Goal: Communication & Community: Answer question/provide support

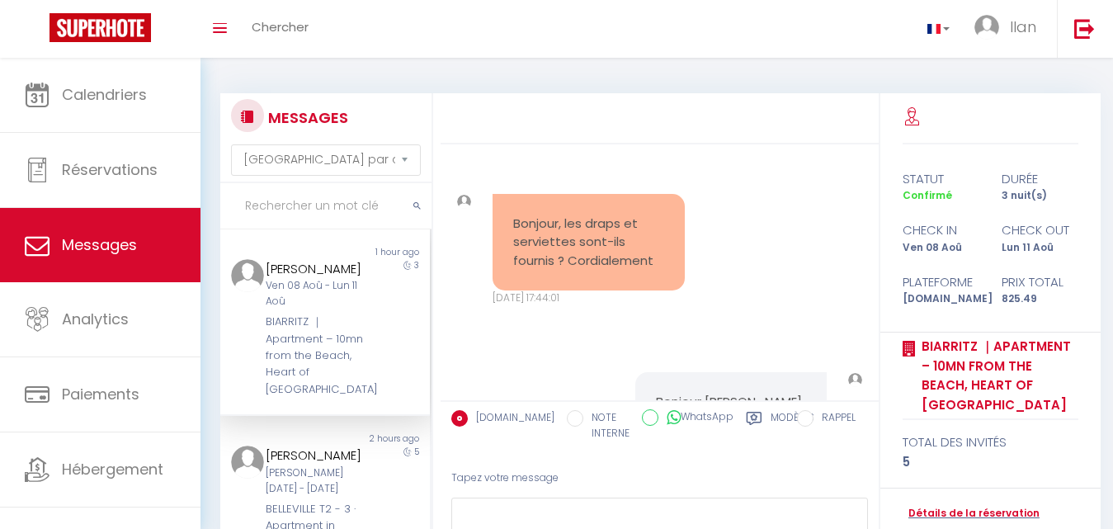
select select "message"
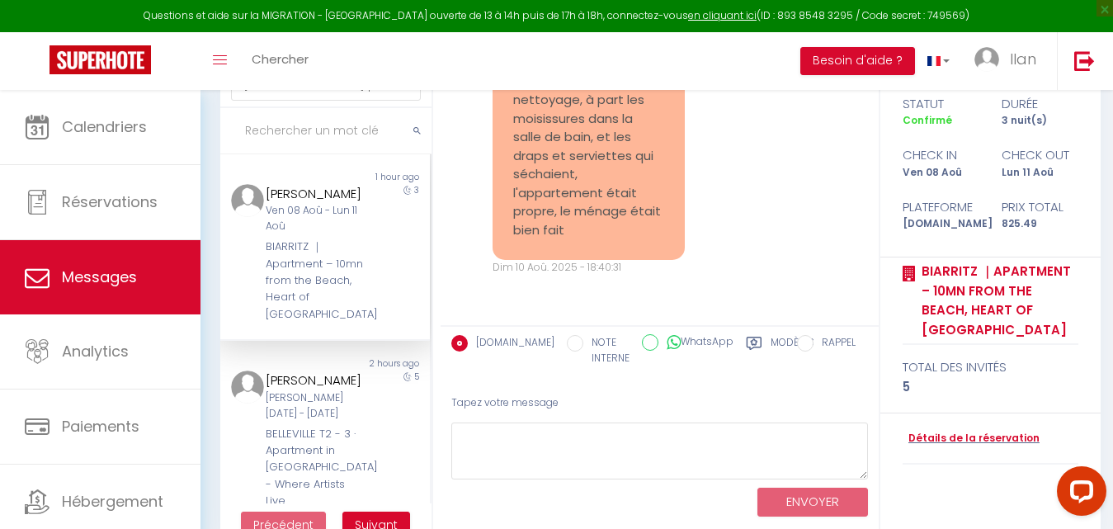
scroll to position [8279, 0]
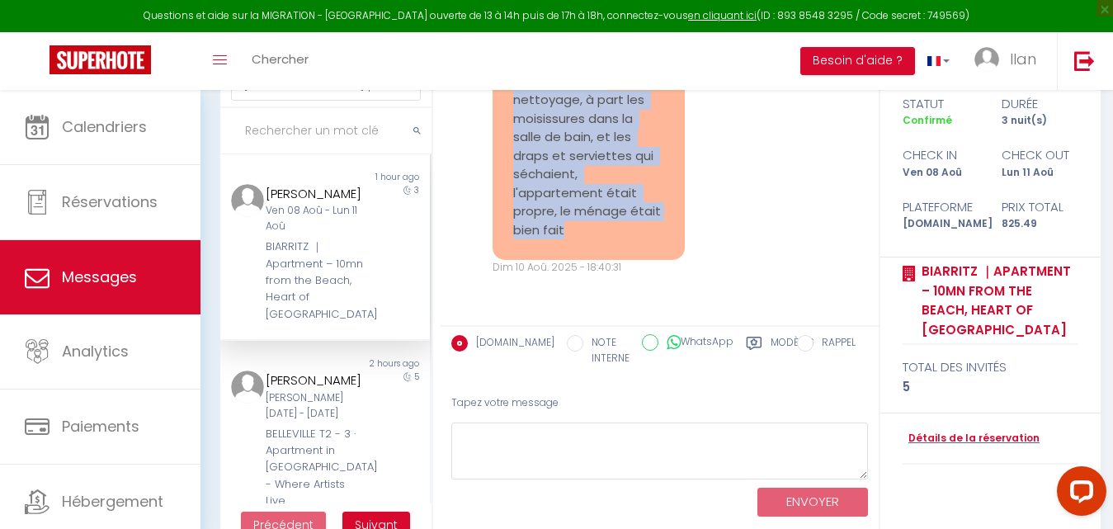
drag, startPoint x: 609, startPoint y: 262, endPoint x: 513, endPoint y: 120, distance: 171.2
click at [513, 120] on pre "Concernant le nettoyage, à part les moisissures dans la salle de bain, et les d…" at bounding box center [588, 157] width 151 height 168
copy pre "Concernant le nettoyage, à part les moisissures dans la salle de bain, et les d…"
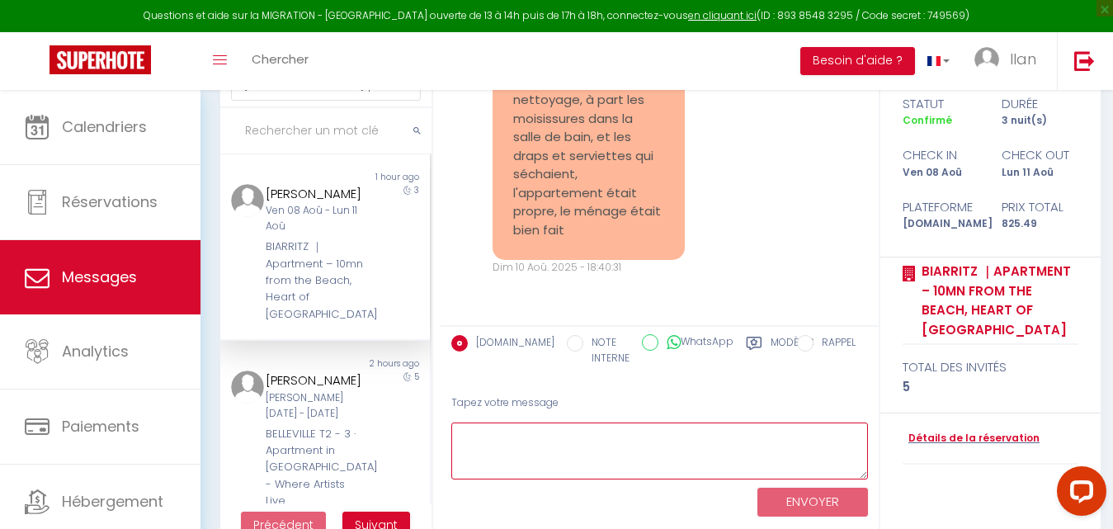
click at [531, 442] on textarea at bounding box center [659, 451] width 417 height 57
paste textarea "Merci beaucoup pour votre retour. Nous sommes ravis que vous ayez trouvé l’appa…"
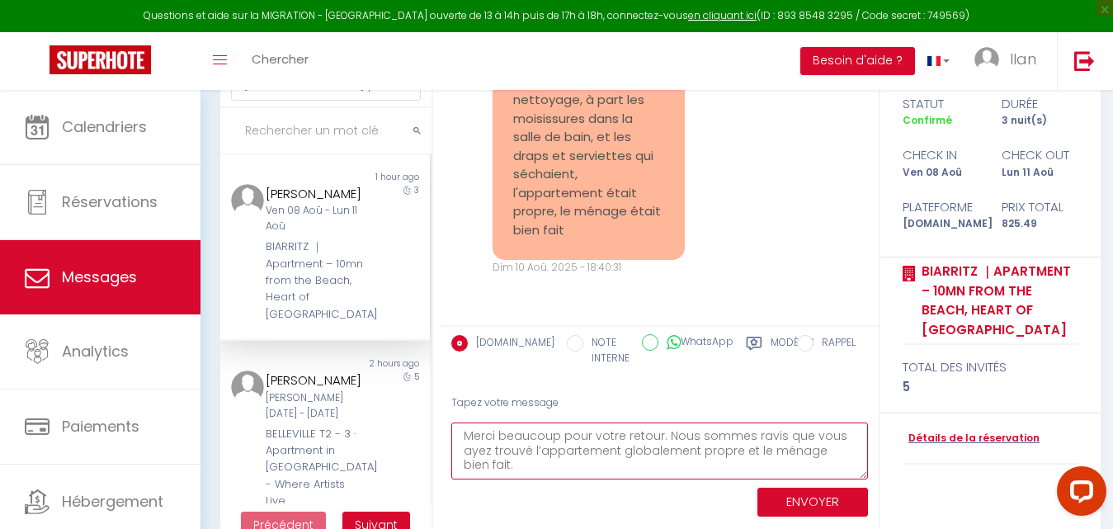
type textarea "Merci beaucoup pour votre retour. Nous sommes ravis que vous ayez trouvé l’appa…"
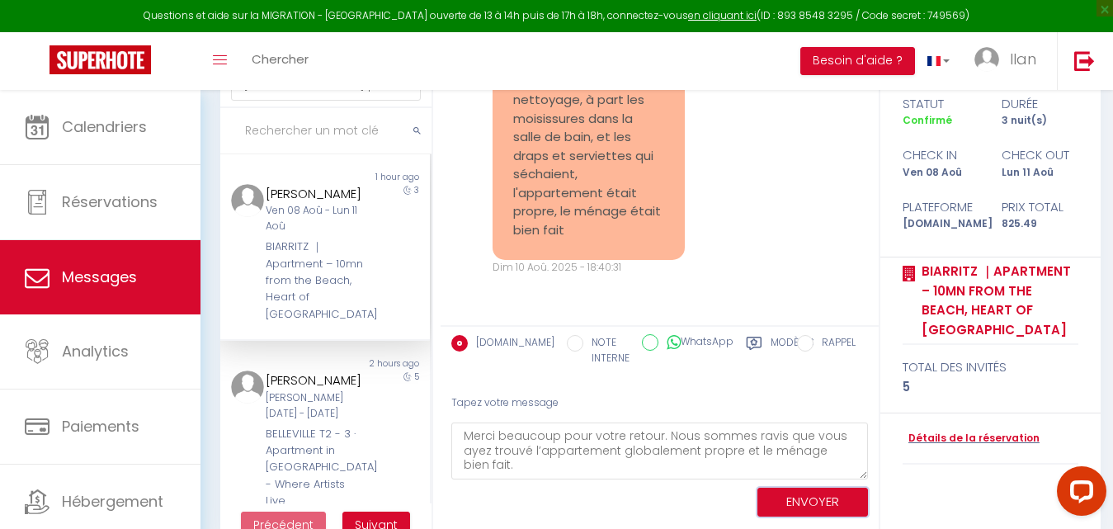
click at [807, 501] on button "ENVOYER" at bounding box center [813, 502] width 111 height 29
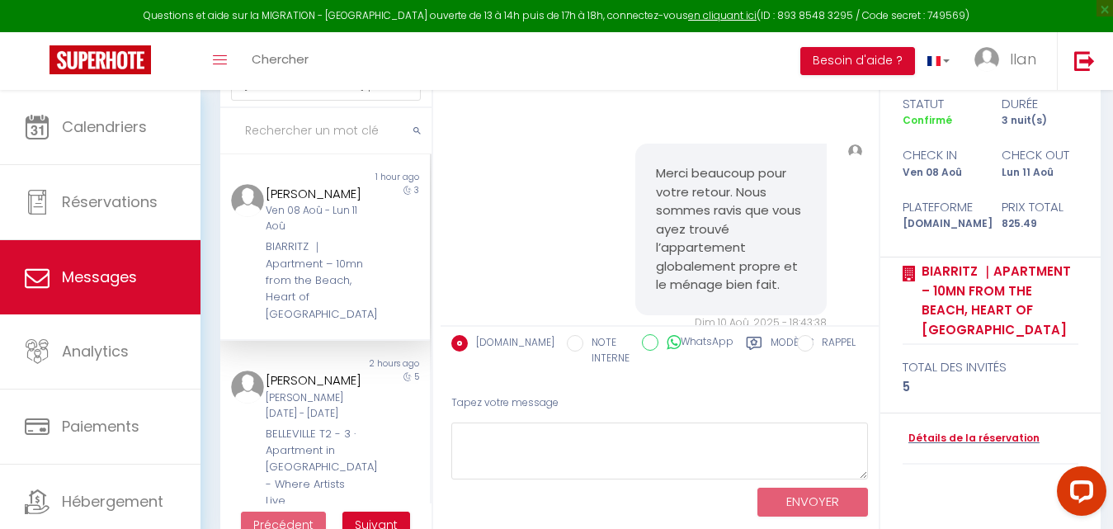
scroll to position [8234, 0]
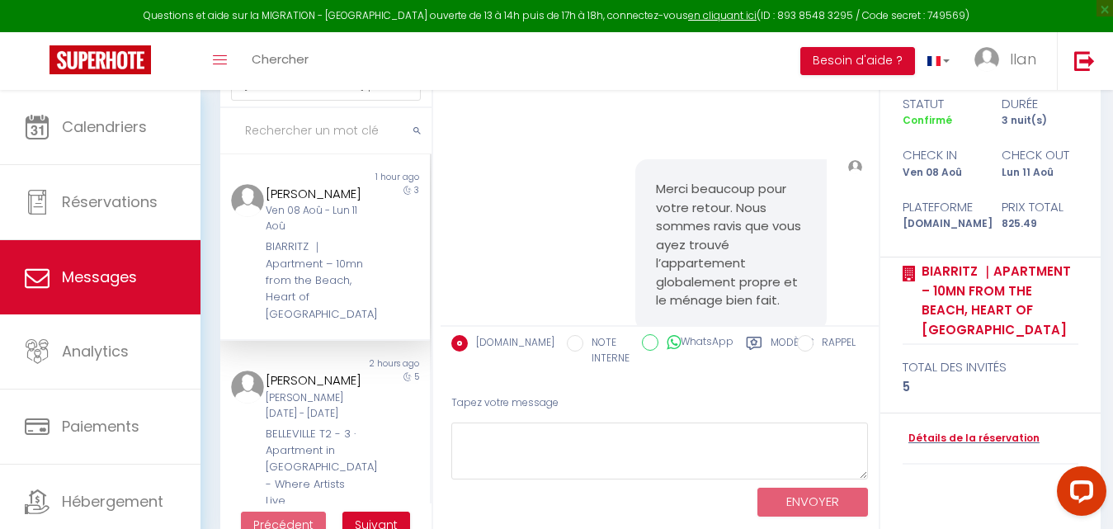
drag, startPoint x: 598, startPoint y: 203, endPoint x: 514, endPoint y: 151, distance: 98.9
copy pre "Concernant le nettoyage, à part les moisissures dans la salle de bain, et les d…"
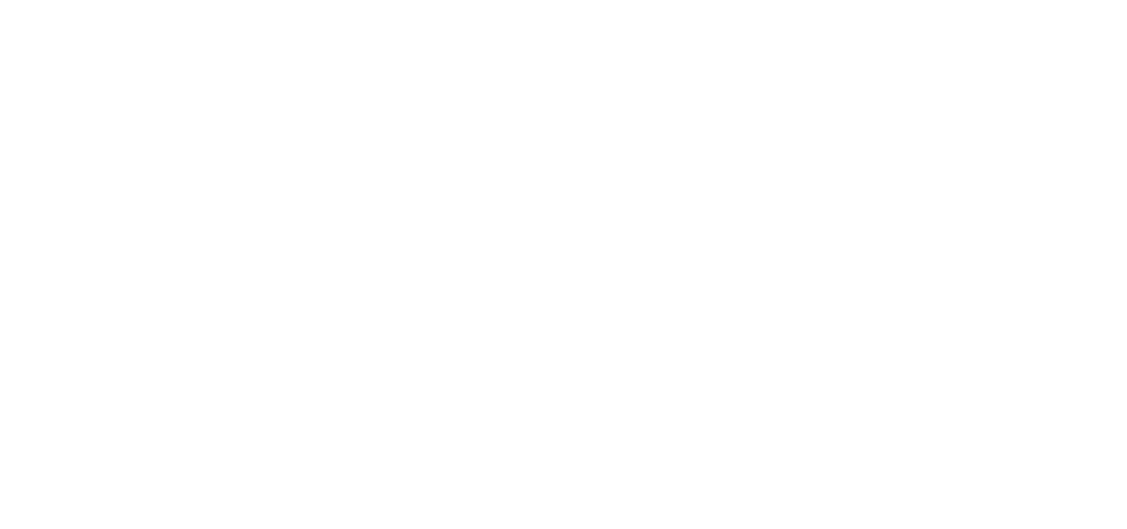
select select "message"
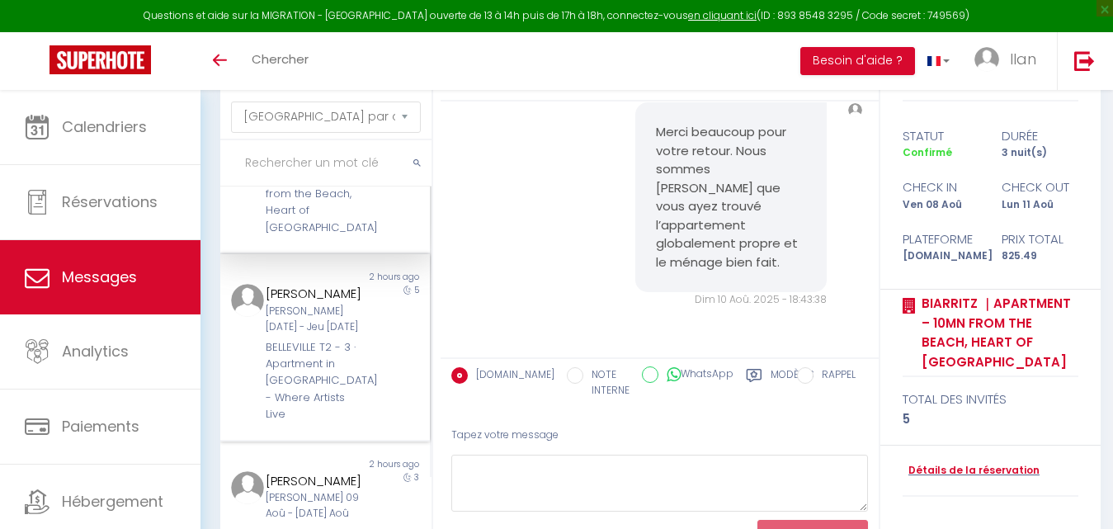
scroll to position [107, 0]
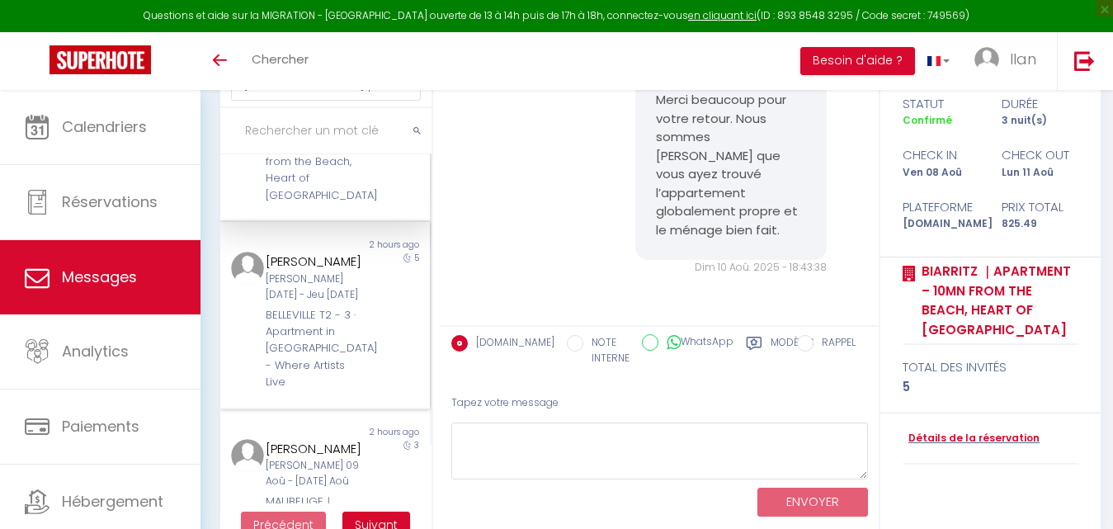
click at [353, 300] on div "[PERSON_NAME][DATE] - [DATE]" at bounding box center [316, 287] width 101 height 31
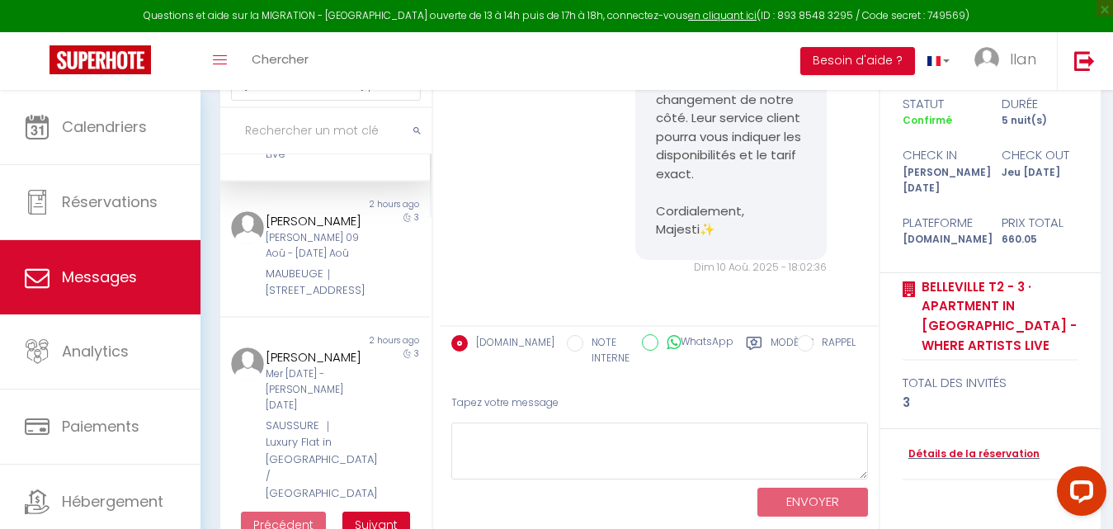
scroll to position [352, 0]
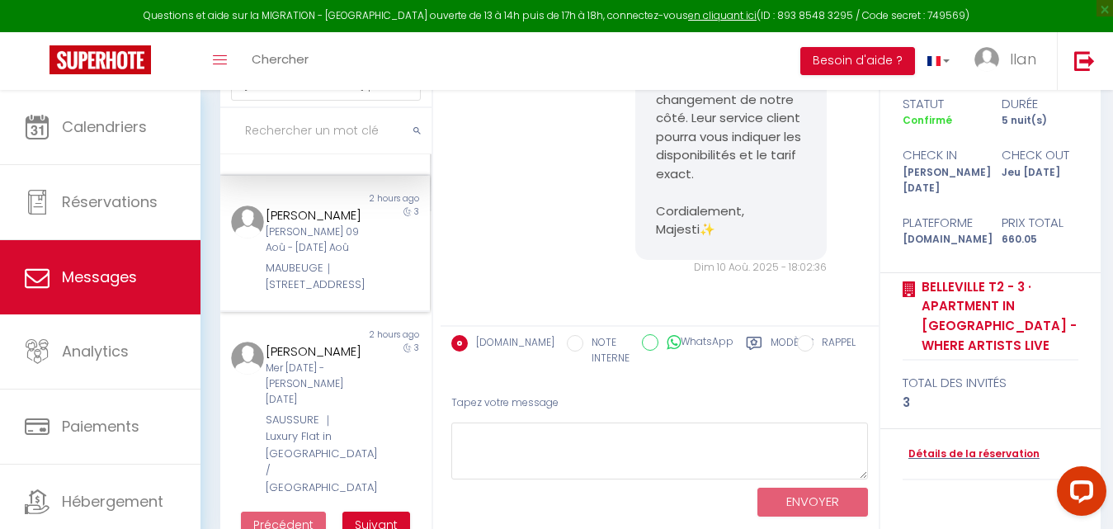
click at [377, 269] on div "3" at bounding box center [403, 249] width 52 height 88
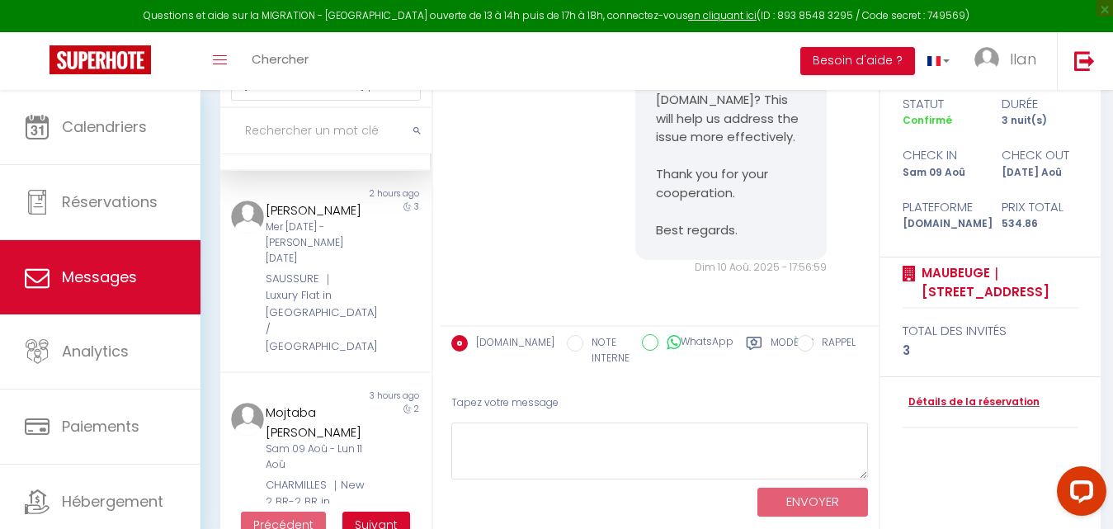
scroll to position [521, 0]
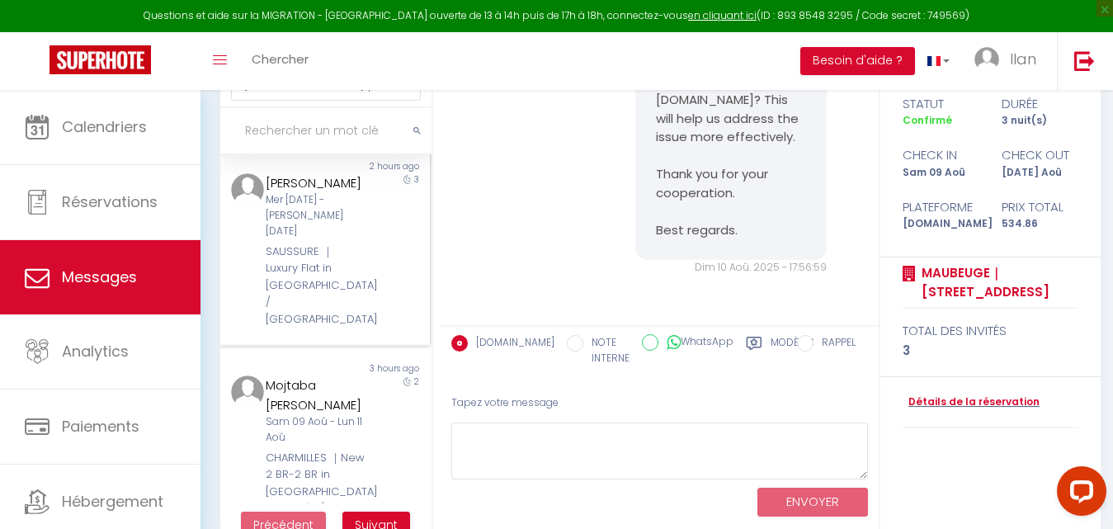
click at [325, 276] on div "SAUSSURE ｜ Luxury Flat in [GEOGRAPHIC_DATA] / [GEOGRAPHIC_DATA]" at bounding box center [316, 285] width 101 height 84
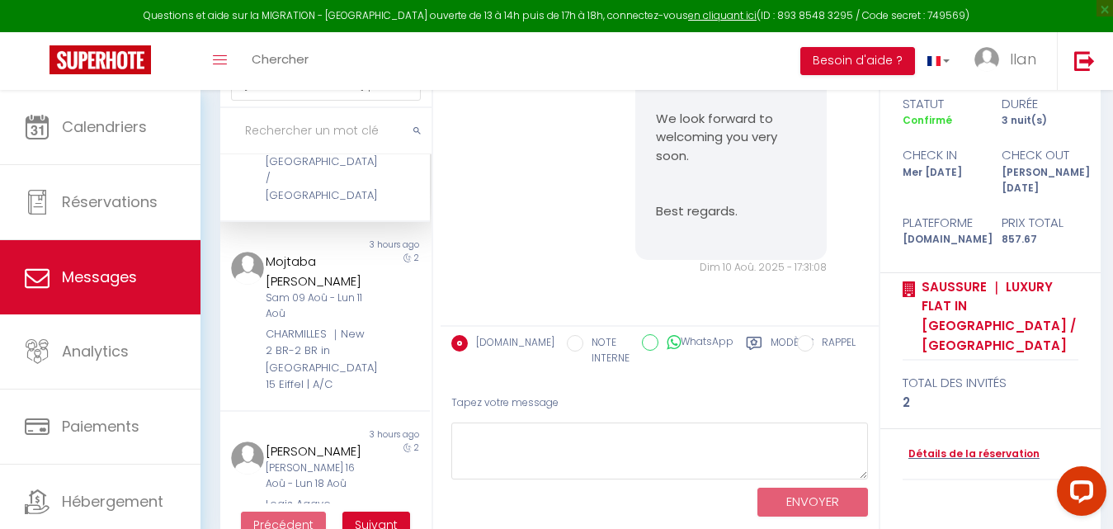
scroll to position [749, 0]
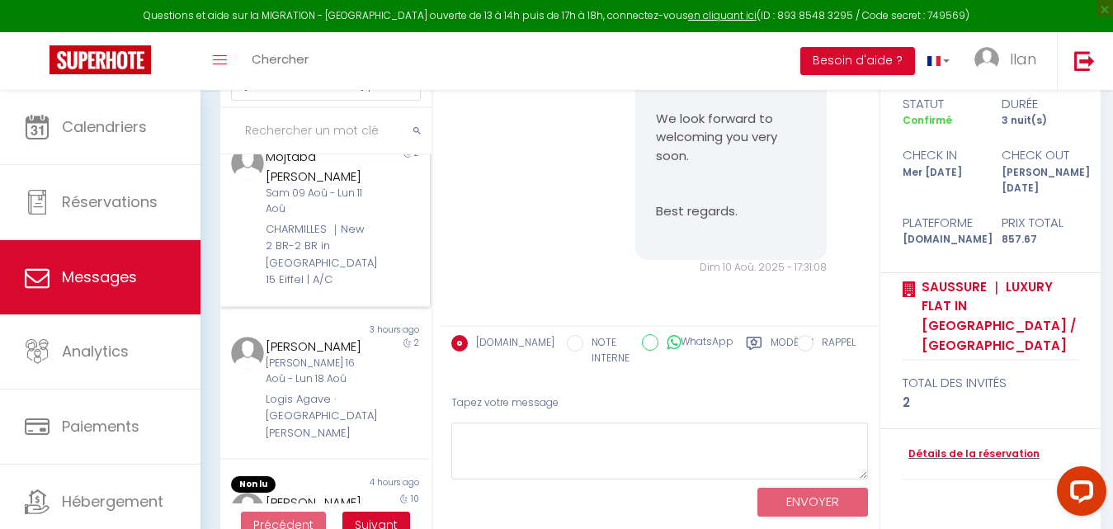
click at [326, 262] on div "CHARMILLES ｜New 2 BR-2 BR in [GEOGRAPHIC_DATA] 15 Eiffel | A/C" at bounding box center [316, 255] width 101 height 68
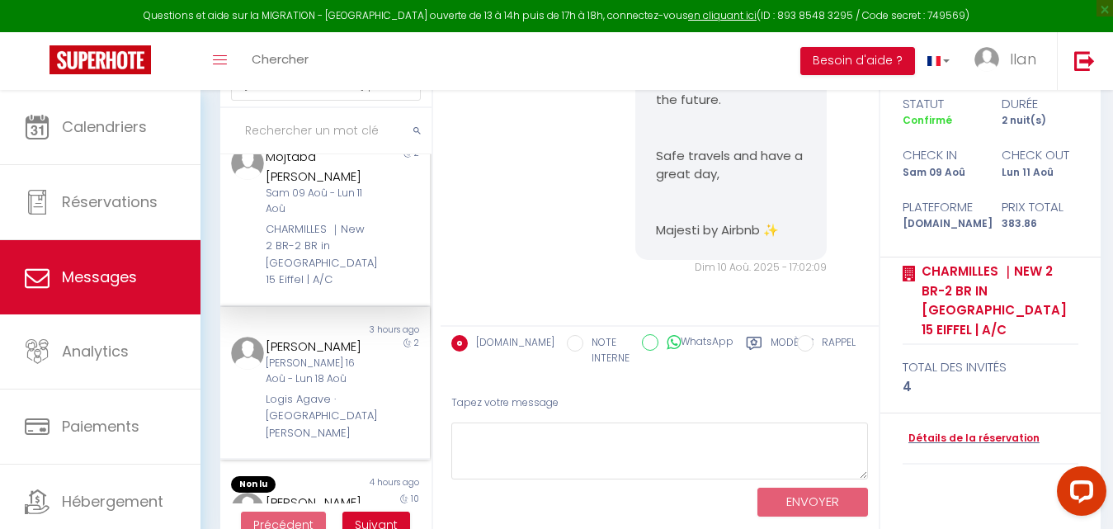
click at [328, 357] on div "[PERSON_NAME]" at bounding box center [316, 347] width 101 height 20
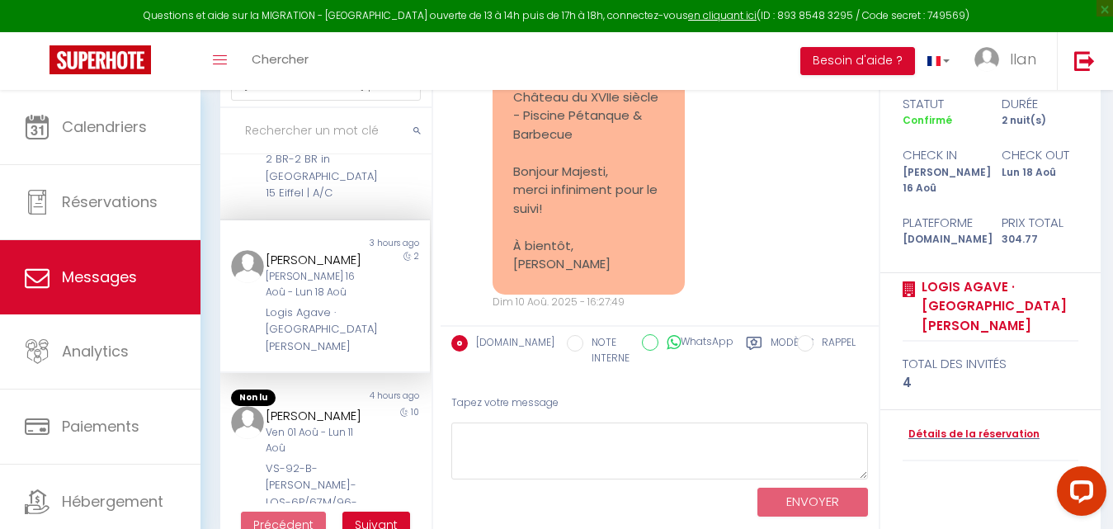
scroll to position [1306, 0]
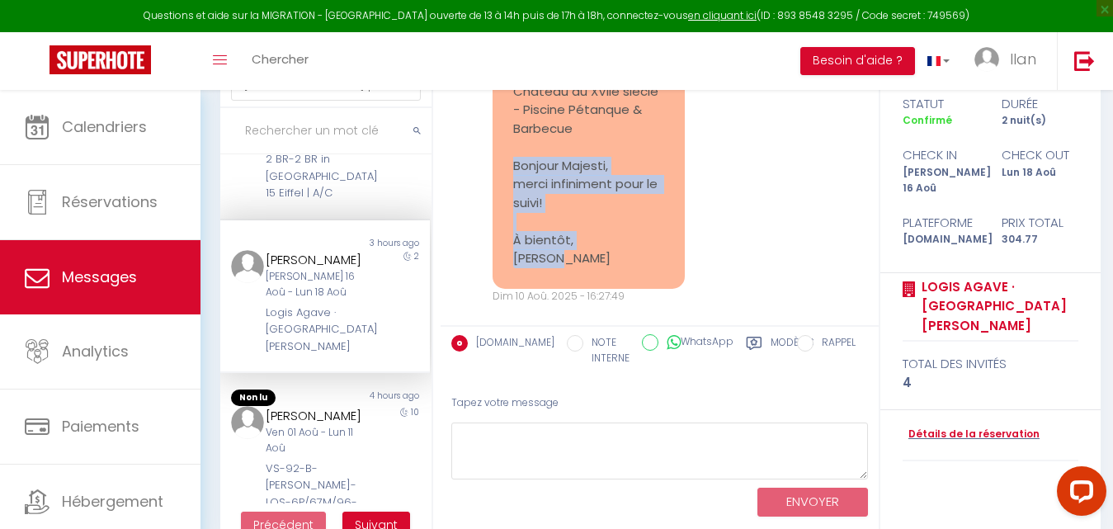
drag, startPoint x: 511, startPoint y: 166, endPoint x: 583, endPoint y: 270, distance: 126.4
click at [583, 270] on div "Re: Vous avez un message de l'établissement Château du XVIIe siècle - Piscine P…" at bounding box center [589, 147] width 192 height 283
copy pre "Bonjour Majesti, merci infiniment pour le suivi! À bientôt, Mélanie"
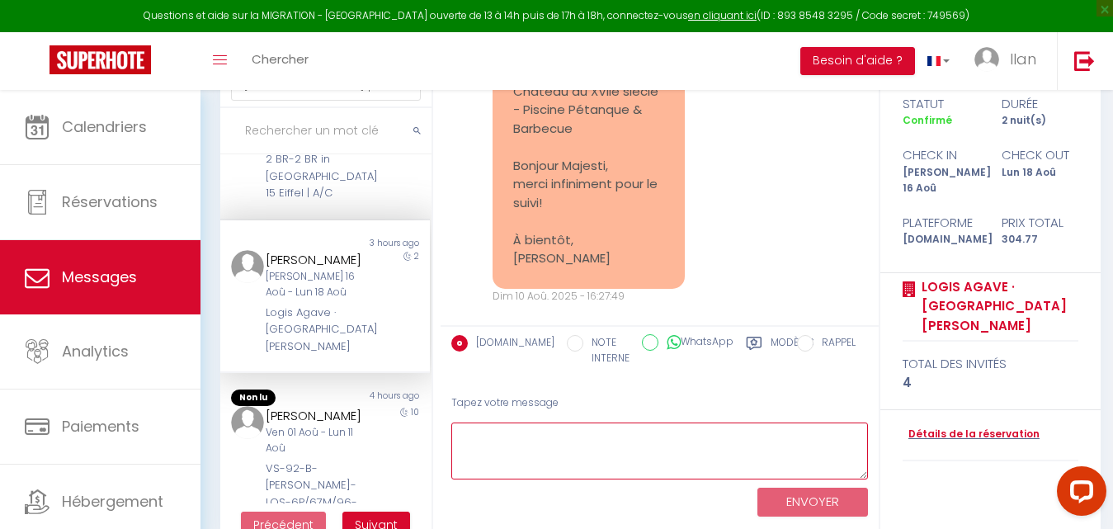
click at [511, 449] on textarea at bounding box center [659, 451] width 417 height 57
paste textarea "Bonjour Mélanie, Avec plaisir ! N’hésitez pas si vous avez besoin de quoi que c…"
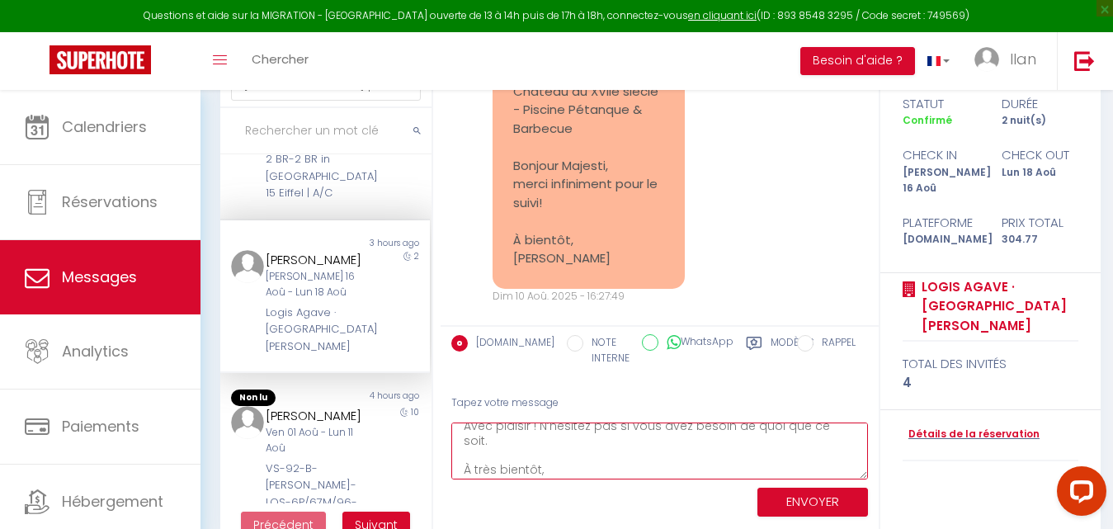
type textarea "Bonjour Mélanie, Avec plaisir ! N’hésitez pas si vous avez besoin de quoi que c…"
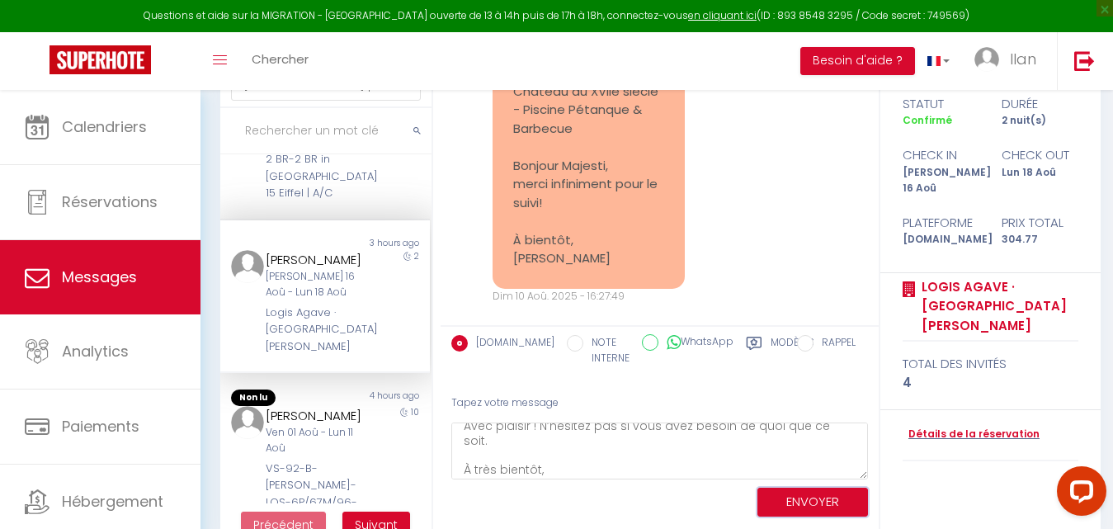
click at [817, 502] on button "ENVOYER" at bounding box center [813, 502] width 111 height 29
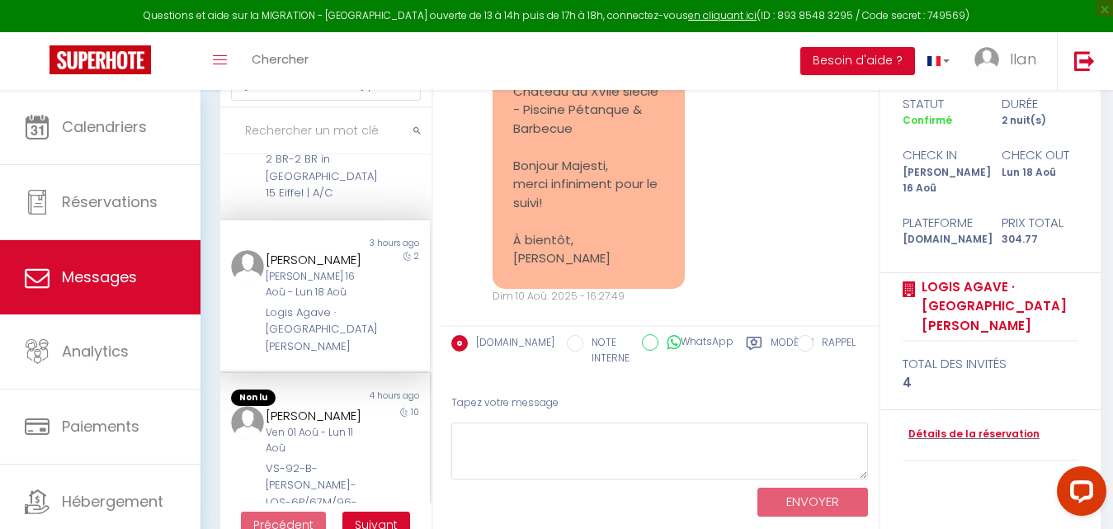
scroll to position [0, 0]
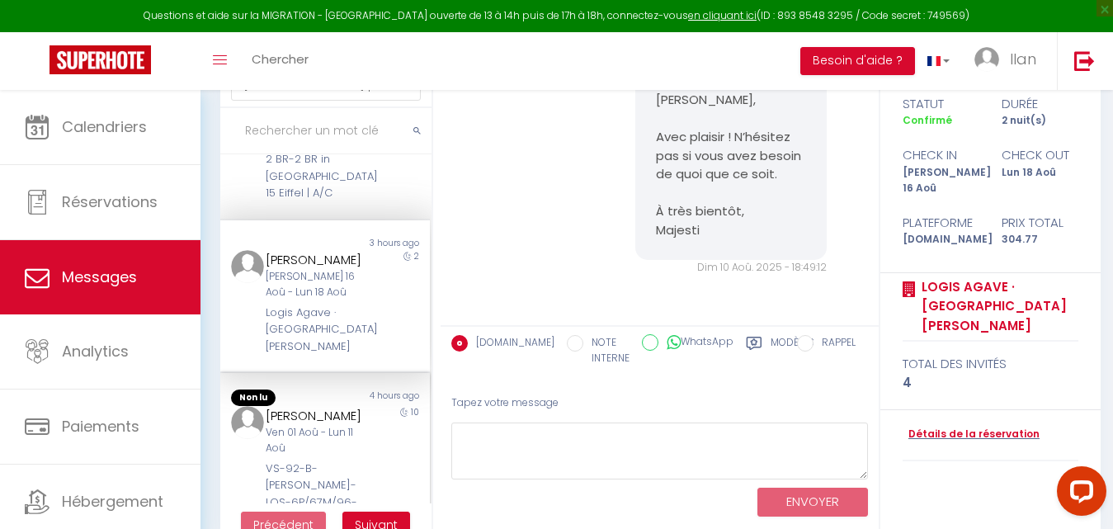
click at [291, 416] on div "[PERSON_NAME]" at bounding box center [316, 416] width 101 height 20
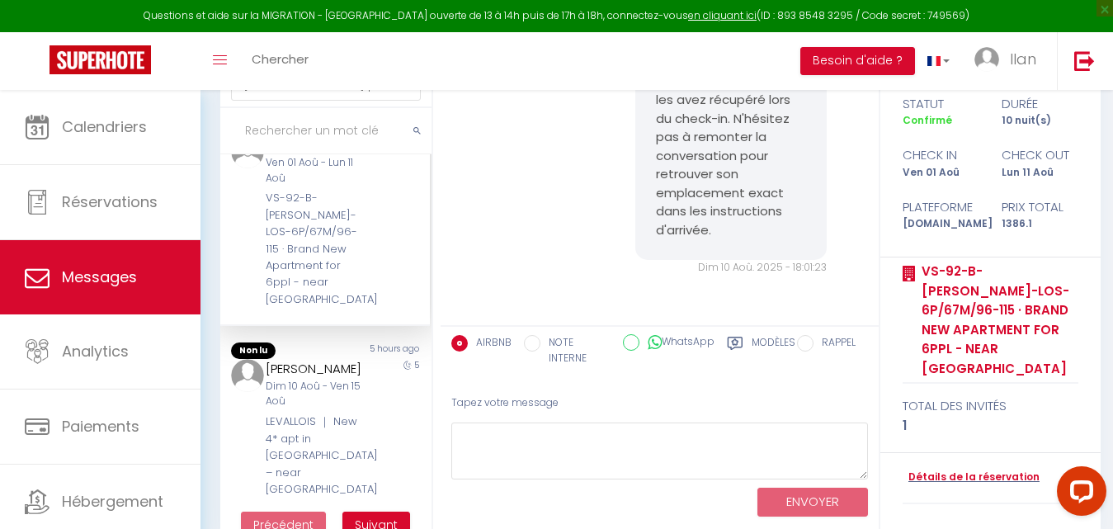
scroll to position [1140, 0]
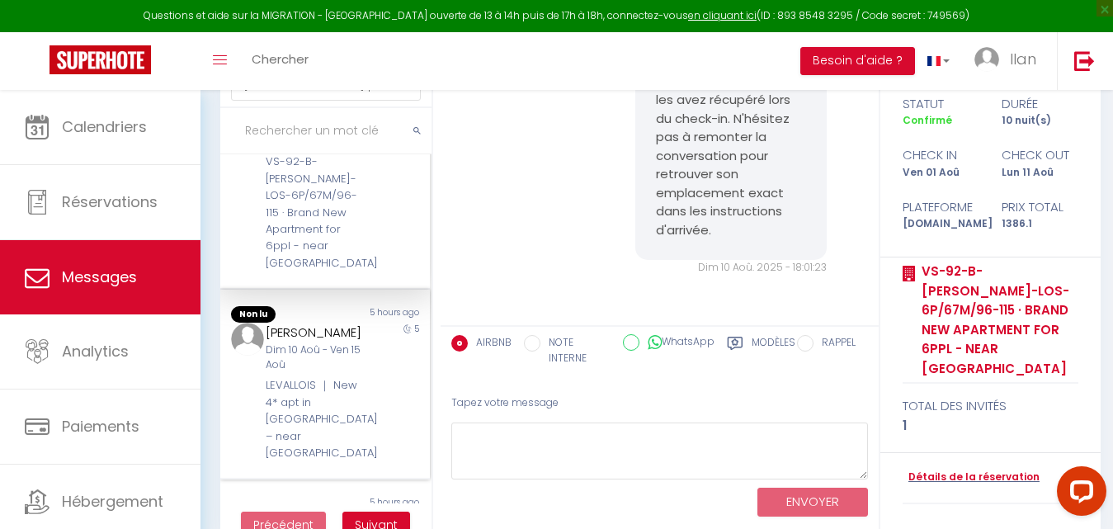
click at [327, 372] on div "Dim 10 Aoû - Ven 15 Aoû" at bounding box center [316, 357] width 101 height 31
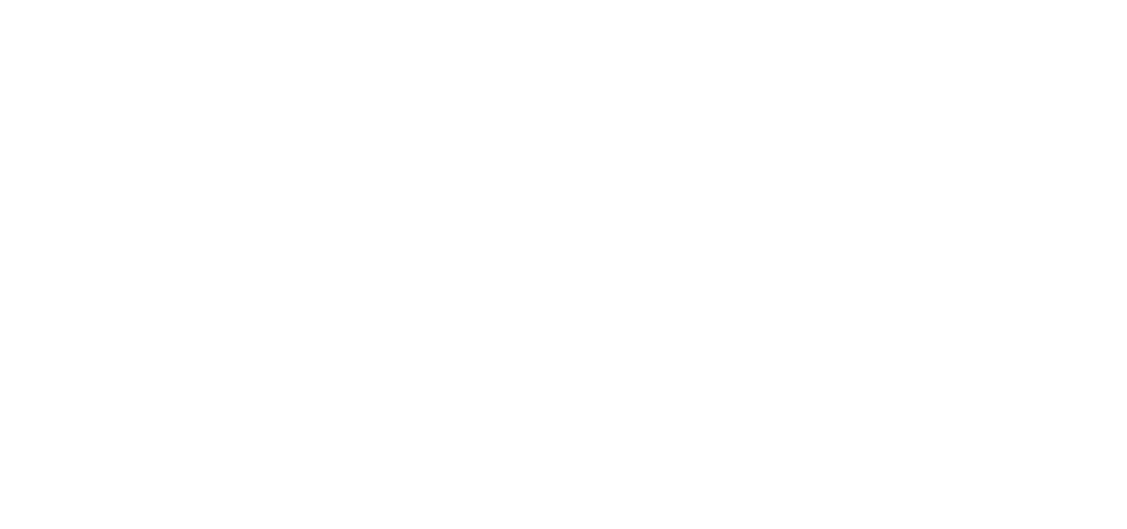
select select "message"
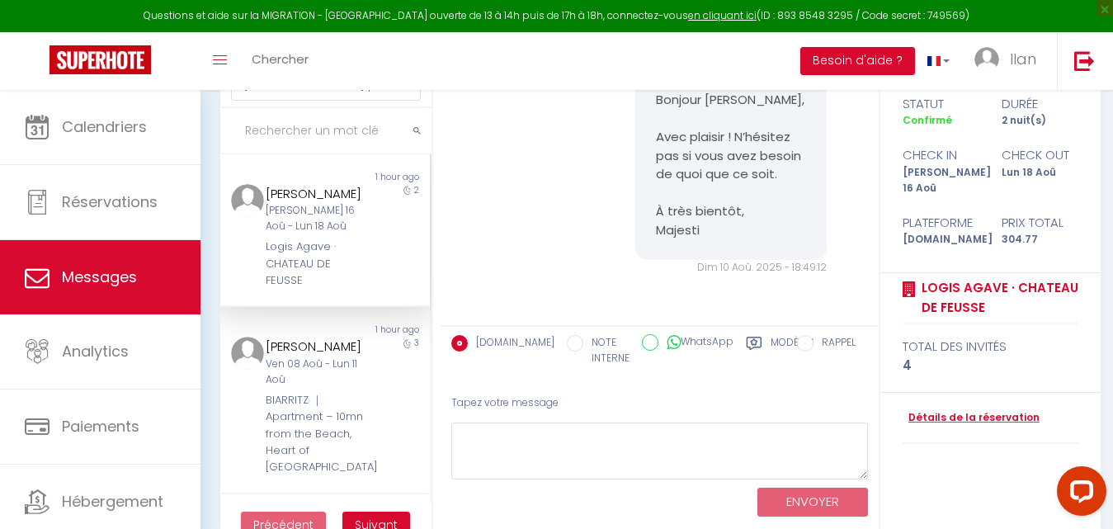
click at [286, 132] on input "text" at bounding box center [325, 131] width 211 height 46
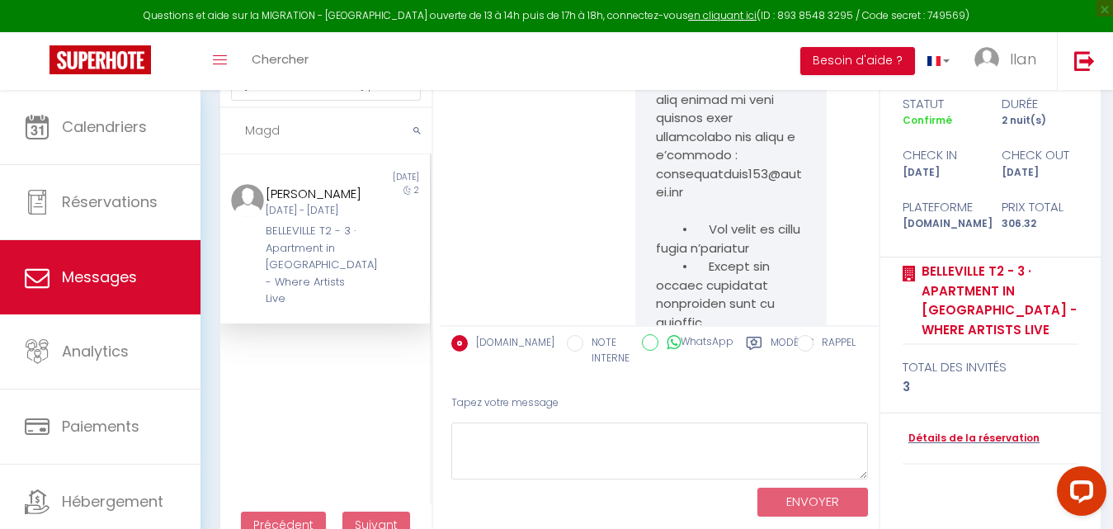
scroll to position [15468, 0]
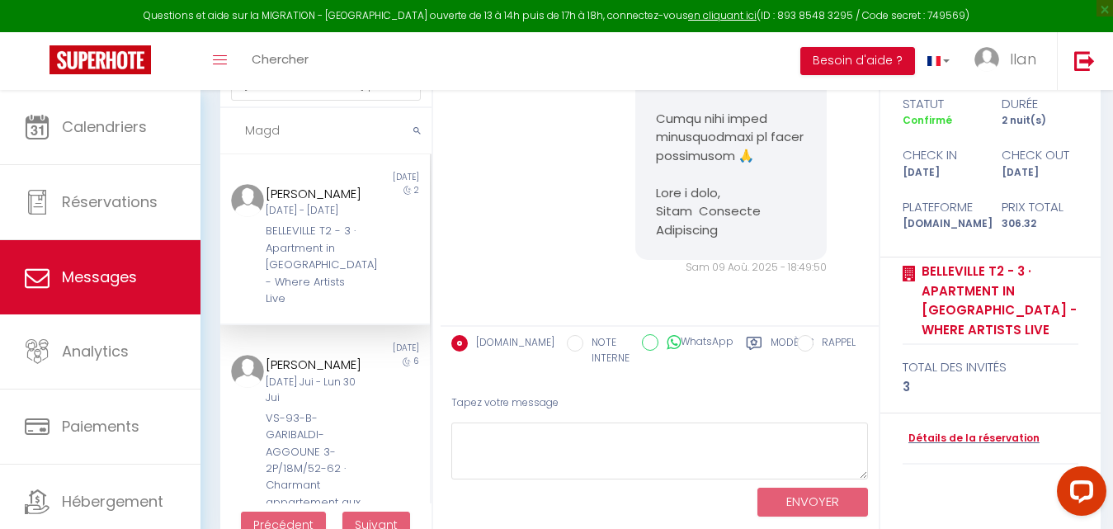
type input "Magd"
click at [313, 307] on div "BELLEVILLE T2 - 3 · Apartment in [GEOGRAPHIC_DATA] - Where Artists Live" at bounding box center [316, 265] width 101 height 84
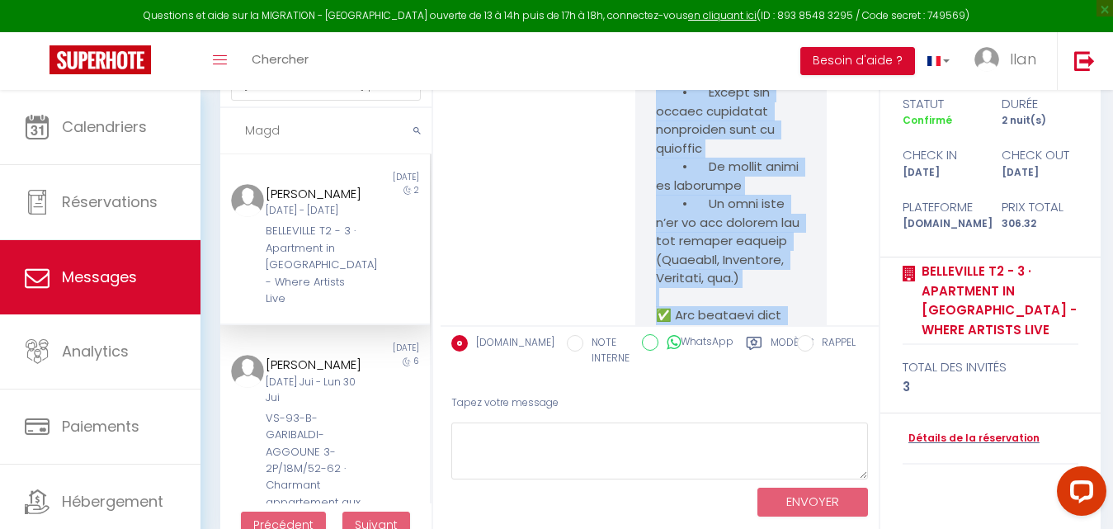
scroll to position [14344, 0]
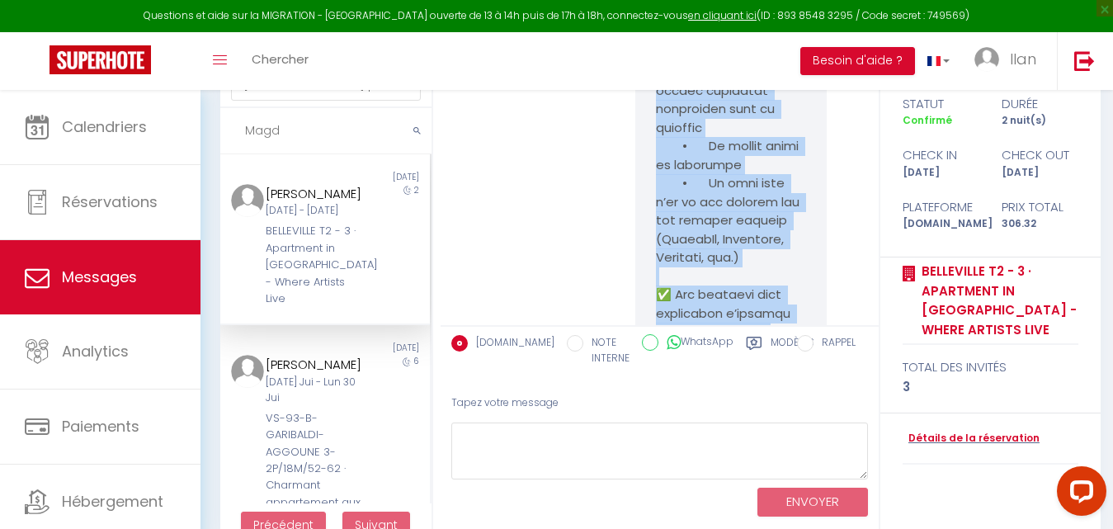
drag, startPoint x: 725, startPoint y: 228, endPoint x: 652, endPoint y: 149, distance: 107.5
click at [656, 149] on pre at bounding box center [731, 360] width 151 height 1188
copy pre "Bonjour, Merci chaleureusement pour votre réservation 🙏 Afin de la valider, nou…"
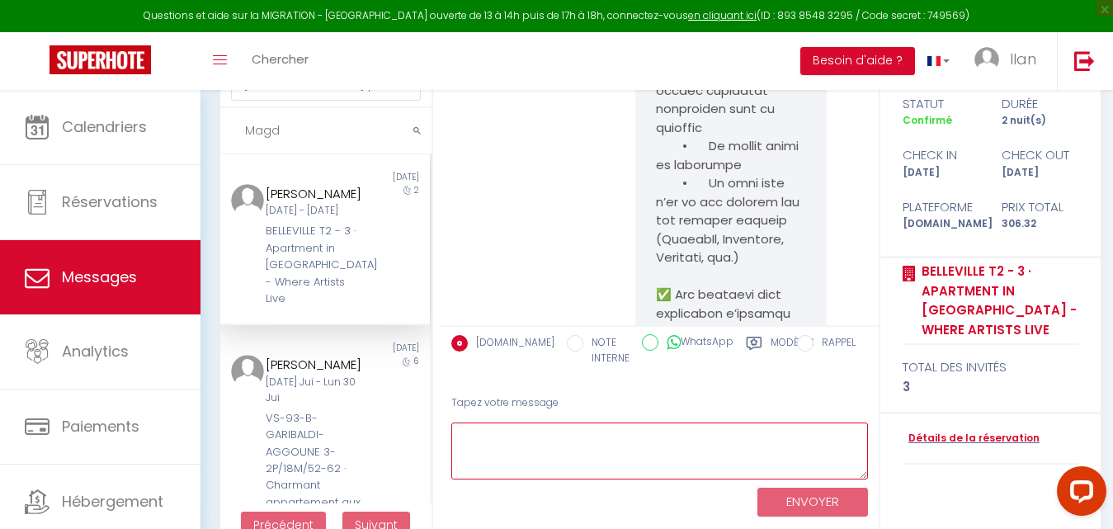
click at [521, 456] on textarea at bounding box center [659, 451] width 417 height 57
paste textarea "Bonjour, Merci chaleureusement pour votre réservation 🙏 Afin de la valider, nou…"
type textarea "Bonjour, Merci chaleureusement pour votre réservation 🙏 Afin de la valider, nou…"
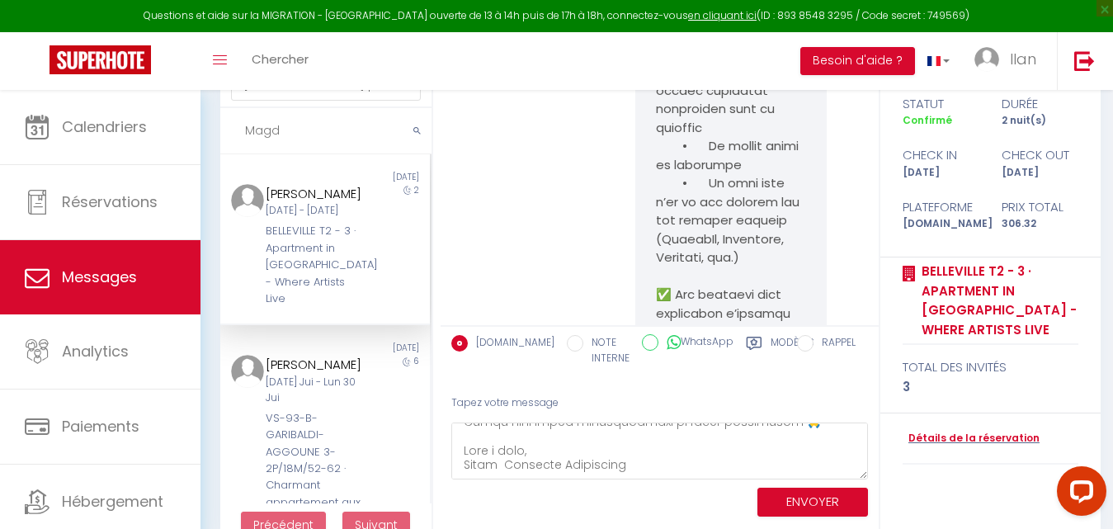
click at [803, 520] on div "ENVOYER" at bounding box center [659, 501] width 417 height 44
click at [796, 506] on button "ENVOYER" at bounding box center [813, 502] width 111 height 29
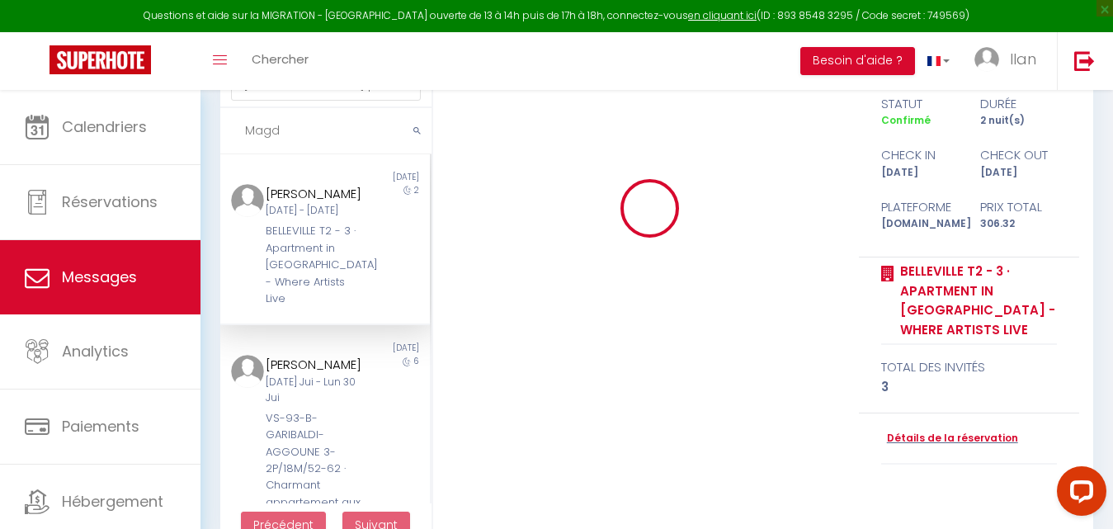
drag, startPoint x: 298, startPoint y: 125, endPoint x: 233, endPoint y: 127, distance: 65.2
click at [233, 127] on input "Magd" at bounding box center [325, 131] width 211 height 46
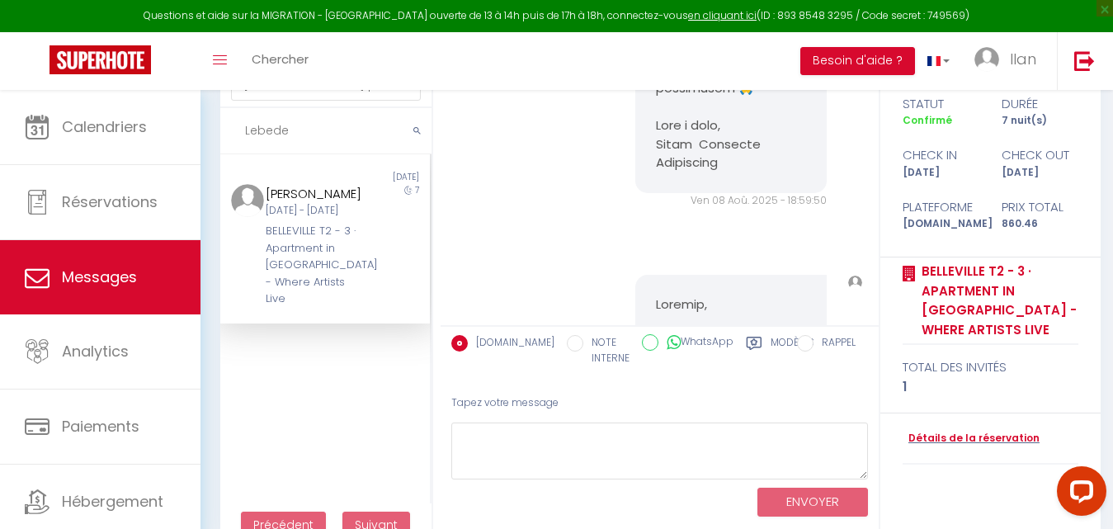
scroll to position [18581, 0]
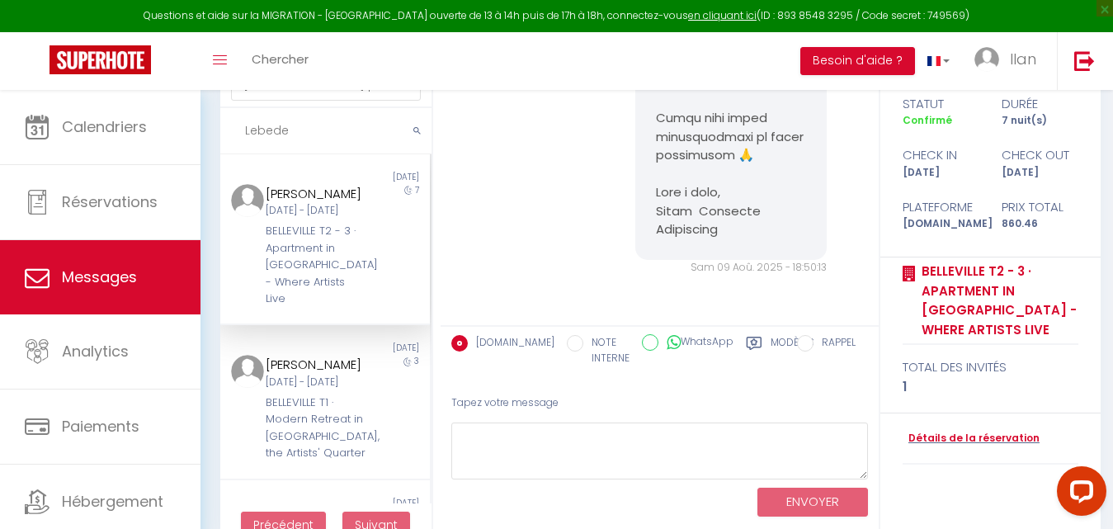
type input "Lebede"
click at [296, 204] on div "Anna Lebedeva" at bounding box center [316, 194] width 101 height 20
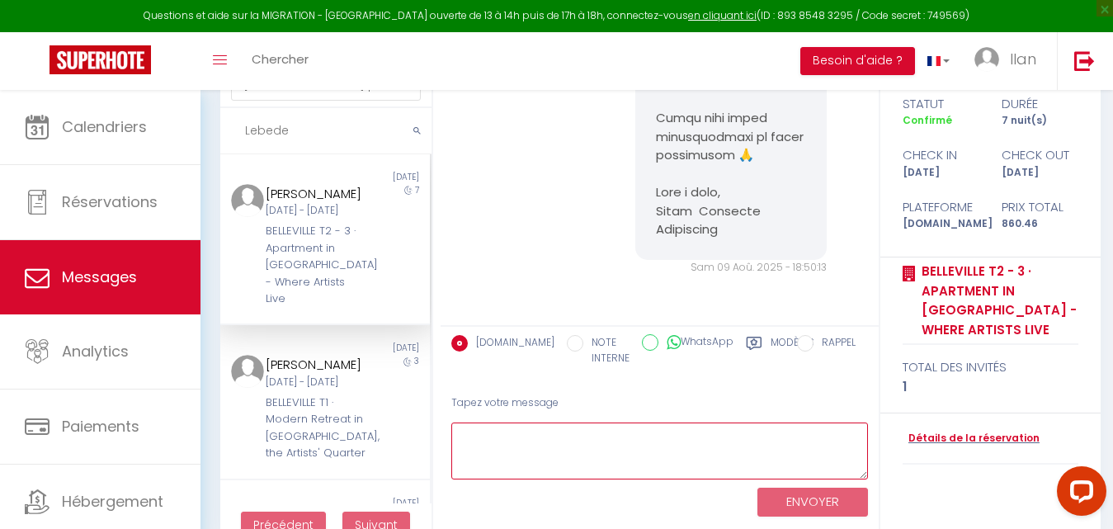
click at [543, 446] on textarea at bounding box center [659, 451] width 417 height 57
paste textarea "Bonjour, Merci chaleureusement pour votre réservation 🙏 Afin de la valider, nou…"
type textarea "Bonjour, Merci chaleureusement pour votre réservation 🙏 Afin de la valider, nou…"
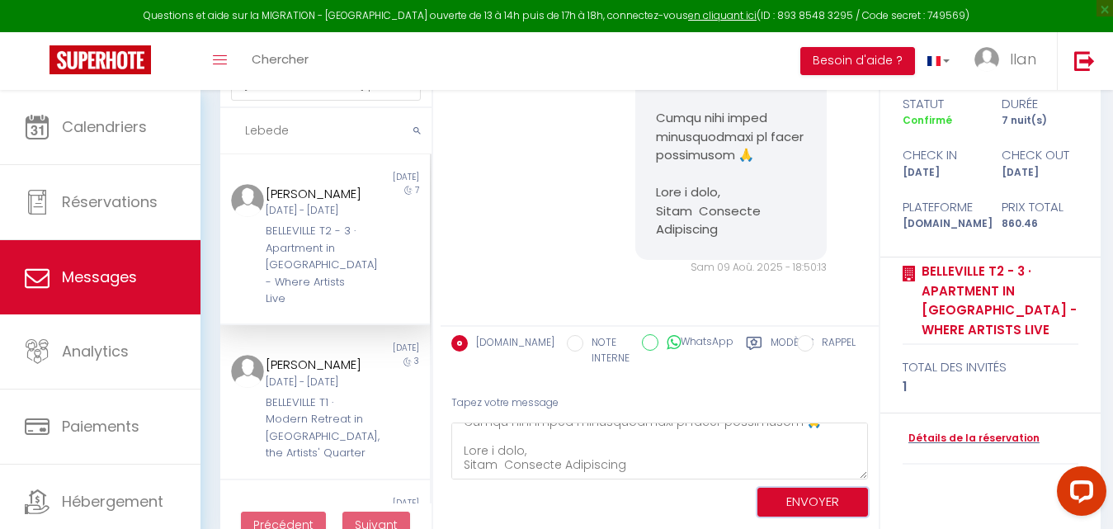
click at [838, 507] on button "ENVOYER" at bounding box center [813, 502] width 111 height 29
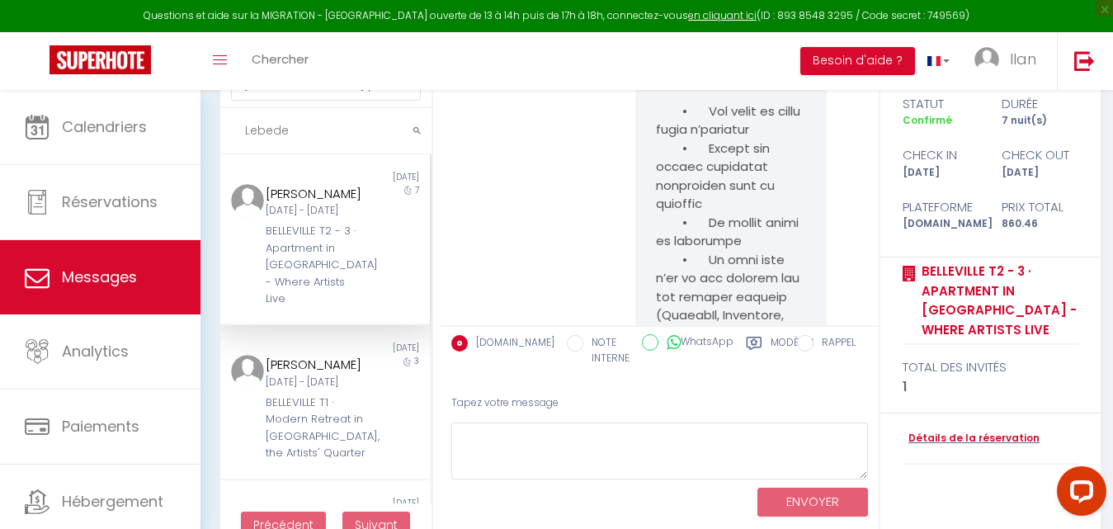
scroll to position [19929, 0]
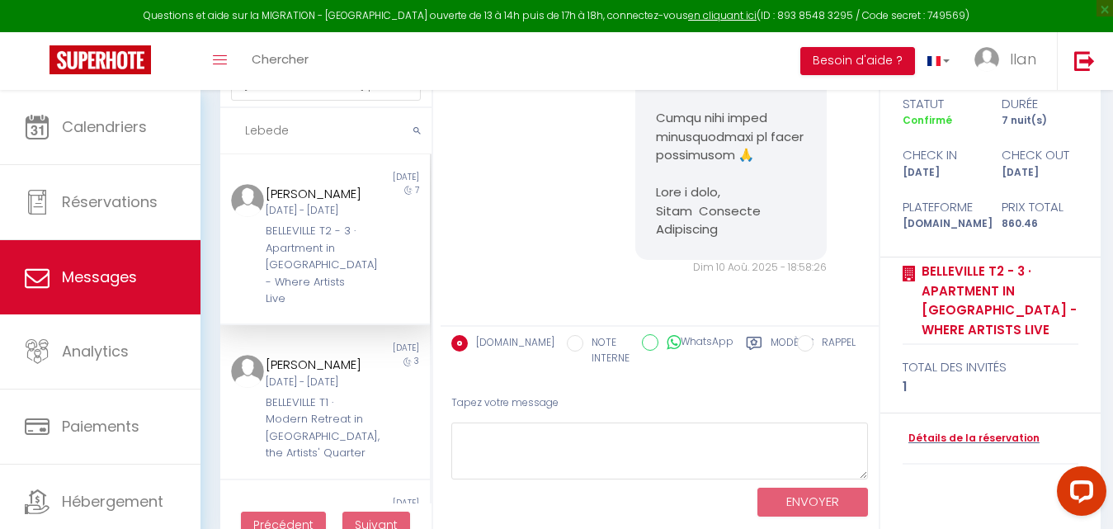
drag, startPoint x: 305, startPoint y: 126, endPoint x: 241, endPoint y: 126, distance: 63.5
click at [241, 126] on input "Lebede" at bounding box center [325, 131] width 211 height 46
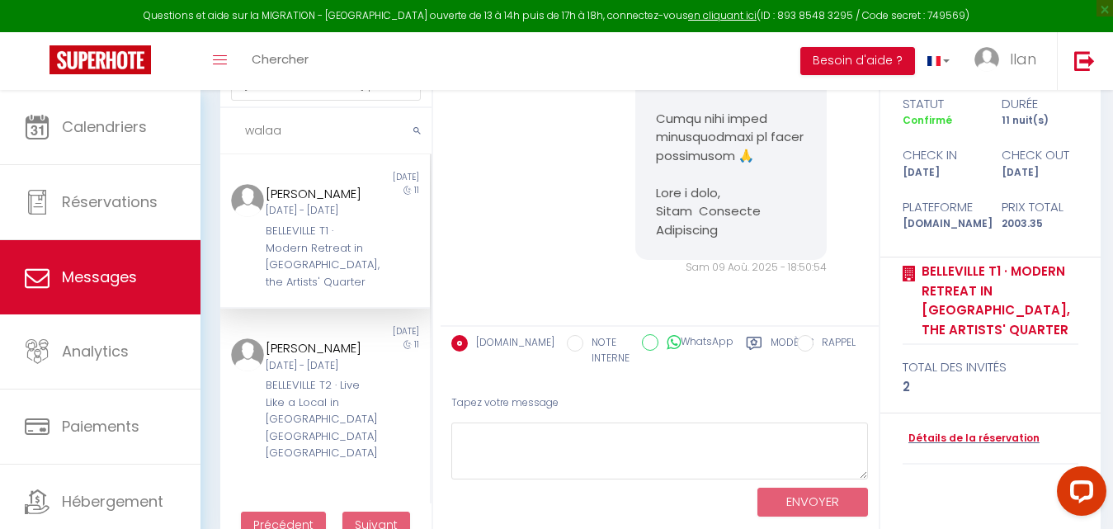
scroll to position [18636, 0]
type input "walaa"
click at [296, 204] on div "[PERSON_NAME]" at bounding box center [316, 194] width 101 height 20
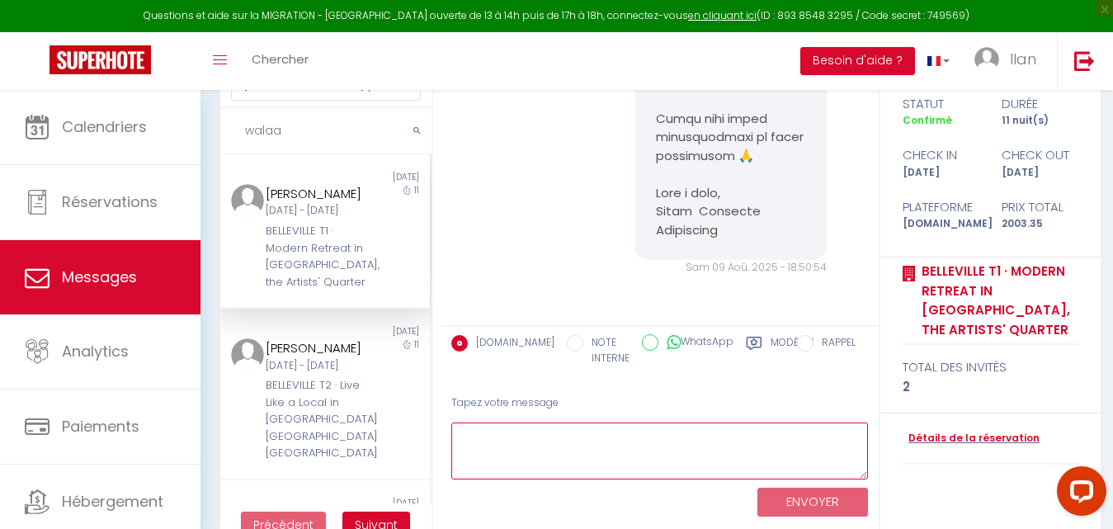
click at [552, 446] on textarea at bounding box center [659, 451] width 417 height 57
paste textarea "Bonjour, Merci chaleureusement pour votre réservation 🙏 Afin de la valider, nou…"
type textarea "Bonjour, Merci chaleureusement pour votre réservation 🙏 Afin de la valider, nou…"
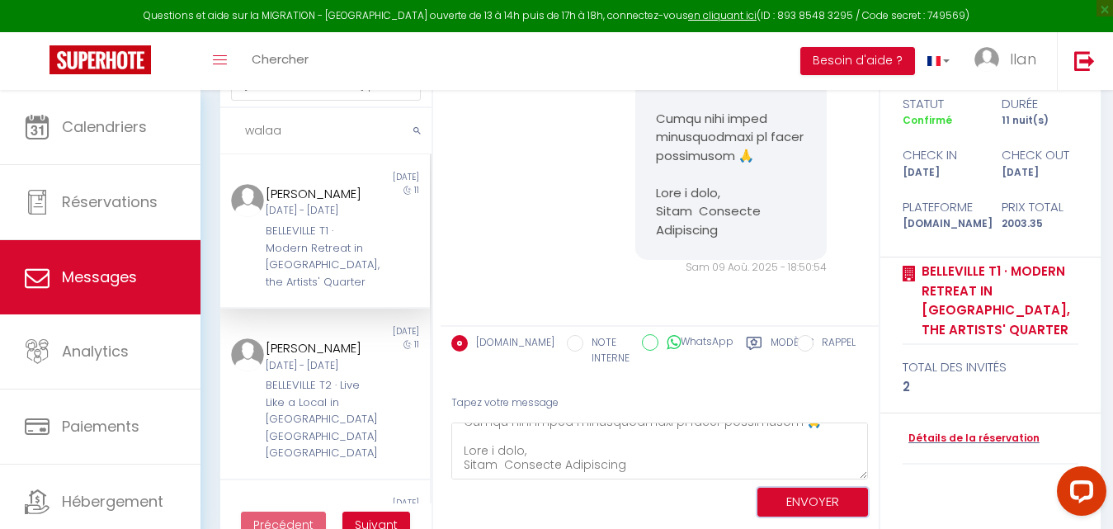
click at [787, 507] on button "ENVOYER" at bounding box center [813, 502] width 111 height 29
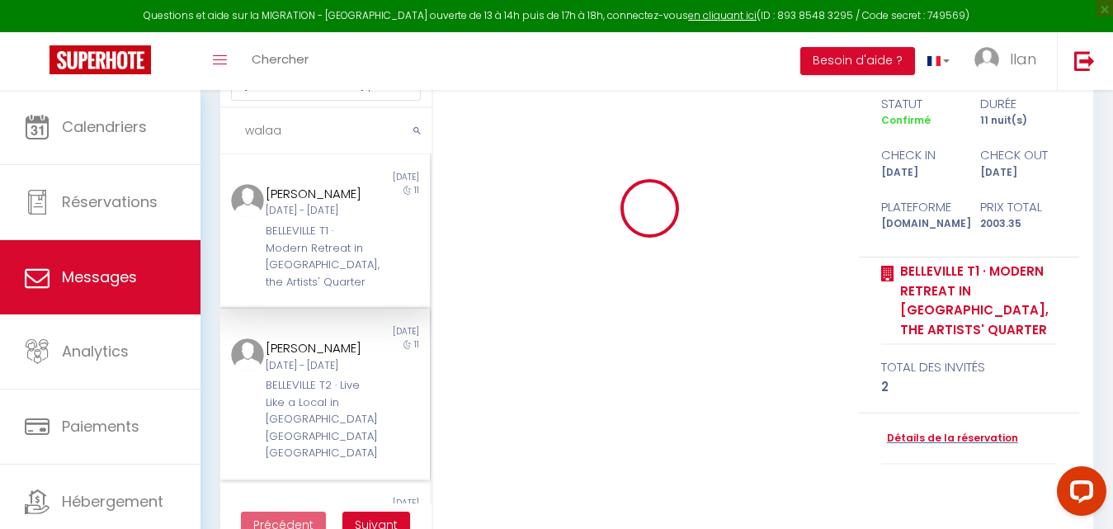
scroll to position [0, 0]
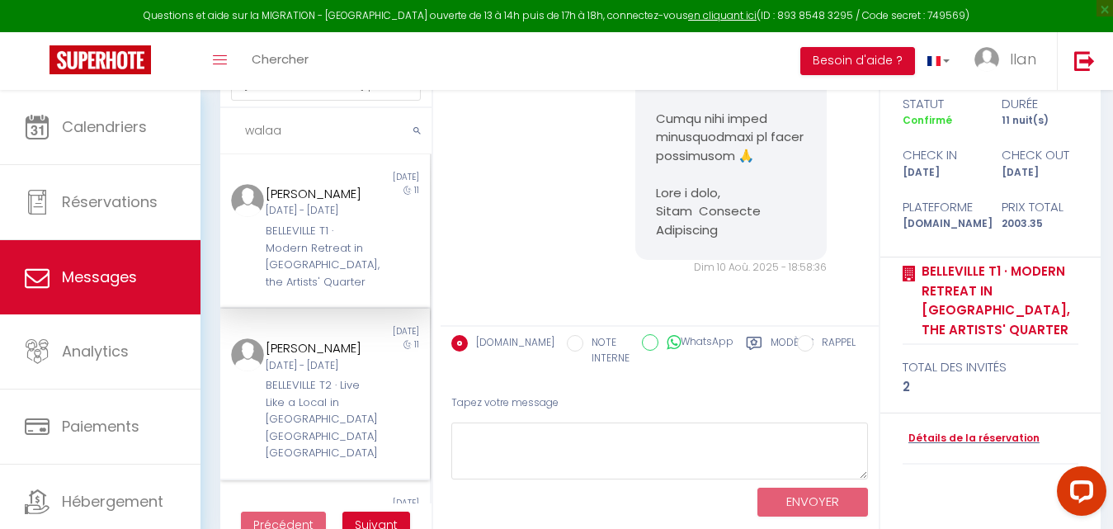
click at [295, 374] on div "[DATE] Sep - [PERSON_NAME] [DATE]" at bounding box center [316, 366] width 101 height 16
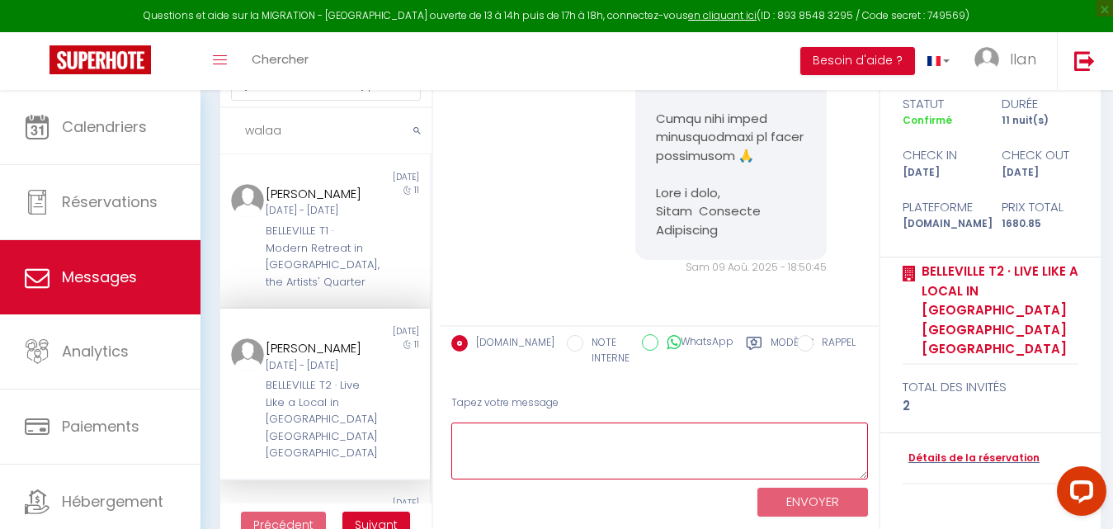
click at [513, 456] on textarea at bounding box center [659, 451] width 417 height 57
paste textarea "Bonjour, Merci chaleureusement pour votre réservation 🙏 Afin de la valider, nou…"
type textarea "Bonjour, Merci chaleureusement pour votre réservation 🙏 Afin de la valider, nou…"
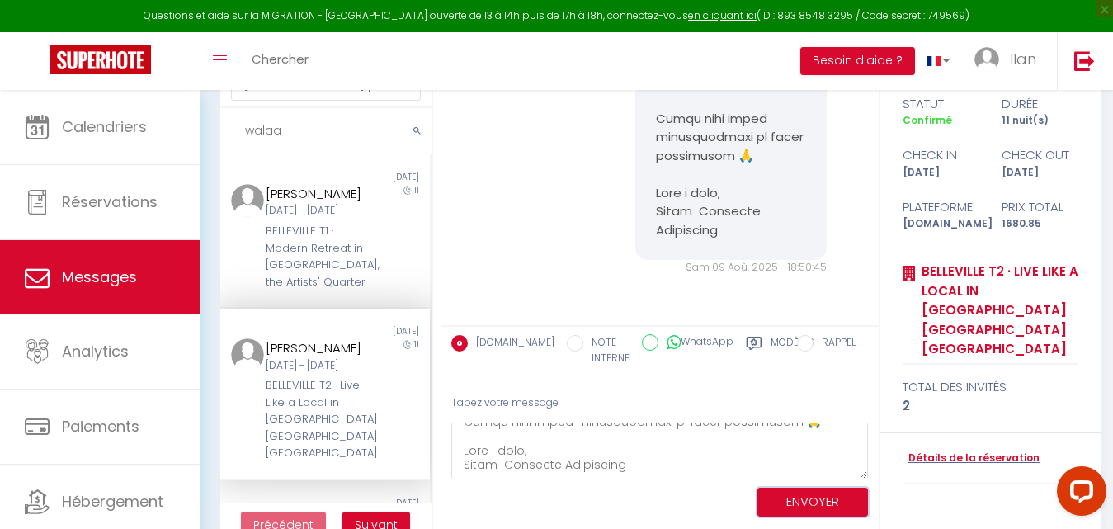
click at [789, 497] on button "ENVOYER" at bounding box center [813, 502] width 111 height 29
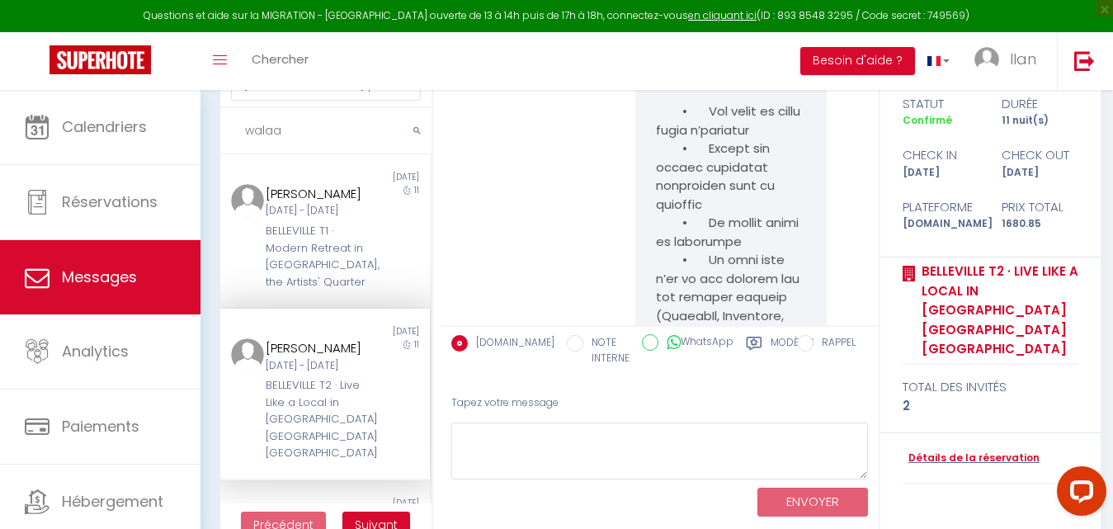
scroll to position [19984, 0]
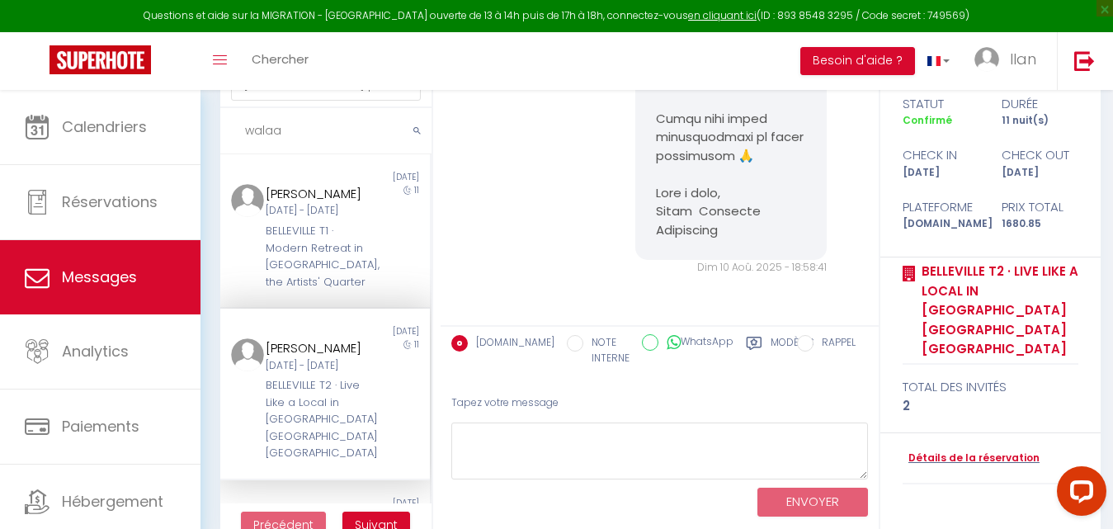
drag, startPoint x: 300, startPoint y: 128, endPoint x: 234, endPoint y: 128, distance: 65.2
click at [234, 128] on input "walaa" at bounding box center [325, 131] width 211 height 46
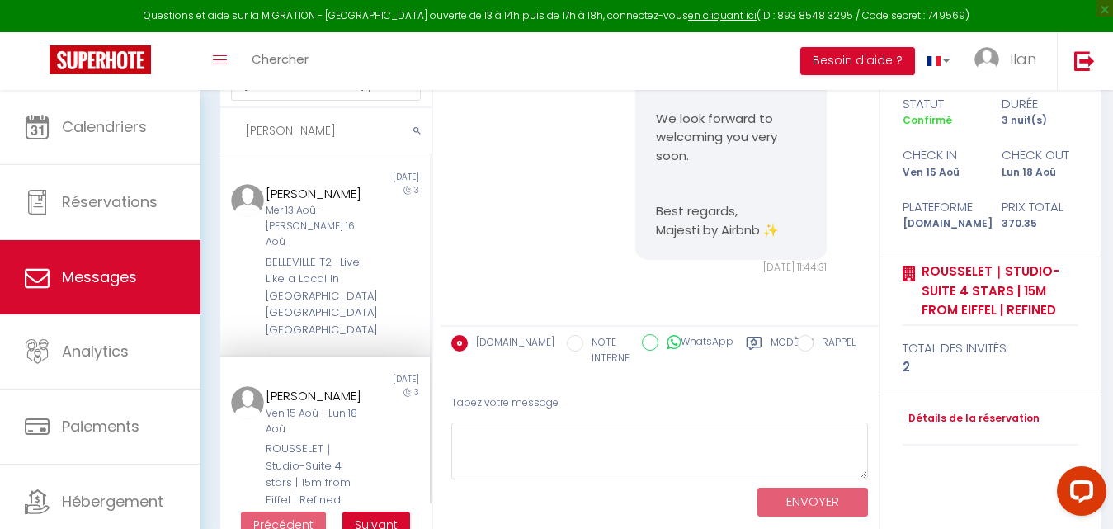
scroll to position [12480, 0]
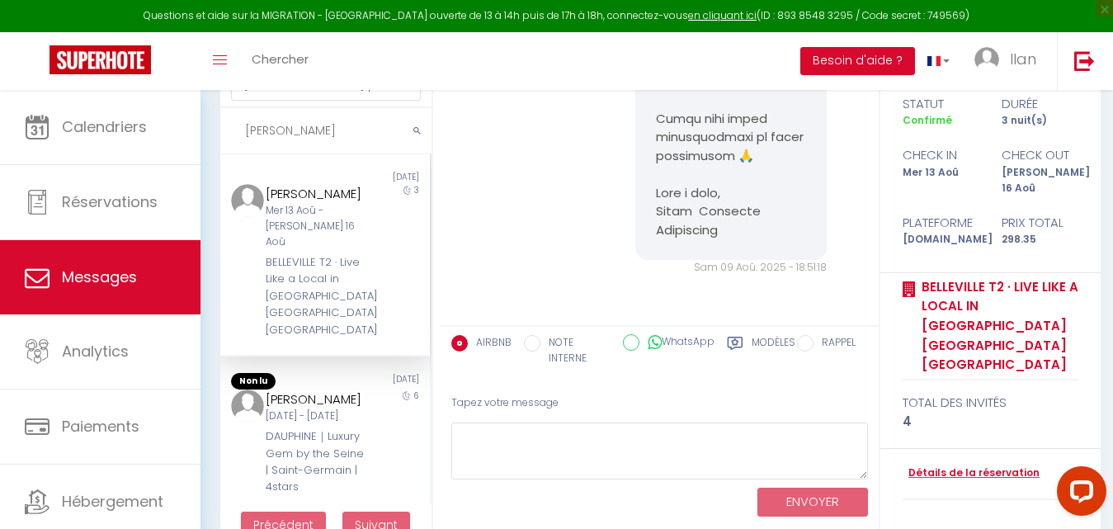
type input "jacques"
click at [295, 202] on div "[PERSON_NAME]" at bounding box center [316, 194] width 101 height 20
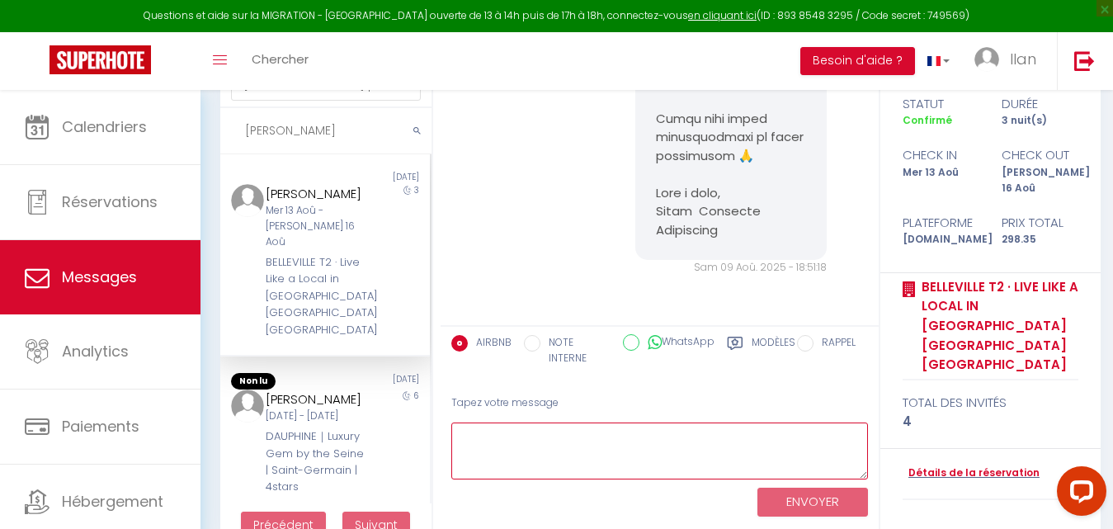
click at [562, 451] on textarea at bounding box center [659, 451] width 417 height 57
paste textarea "Bonjour, Merci chaleureusement pour votre réservation 🙏 Afin de la valider, nou…"
click at [562, 451] on textarea at bounding box center [659, 451] width 417 height 57
type textarea "Bonjour, Merci chaleureusement pour votre réservation 🙏 Afin de la valider, nou…"
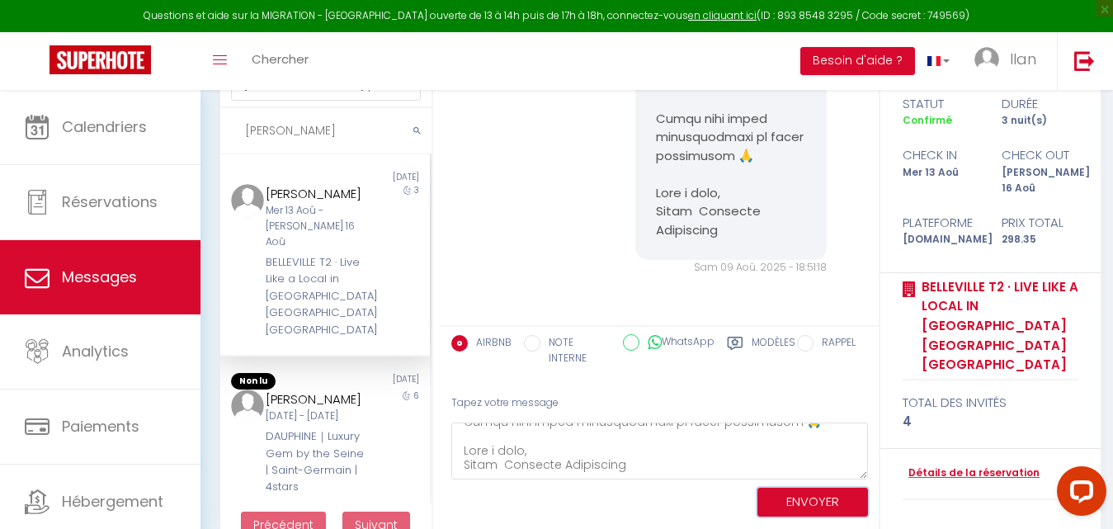
click at [798, 503] on button "ENVOYER" at bounding box center [813, 502] width 111 height 29
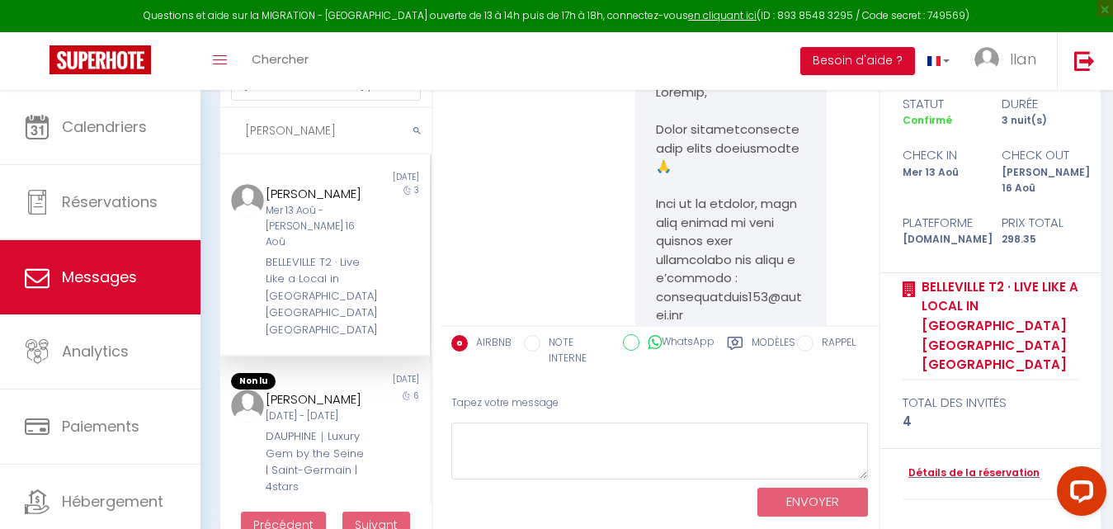
scroll to position [13829, 0]
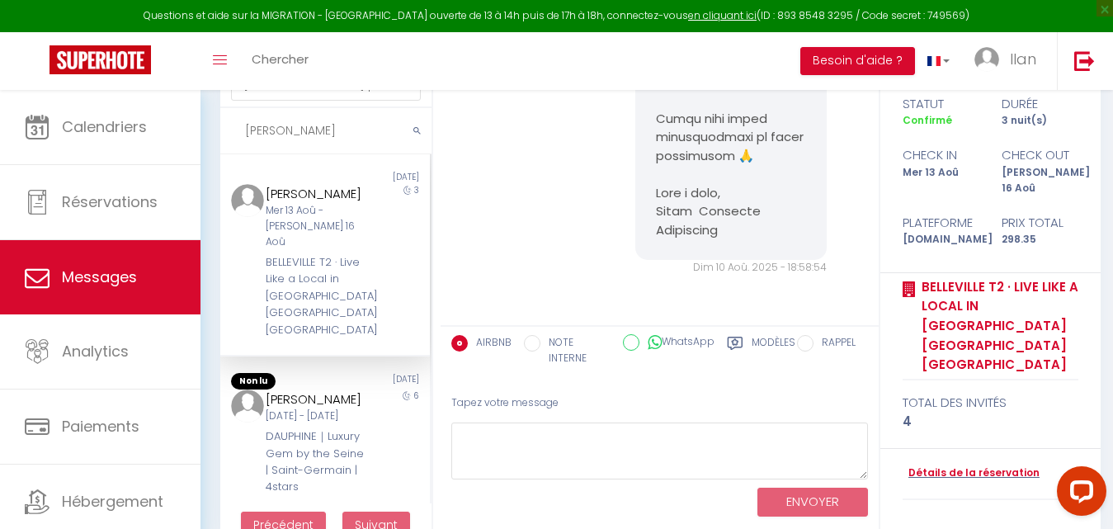
drag, startPoint x: 305, startPoint y: 134, endPoint x: 231, endPoint y: 132, distance: 74.3
click at [231, 132] on input "jacques" at bounding box center [325, 131] width 211 height 46
click at [290, 409] on div "Jeu 04 Sep - Mer 10 Sep" at bounding box center [316, 417] width 101 height 16
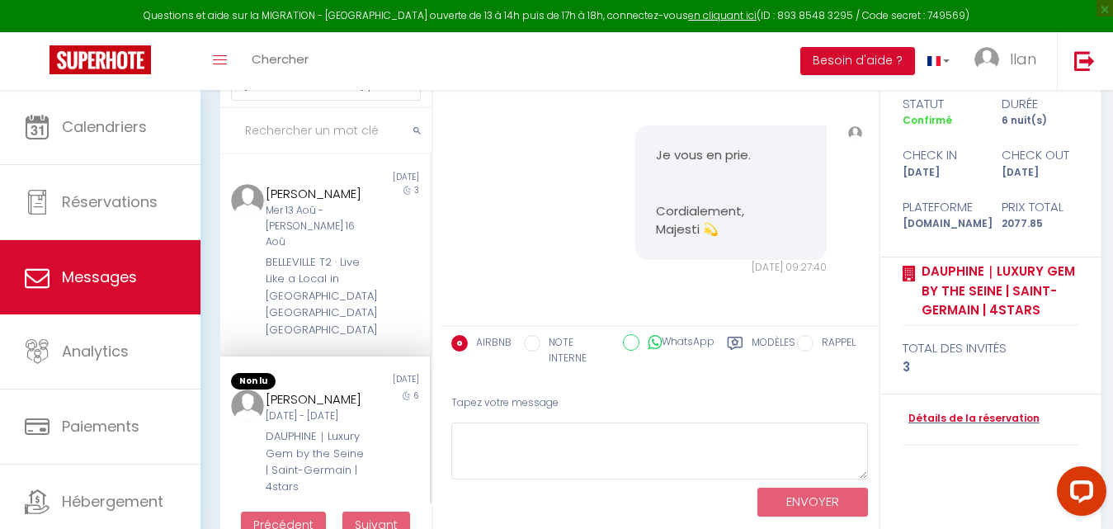
scroll to position [2666, 0]
click at [295, 205] on div "Mer 13 Aoû - [PERSON_NAME] 16 Aoû" at bounding box center [316, 226] width 101 height 47
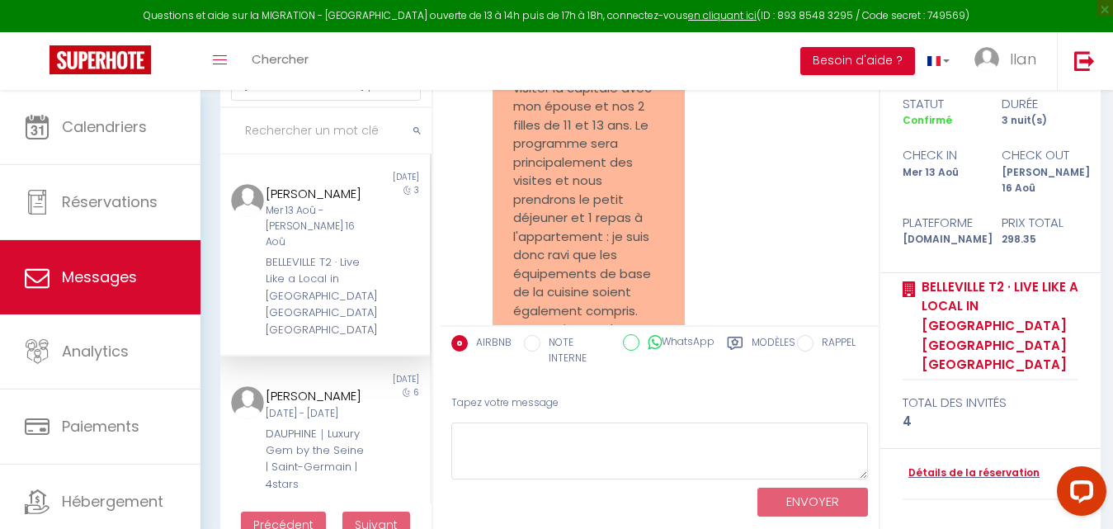
scroll to position [13829, 0]
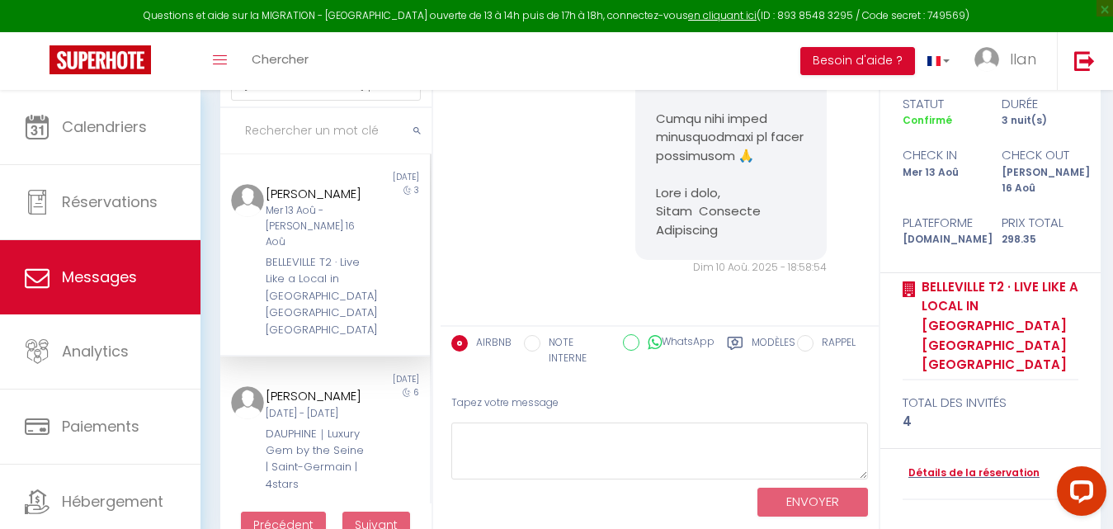
click at [305, 196] on div "[PERSON_NAME]" at bounding box center [316, 194] width 101 height 20
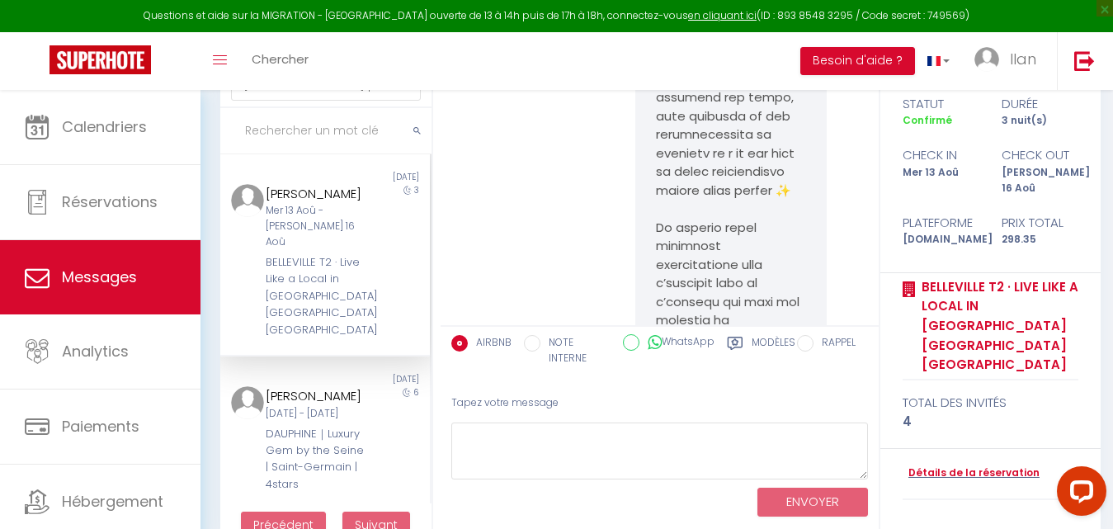
scroll to position [13081, 0]
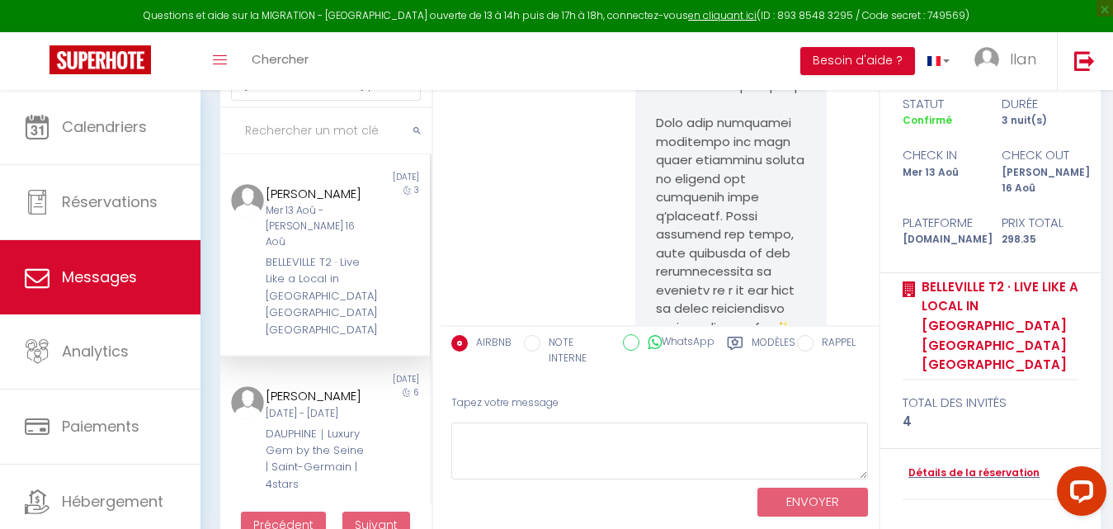
click at [272, 142] on input "text" at bounding box center [325, 131] width 211 height 46
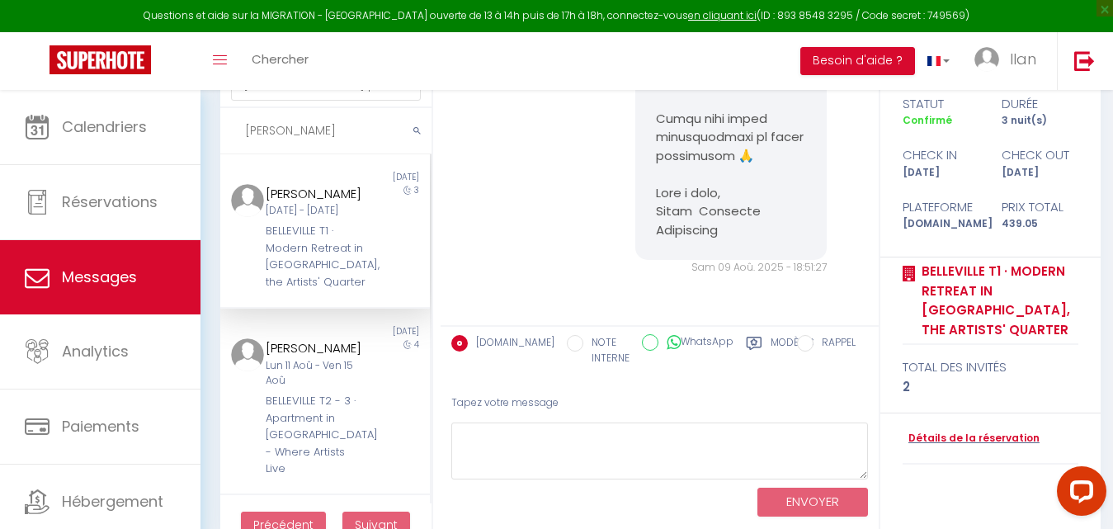
scroll to position [7589, 0]
type input "Paulina"
click at [321, 219] on div "[DATE] - [DATE]" at bounding box center [316, 211] width 101 height 16
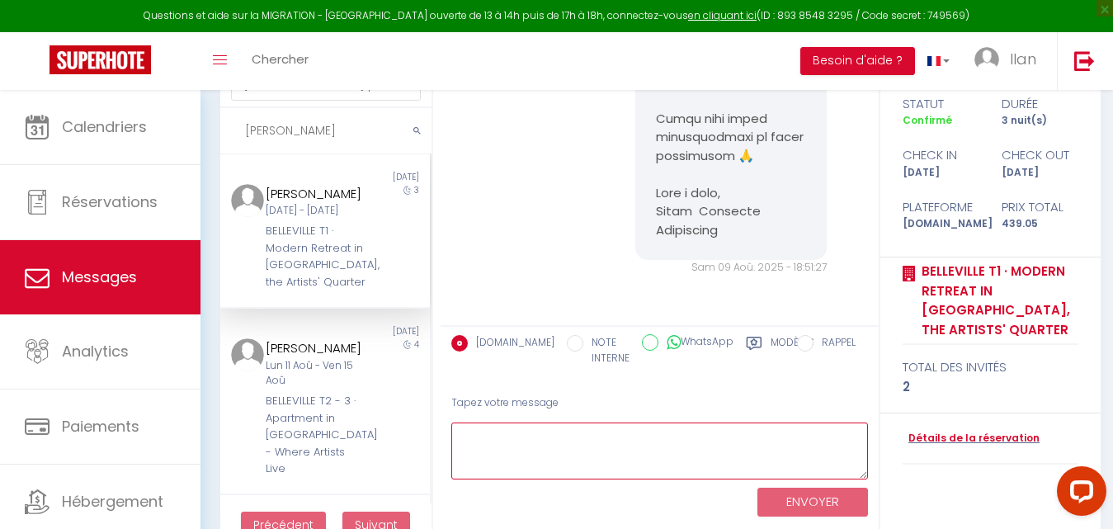
click at [474, 456] on textarea at bounding box center [659, 451] width 417 height 57
paste textarea "Bonjour, Merci chaleureusement pour votre réservation 🙏 Afin de la valider, nou…"
type textarea "Bonjour, Merci chaleureusement pour votre réservation 🙏 Afin de la valider, nou…"
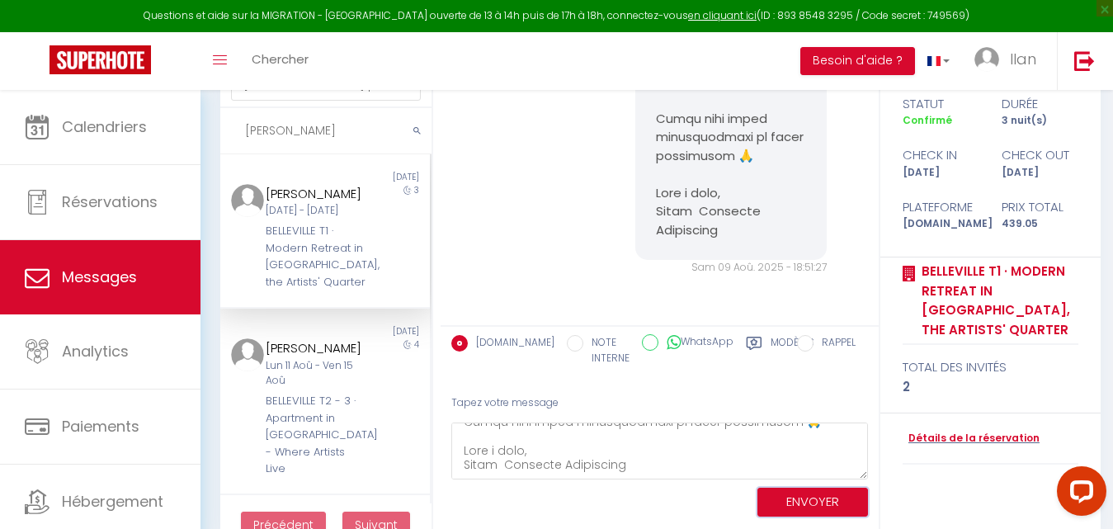
click at [823, 506] on button "ENVOYER" at bounding box center [813, 502] width 111 height 29
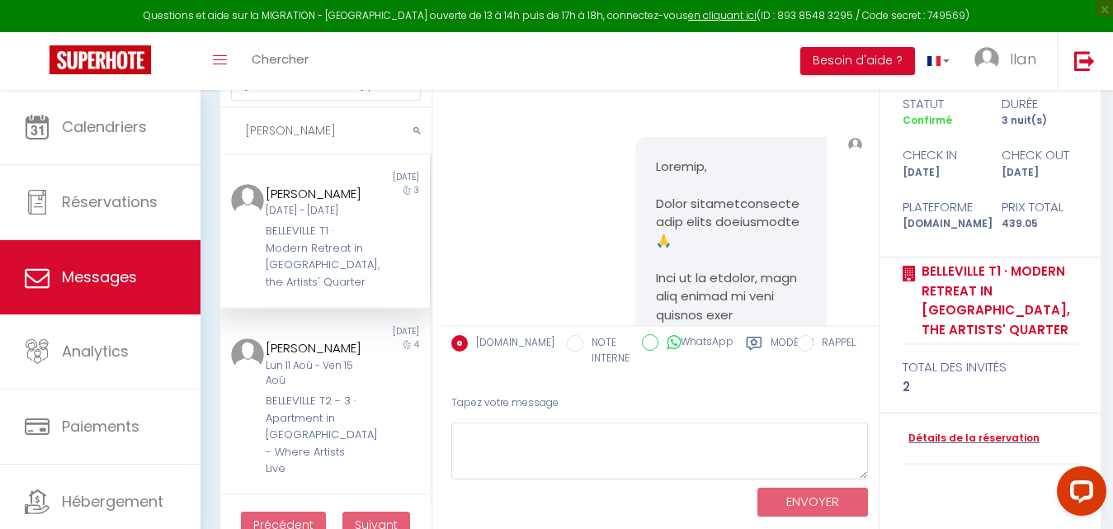
scroll to position [8937, 0]
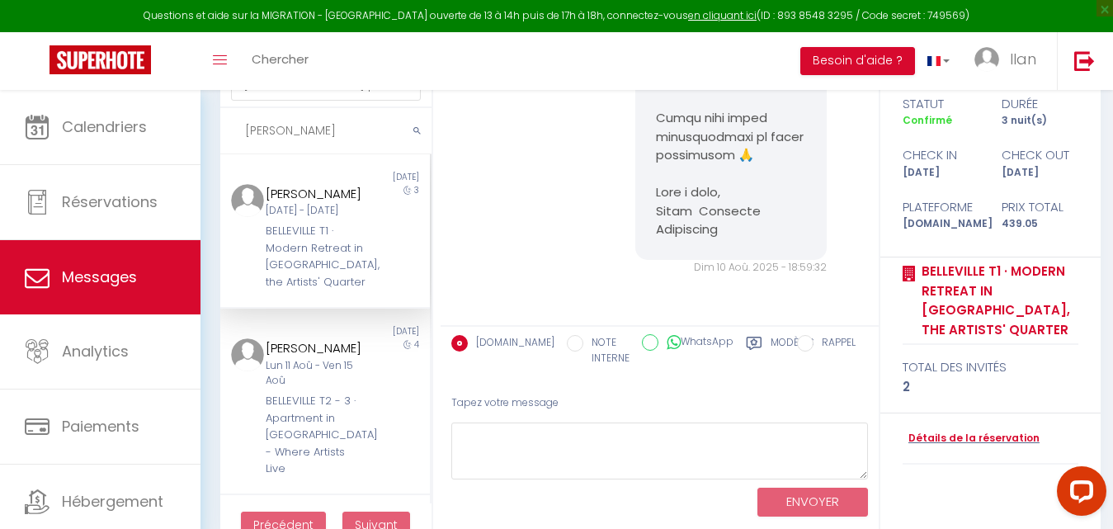
drag, startPoint x: 305, startPoint y: 138, endPoint x: 246, endPoint y: 125, distance: 60.1
click at [246, 125] on input "Paulina" at bounding box center [325, 131] width 211 height 46
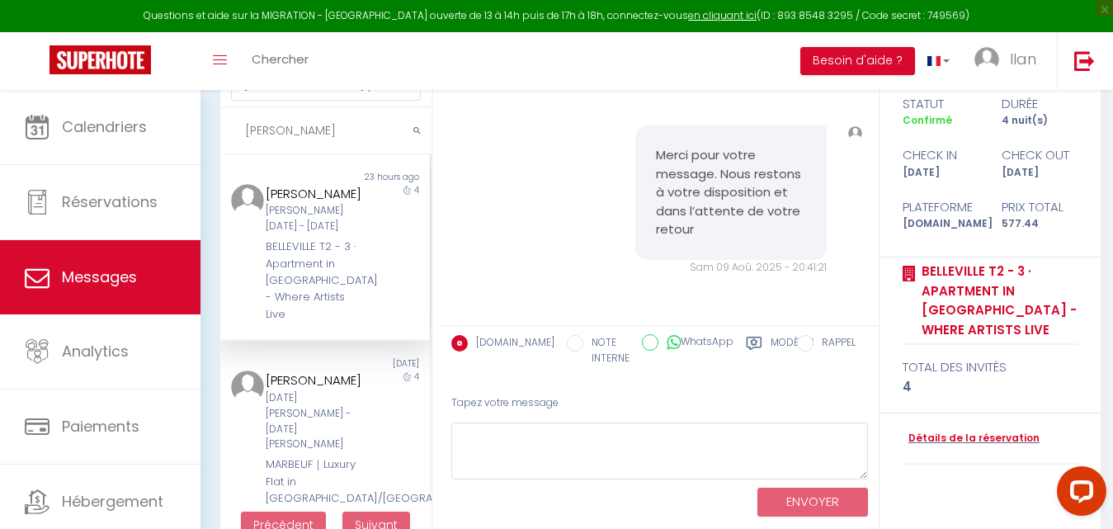
scroll to position [4798, 0]
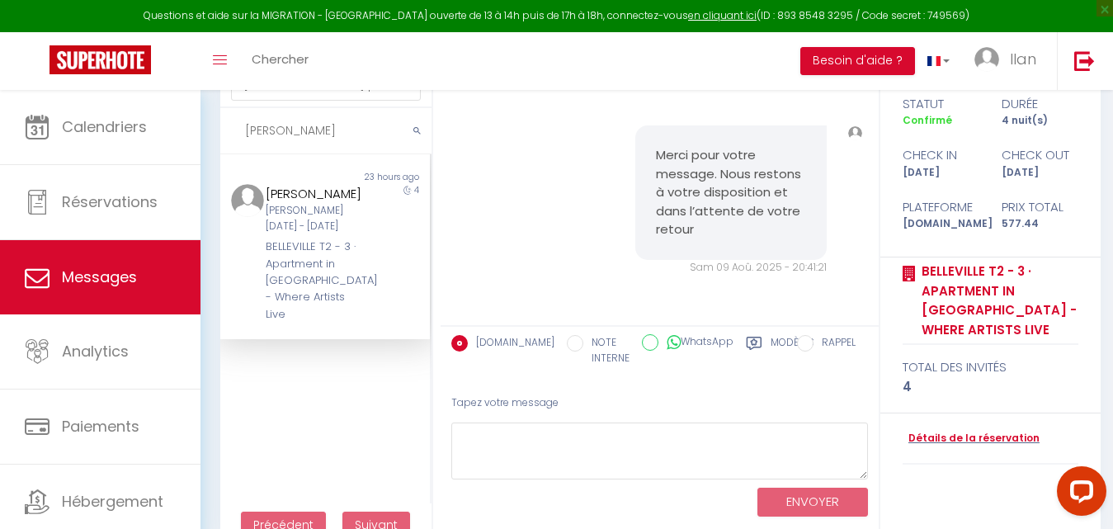
type input "Mihaela"
click at [316, 234] on div "Sam 18 Oct - Mer 22 Oct" at bounding box center [316, 218] width 101 height 31
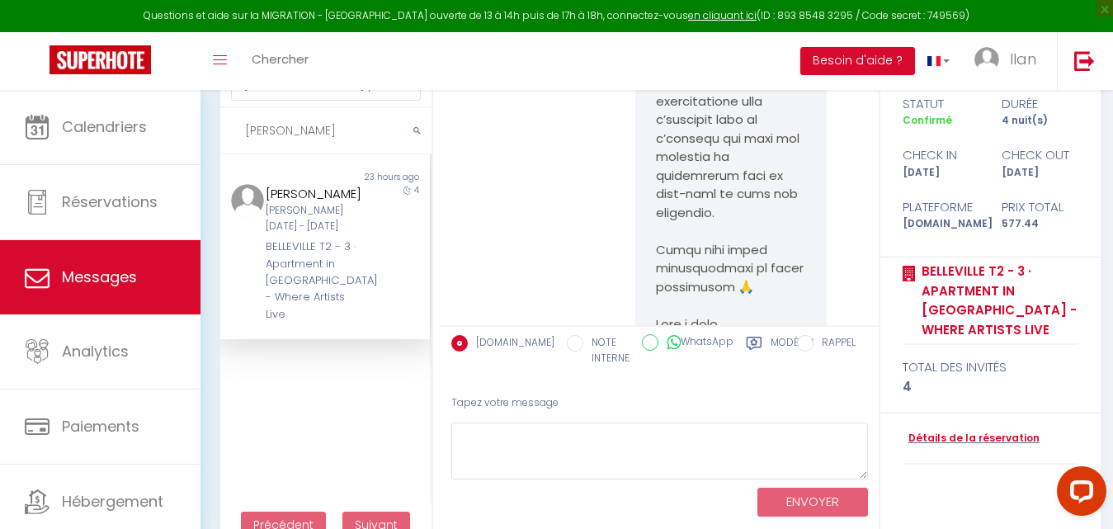
scroll to position [4797, 0]
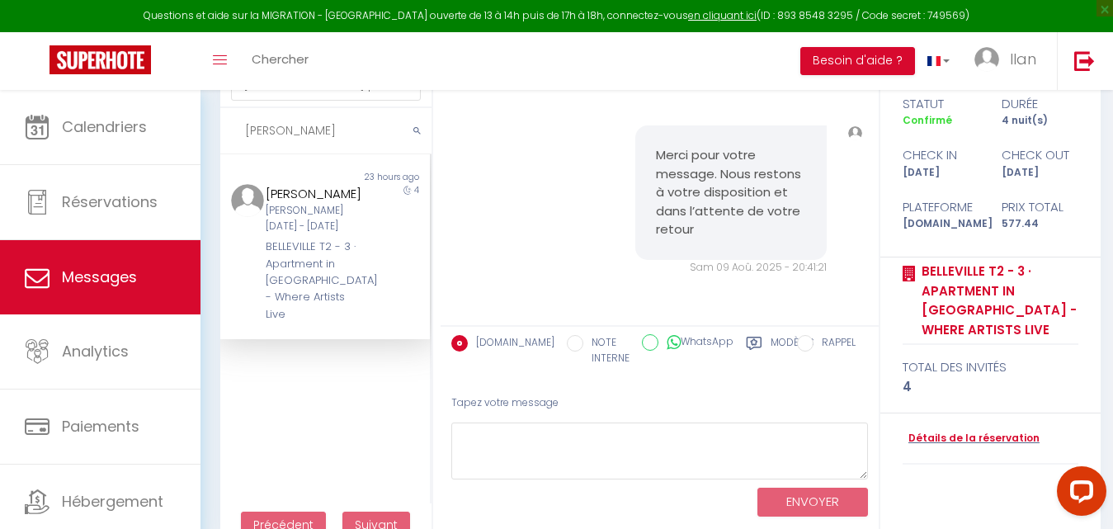
drag, startPoint x: 302, startPoint y: 125, endPoint x: 212, endPoint y: 124, distance: 90.0
click at [212, 124] on div "MESSAGES Trier par date de réservation Trier par date de message Mihaela Non lu…" at bounding box center [322, 282] width 224 height 528
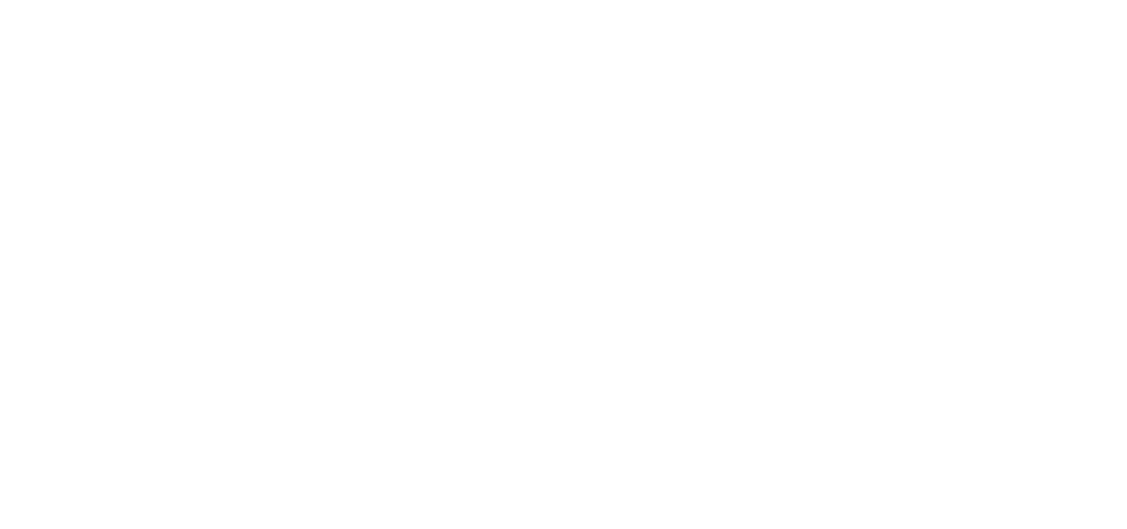
select select "message"
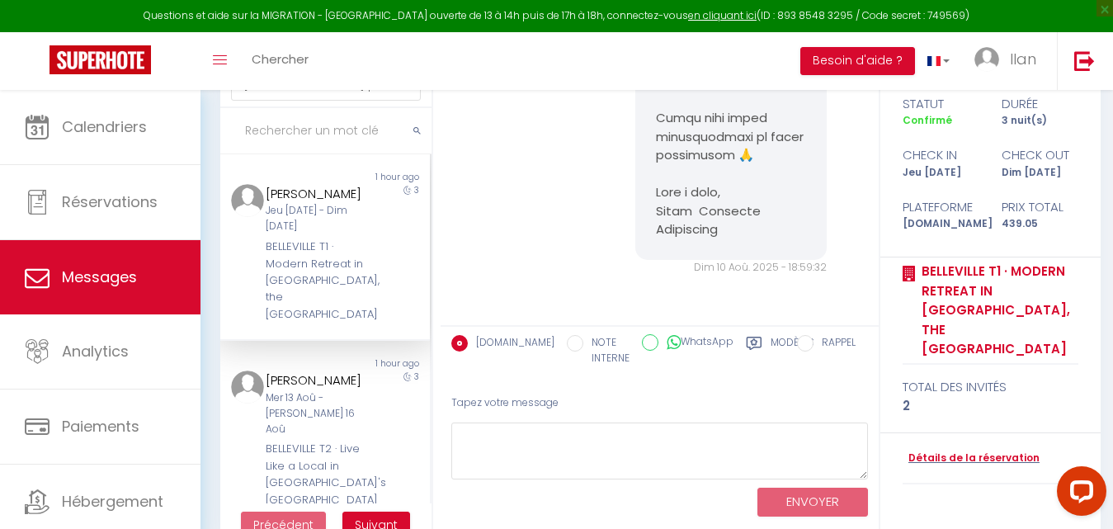
click at [328, 126] on input "text" at bounding box center [325, 131] width 211 height 46
type input "Sanjin"
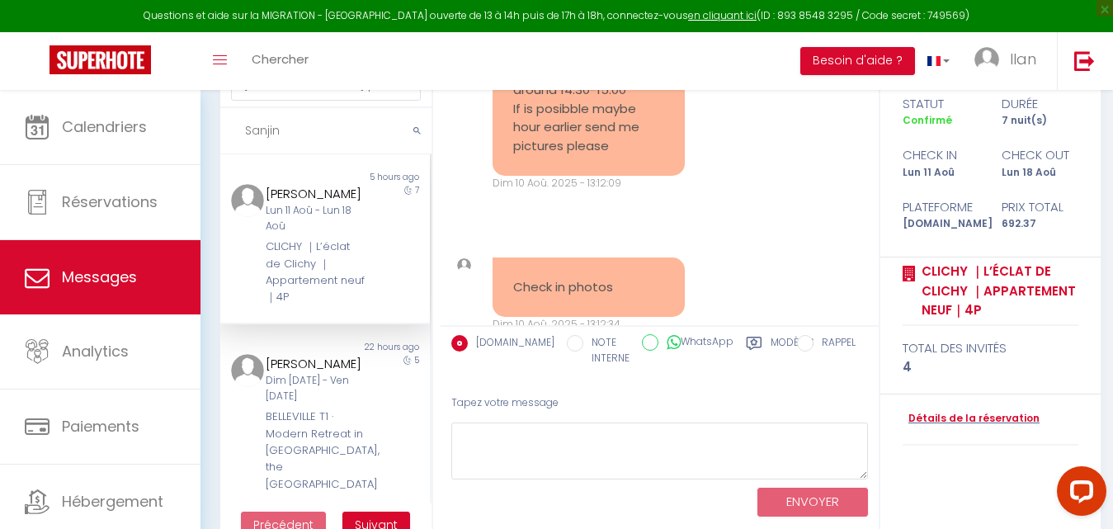
scroll to position [4466, 0]
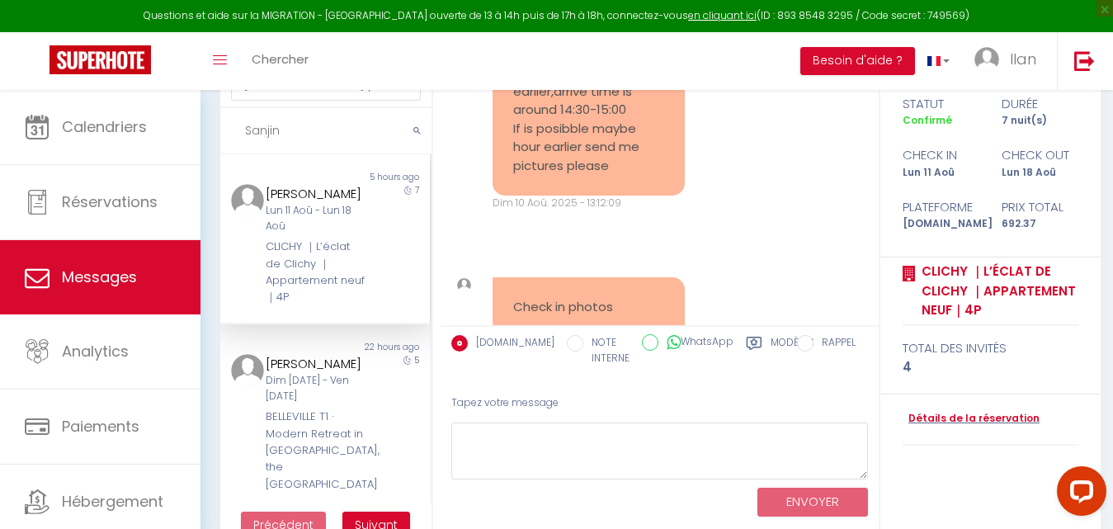
drag, startPoint x: 300, startPoint y: 126, endPoint x: 227, endPoint y: 131, distance: 73.6
click at [227, 131] on input "Sanjin" at bounding box center [325, 131] width 211 height 46
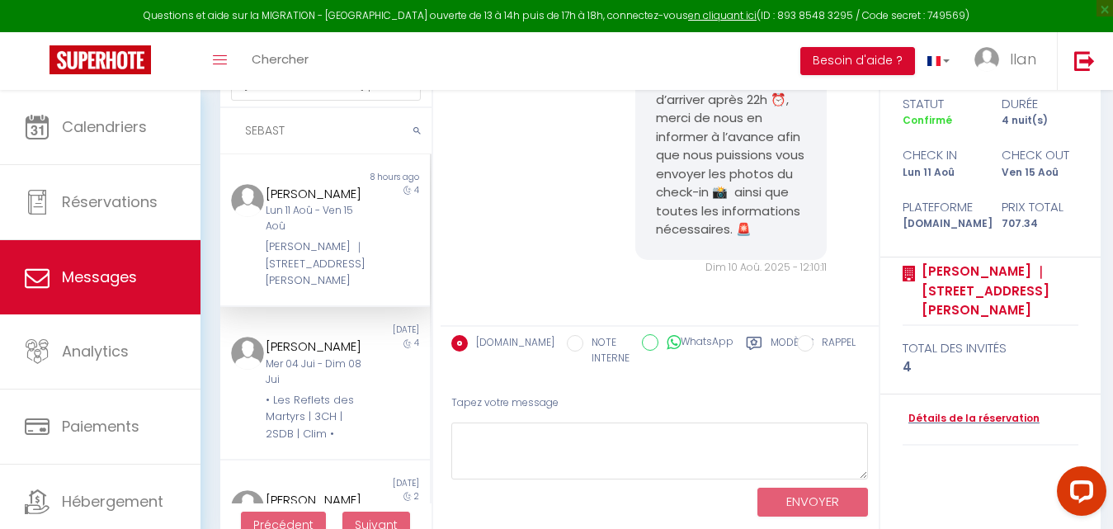
scroll to position [3356, 0]
type input "SEBASTIEN"
click at [288, 204] on div "SEBASTIEN LETORT" at bounding box center [316, 194] width 101 height 20
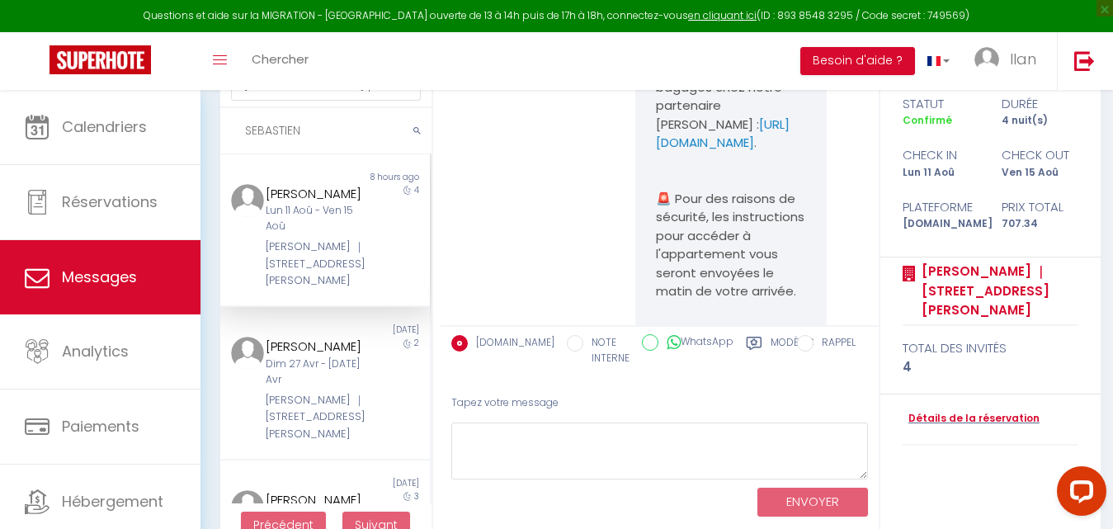
scroll to position [0, 0]
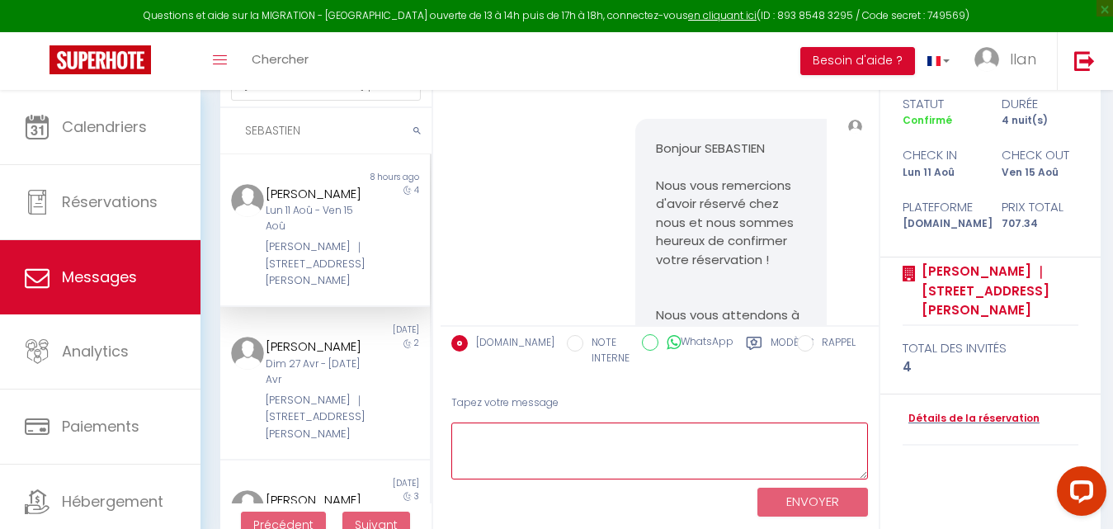
click at [535, 446] on textarea at bounding box center [659, 451] width 417 height 57
paste textarea "Bonjour Hervé , Nous espérons que vous allez bien. Pourriez-vous nous faire sav…"
click at [489, 456] on textarea "Bonjour Hervé , Nous espérons que vous allez bien. Pourriez-vous nous faire sav…" at bounding box center [659, 451] width 417 height 57
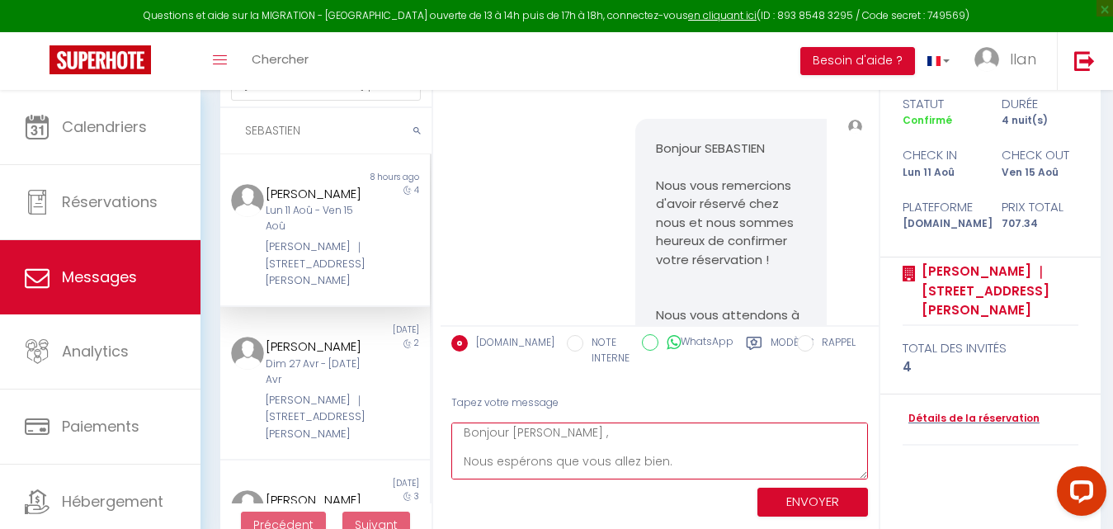
scroll to position [0, 0]
drag, startPoint x: 544, startPoint y: 436, endPoint x: 512, endPoint y: 436, distance: 32.2
click at [512, 436] on textarea "Bonjour Hervé , Nous espérons que vous allez bien. Pourriez-vous nous faire sav…" at bounding box center [659, 451] width 417 height 57
type textarea "Bonjour SEBASTIEN , Nous espérons que vous allez bien. Pourriez-vous nous faire…"
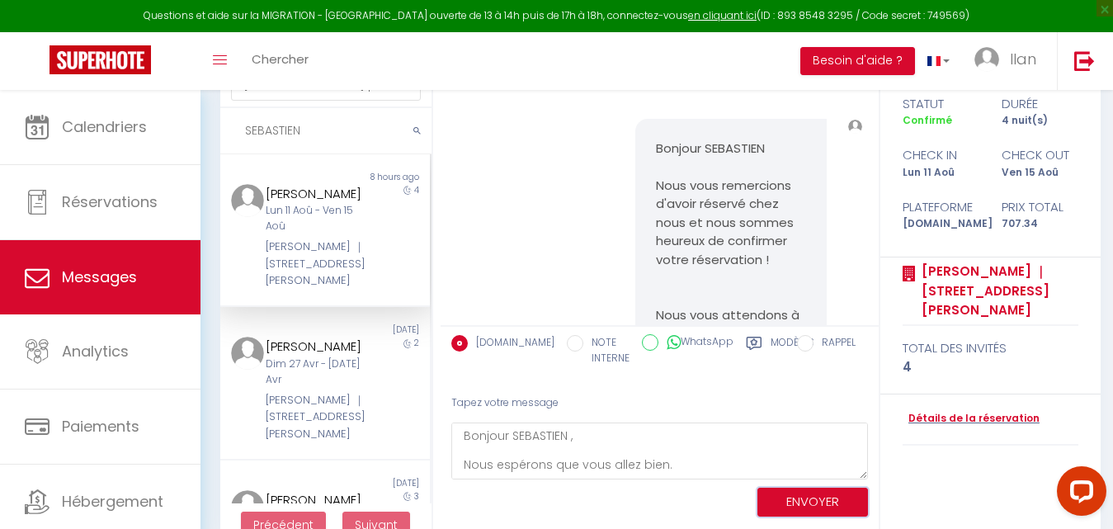
click at [768, 498] on button "ENVOYER" at bounding box center [813, 502] width 111 height 29
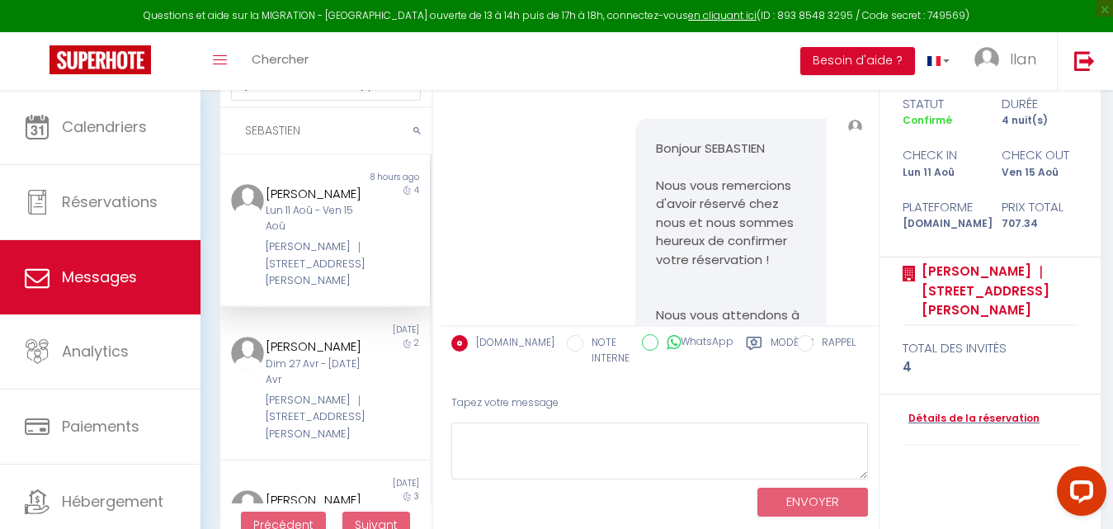
scroll to position [4035, 0]
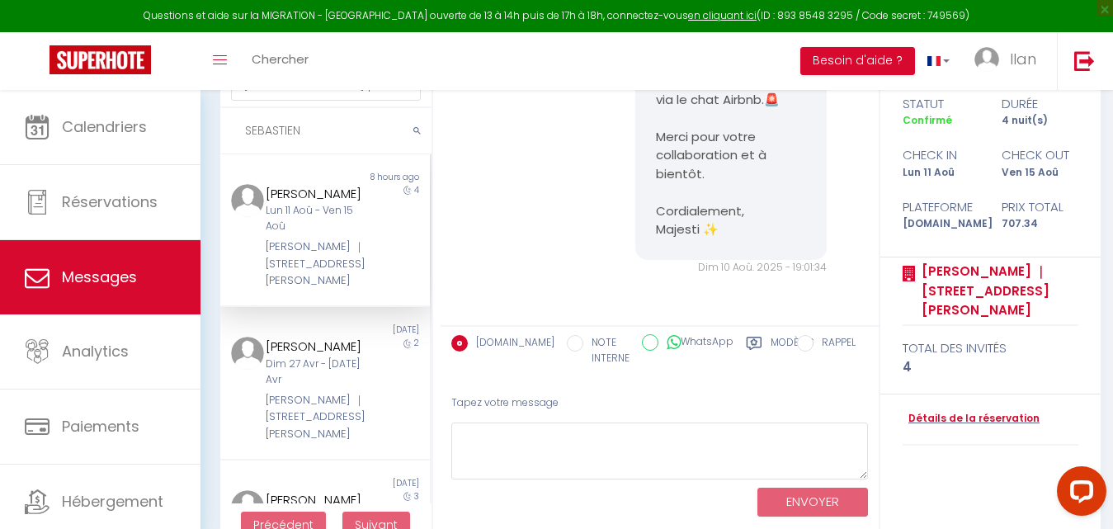
drag, startPoint x: 314, startPoint y: 132, endPoint x: 236, endPoint y: 133, distance: 77.6
click at [236, 133] on input "SEBASTIEN" at bounding box center [325, 131] width 211 height 46
type input "a"
type input "Aryan"
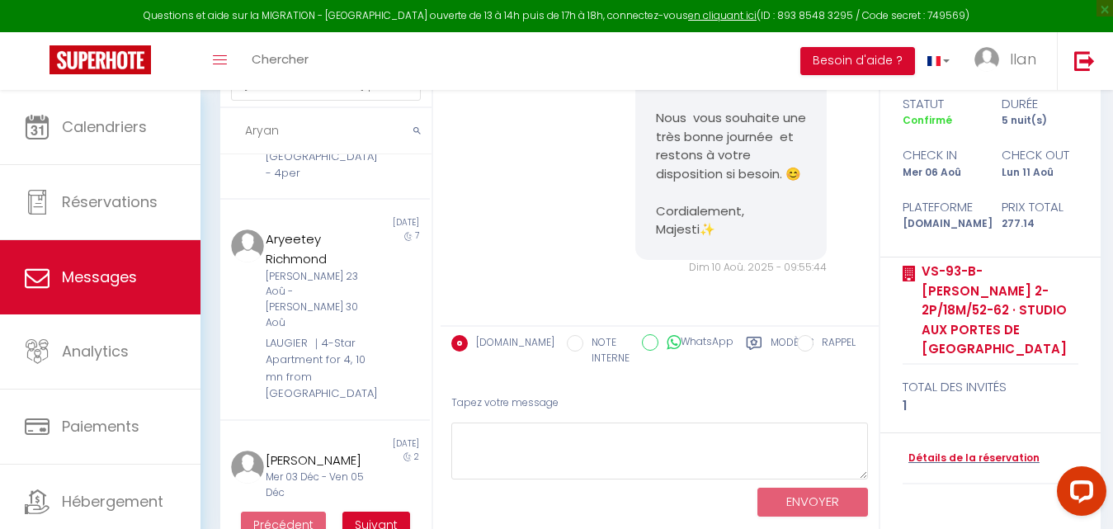
scroll to position [0, 0]
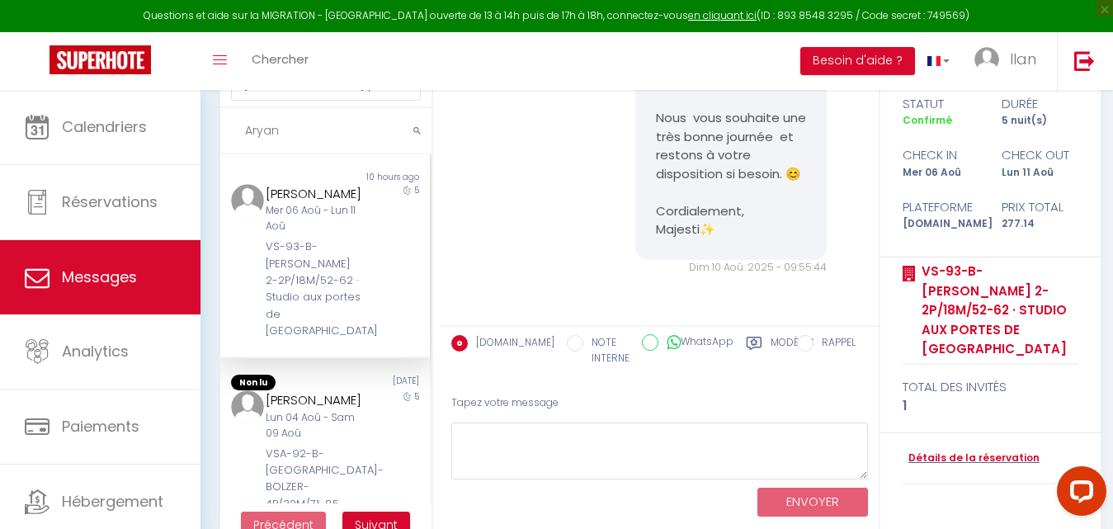
drag, startPoint x: 282, startPoint y: 133, endPoint x: 234, endPoint y: 132, distance: 47.9
click at [234, 132] on input "Aryan" at bounding box center [325, 131] width 211 height 46
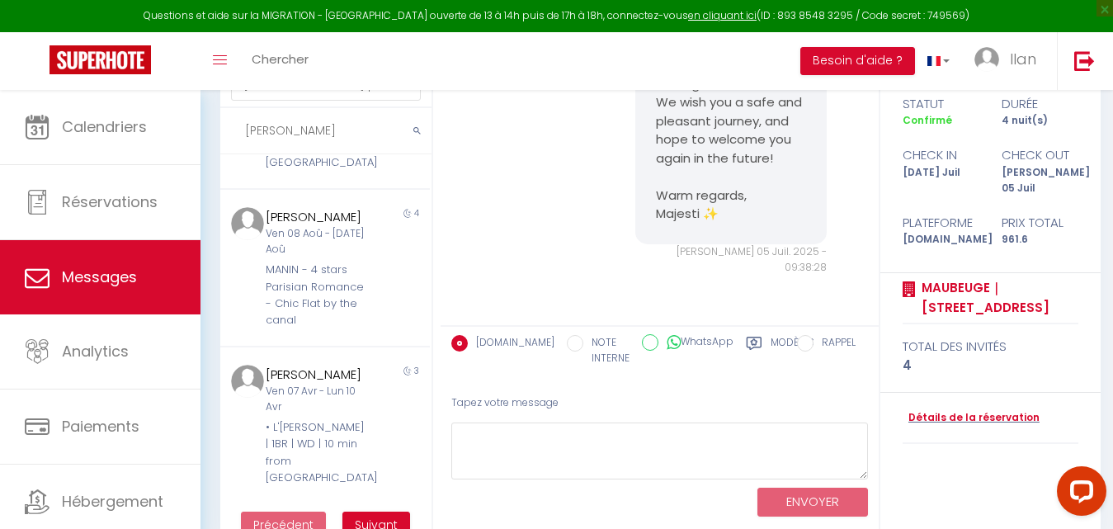
scroll to position [1700, 0]
type input "Cindy"
click at [385, 513] on button "Suivant" at bounding box center [376, 526] width 68 height 28
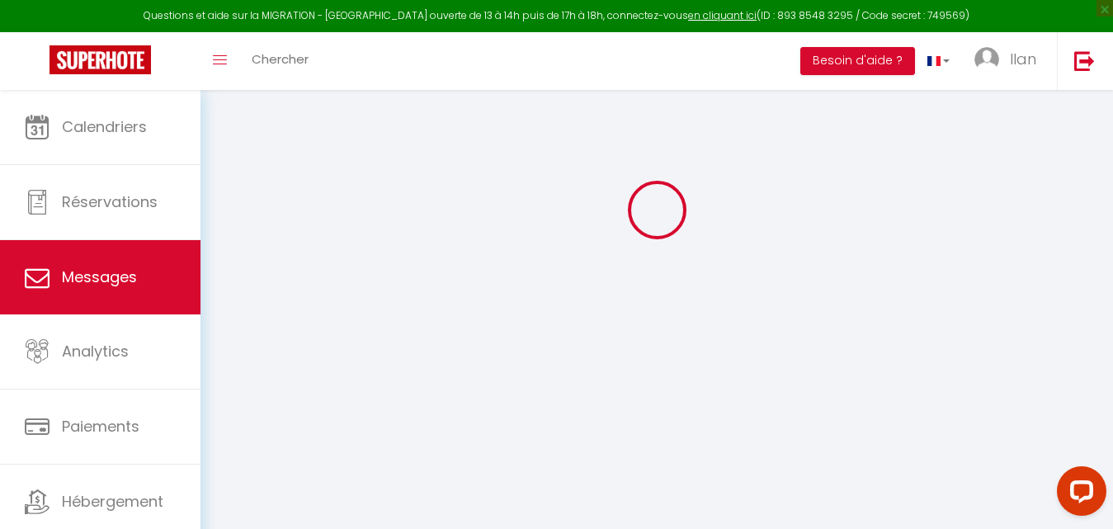
scroll to position [107, 0]
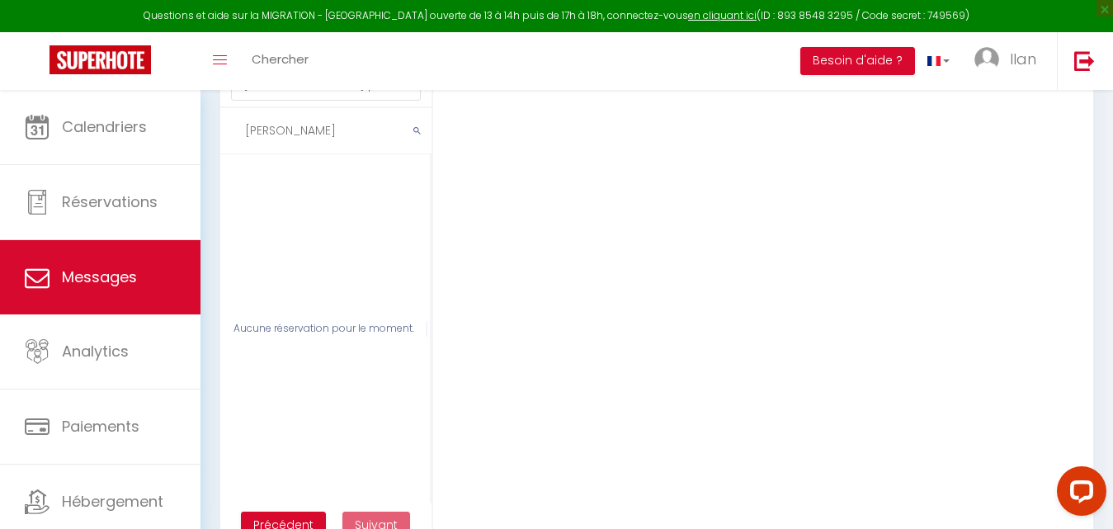
drag, startPoint x: 291, startPoint y: 131, endPoint x: 217, endPoint y: 132, distance: 73.5
click at [217, 132] on div "MESSAGES Trier par date de réservation Trier par date de message Cindy Aucune r…" at bounding box center [322, 282] width 224 height 528
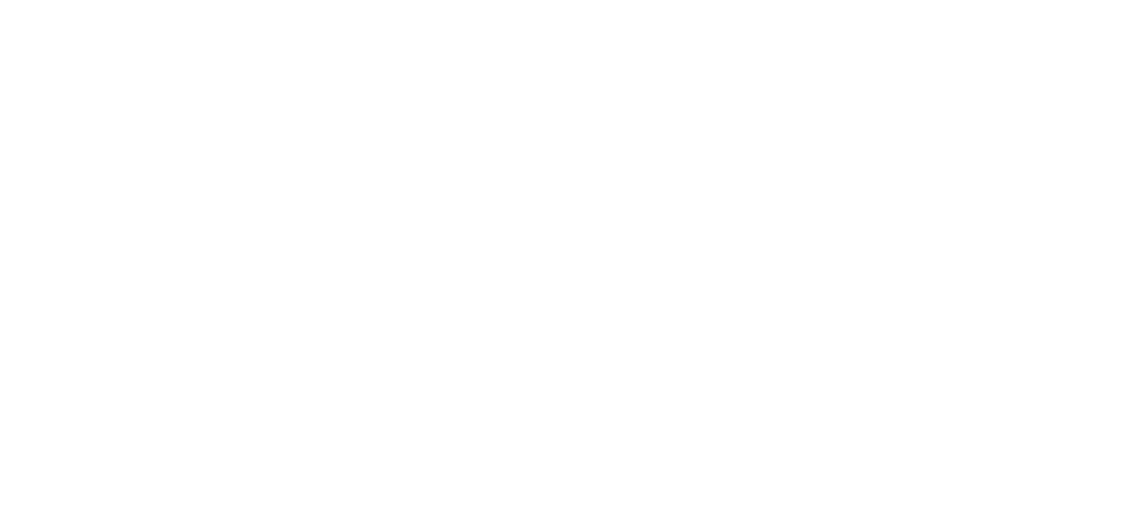
select select "message"
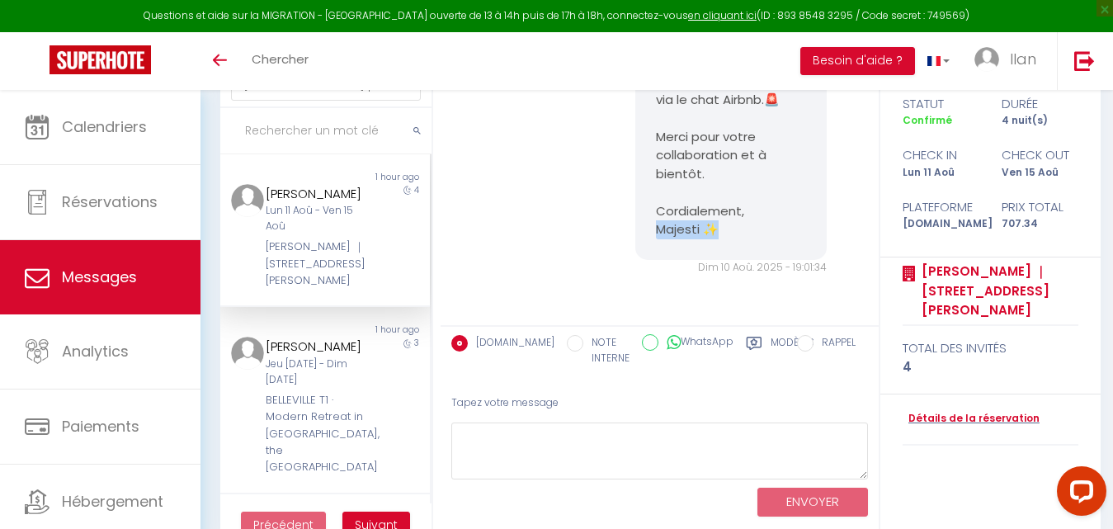
drag, startPoint x: 712, startPoint y: 234, endPoint x: 650, endPoint y: 231, distance: 62.0
copy pre "jesti ✨"
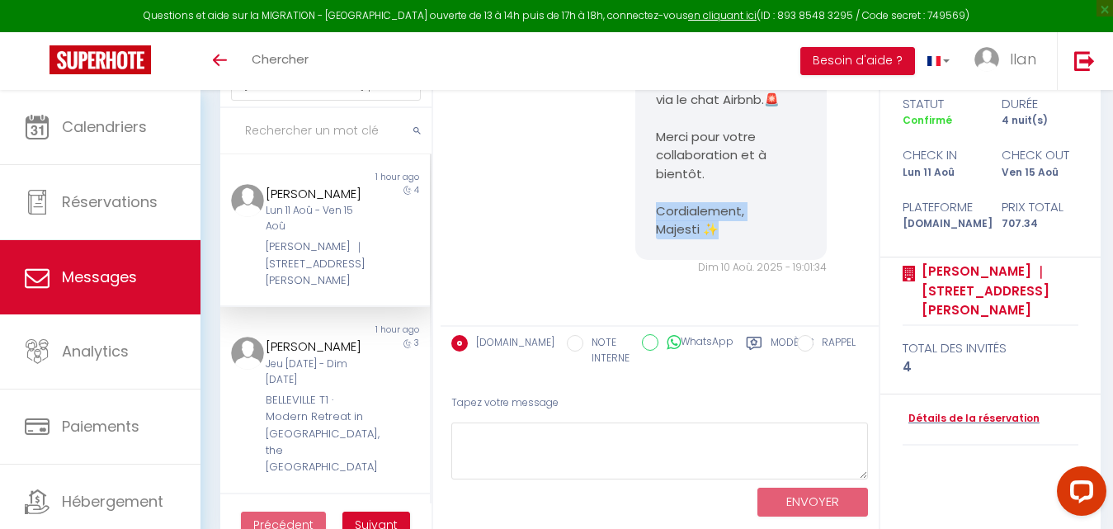
drag, startPoint x: 687, startPoint y: 220, endPoint x: 650, endPoint y: 211, distance: 38.0
click at [712, 276] on div "Dim 10 Aoû. 2025 - 19:01:34" at bounding box center [731, 268] width 192 height 16
drag, startPoint x: 722, startPoint y: 229, endPoint x: 692, endPoint y: 234, distance: 30.0
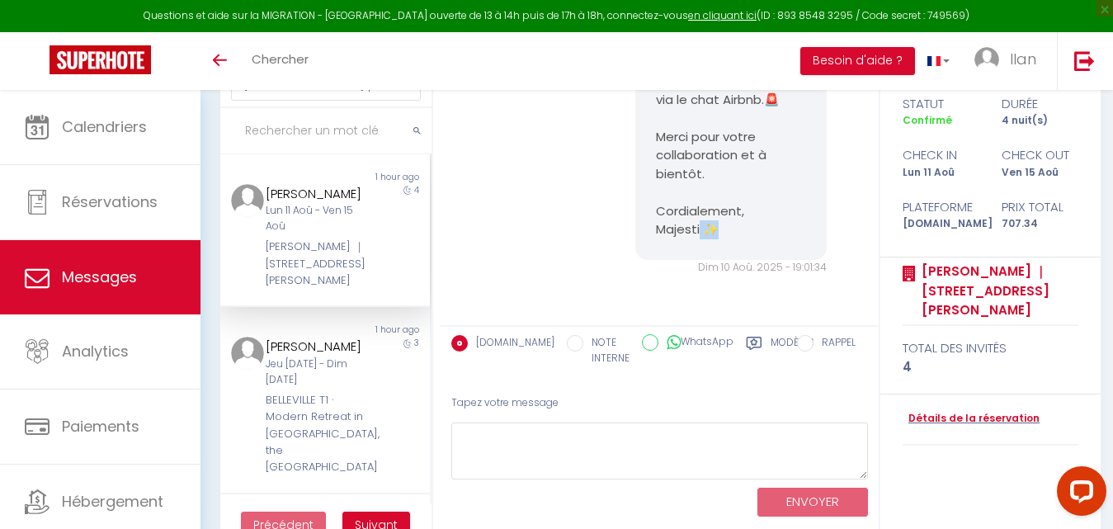
copy pre "Bonjour SEBASTIEN , Nous espérons que vous allez bien. Pourriez-vous nous faire…"
drag, startPoint x: 721, startPoint y: 233, endPoint x: 650, endPoint y: 231, distance: 71.0
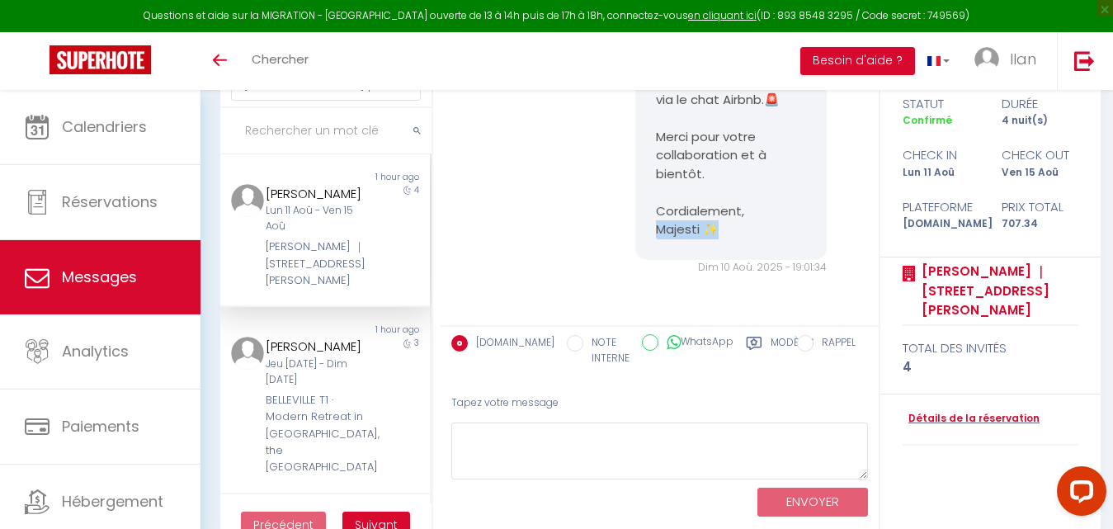
copy pre "jesti ✨"
drag, startPoint x: 722, startPoint y: 236, endPoint x: 654, endPoint y: 210, distance: 72.6
copy pre "rdialement, Majesti ✨"
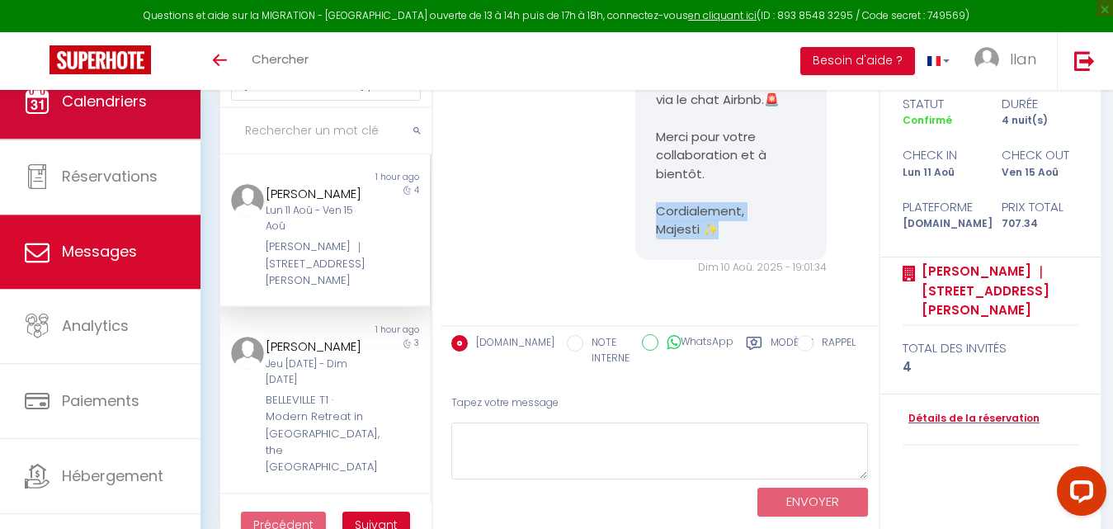
click at [119, 131] on link "Calendriers" at bounding box center [100, 101] width 201 height 74
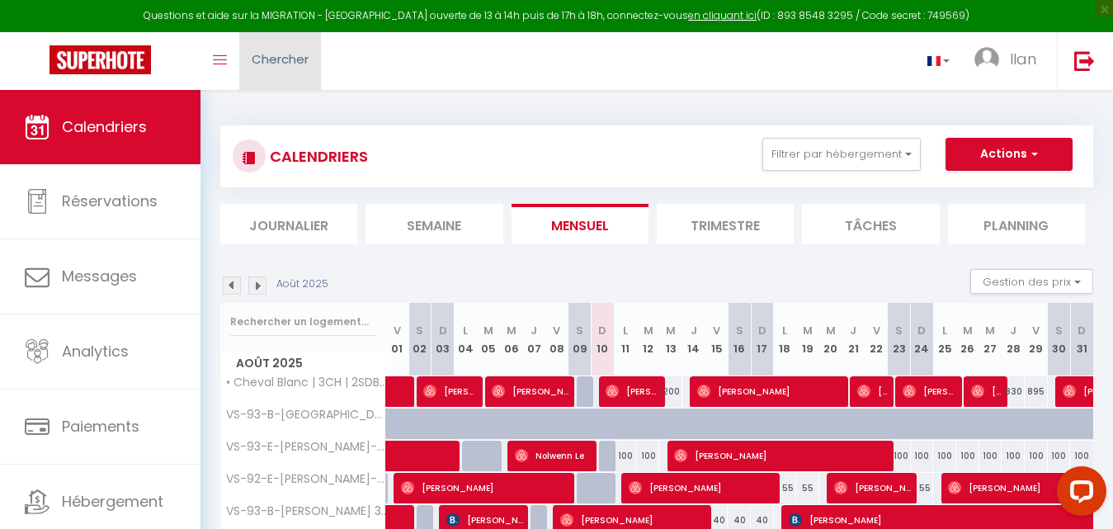
click at [272, 55] on span "Chercher" at bounding box center [280, 58] width 57 height 17
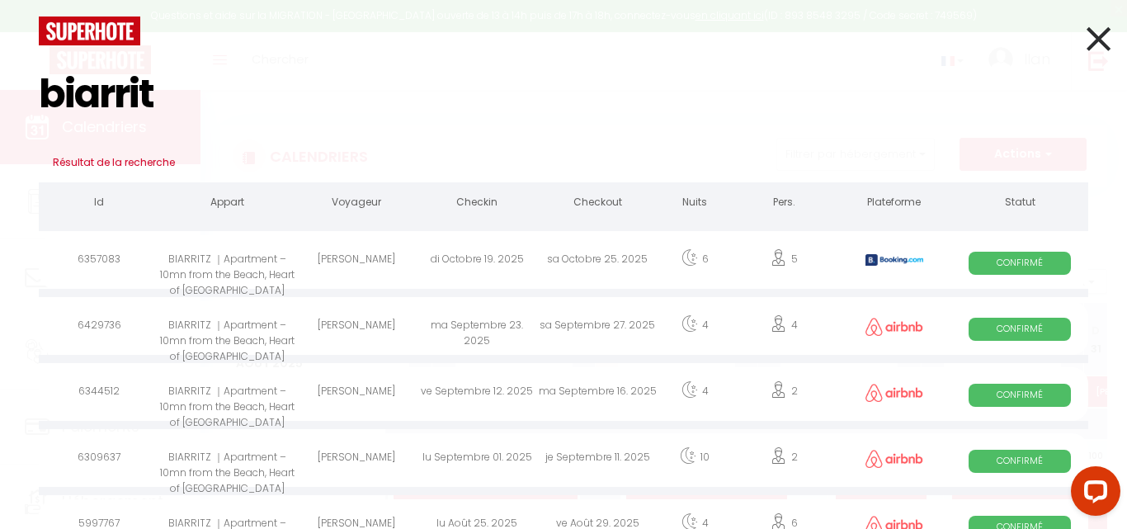
type input "biarrit"
drag, startPoint x: 215, startPoint y: 102, endPoint x: 40, endPoint y: 93, distance: 174.4
click at [40, 93] on input "biarrit" at bounding box center [564, 93] width 1050 height 97
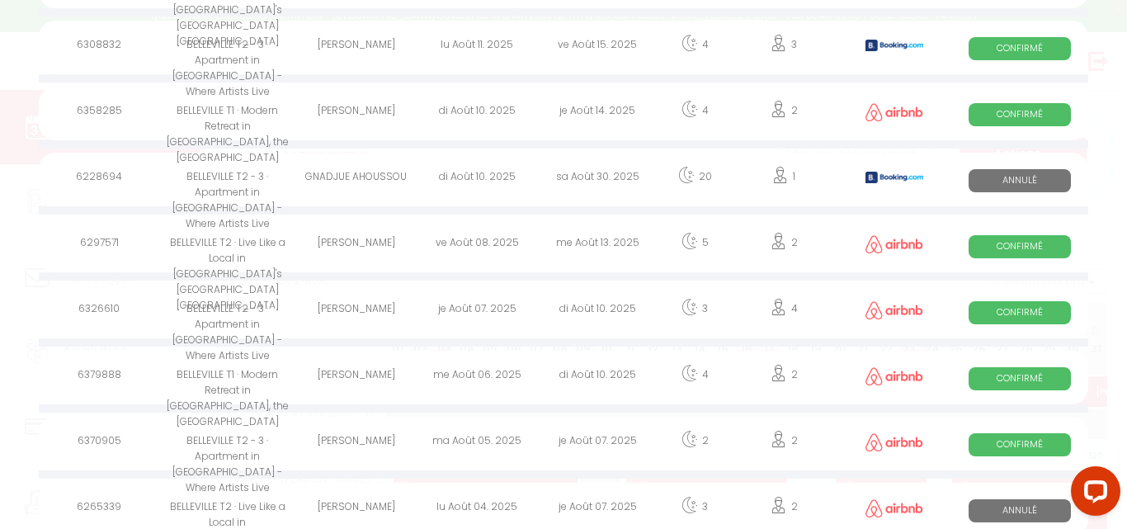
scroll to position [3005, 0]
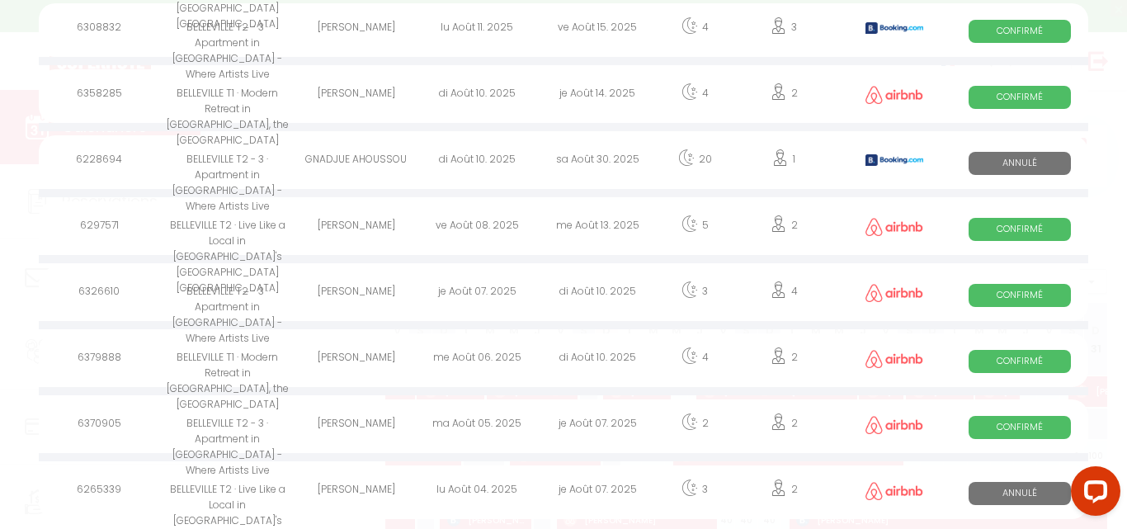
type input "Belleville"
drag, startPoint x: 1121, startPoint y: 500, endPoint x: 2176, endPoint y: 918, distance: 1135.1
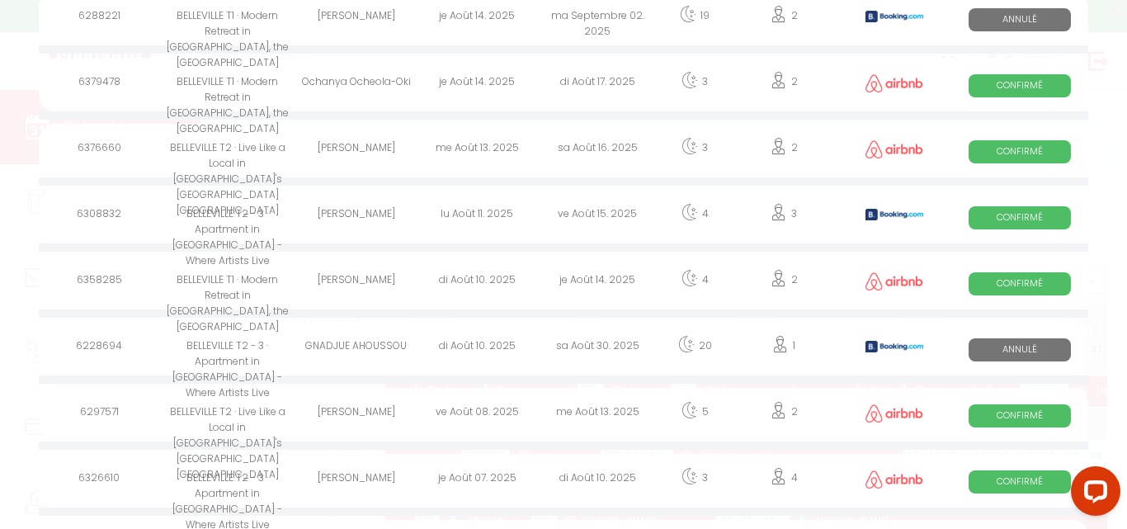
scroll to position [2813, 0]
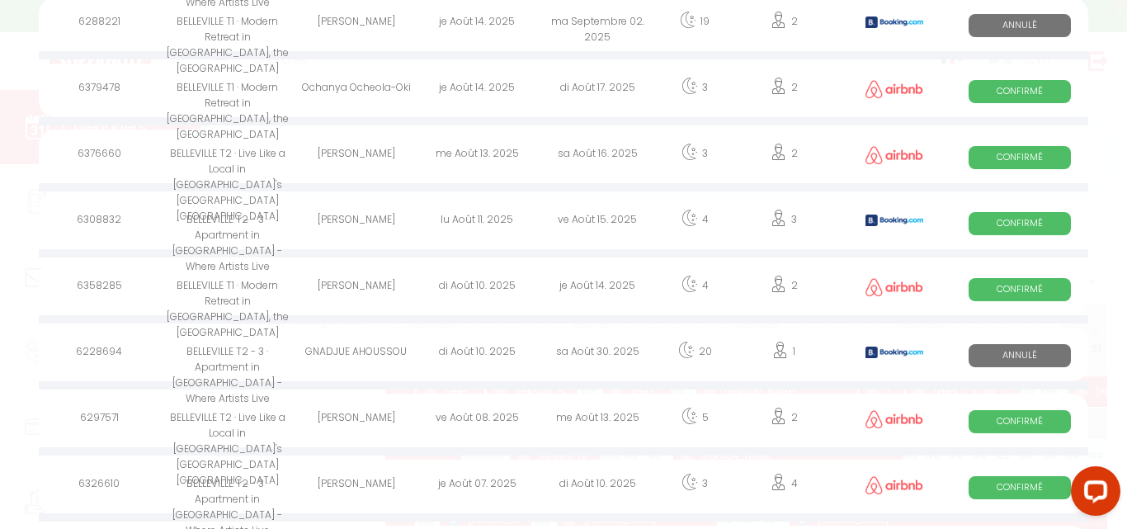
click at [1122, 502] on div at bounding box center [1092, 494] width 69 height 69
click at [1122, 513] on div at bounding box center [1092, 494] width 69 height 69
click at [1127, 512] on div at bounding box center [1092, 494] width 69 height 69
click at [1122, 512] on div at bounding box center [1092, 494] width 69 height 69
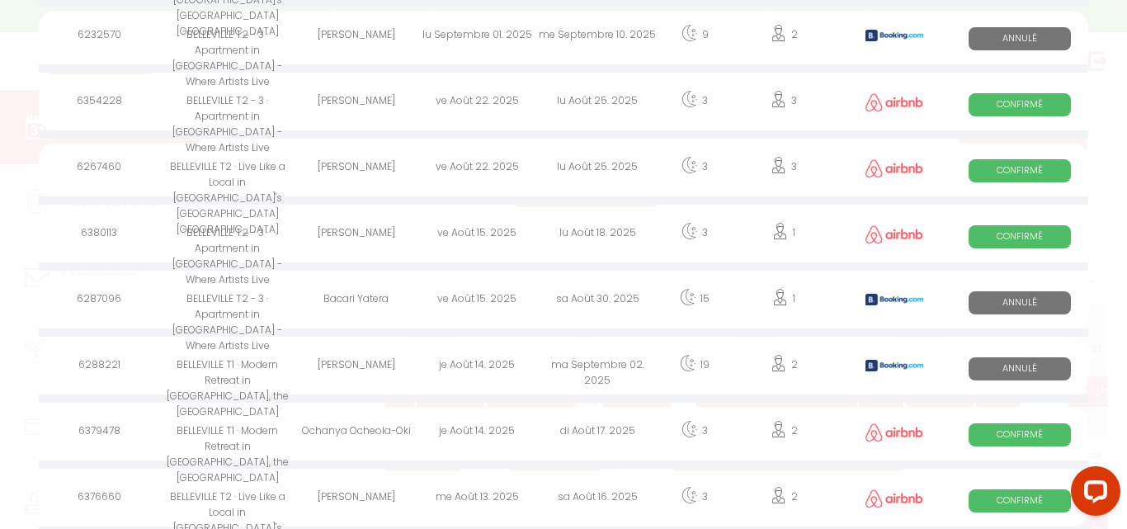
scroll to position [2463, 0]
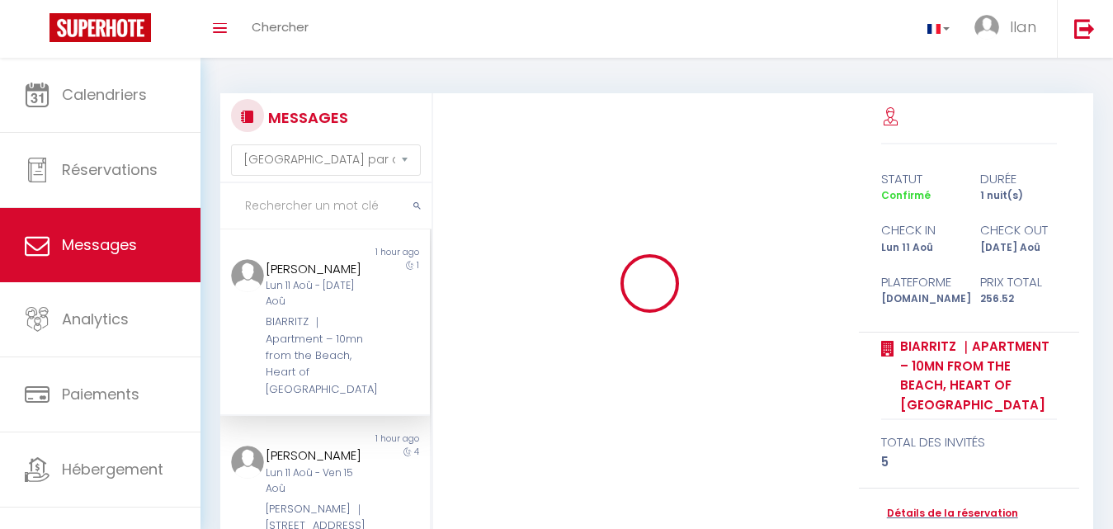
select select "message"
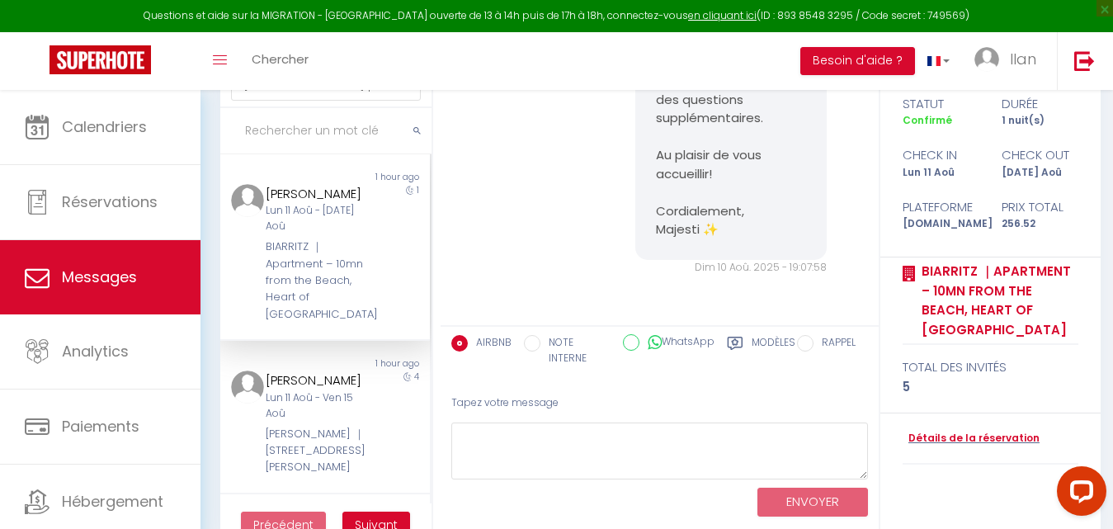
click at [314, 125] on input "text" at bounding box center [325, 131] width 211 height 46
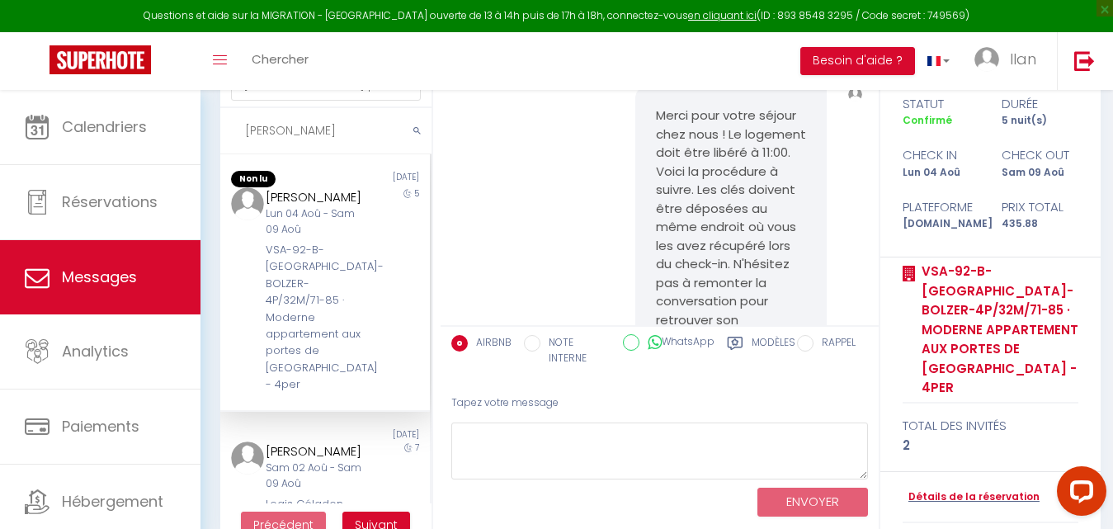
scroll to position [11126, 0]
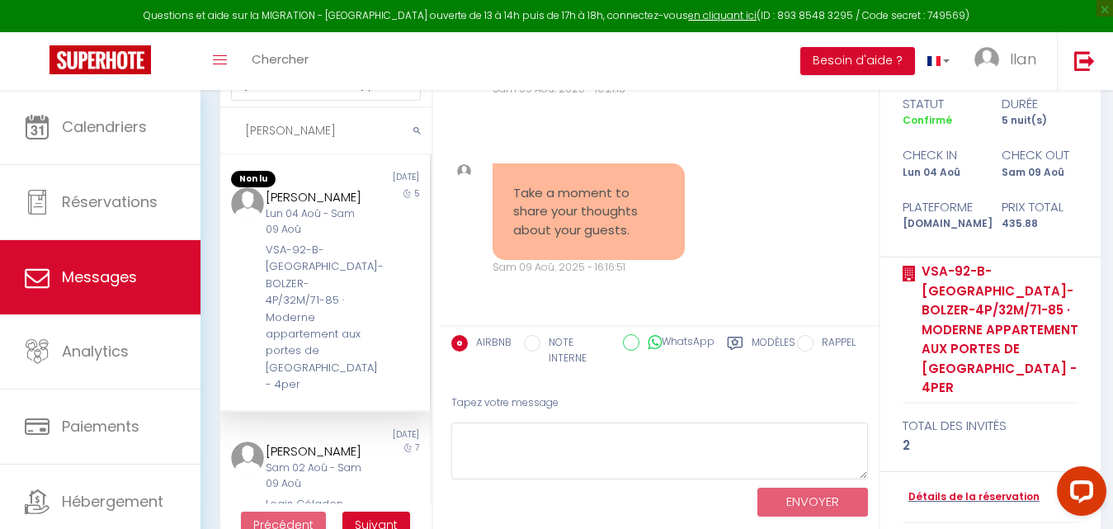
type input "[PERSON_NAME]"
click at [329, 196] on div "Daan Van Krieken" at bounding box center [316, 197] width 101 height 20
drag, startPoint x: 294, startPoint y: 136, endPoint x: 223, endPoint y: 132, distance: 71.1
click at [223, 132] on input "Sara" at bounding box center [325, 131] width 211 height 46
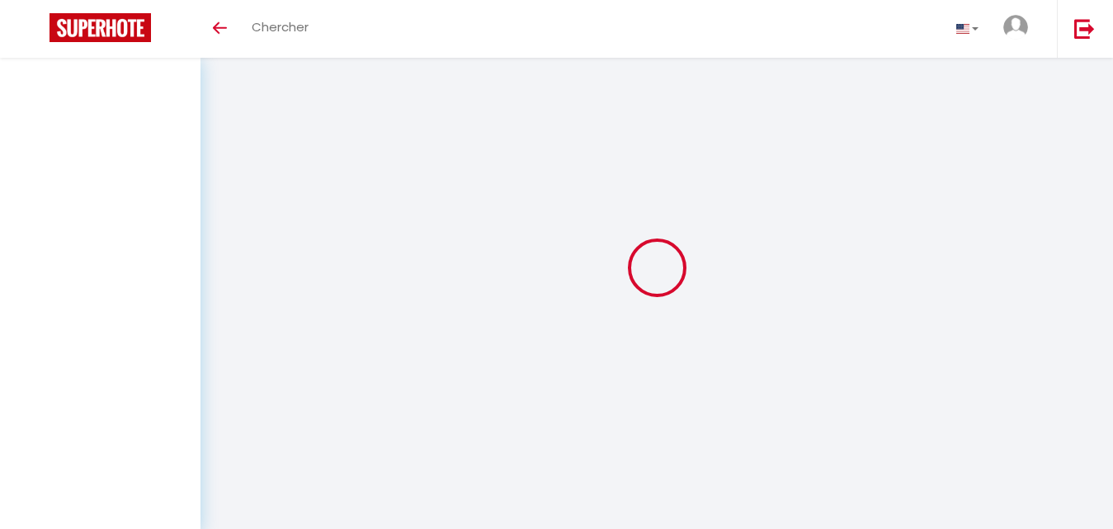
select select "message"
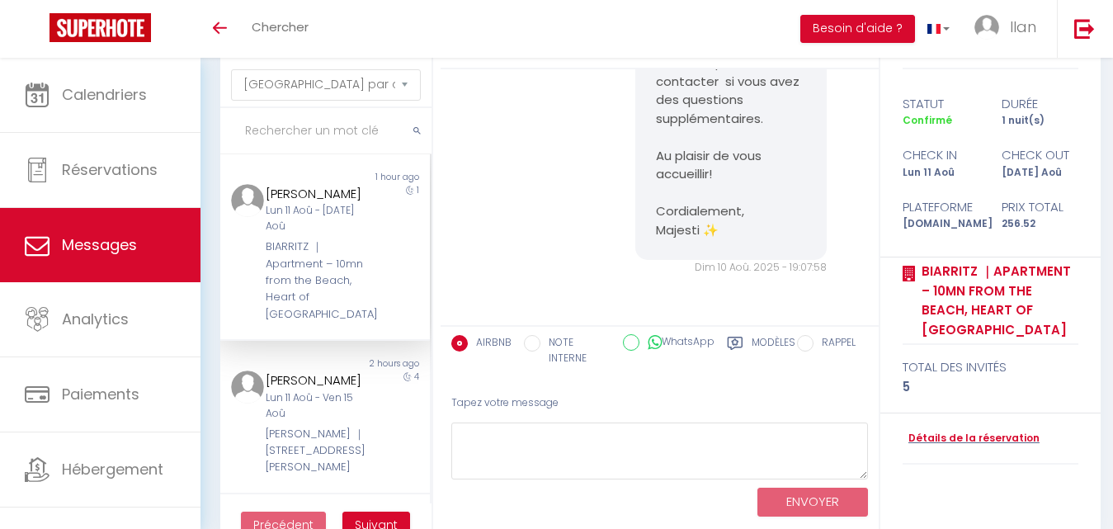
scroll to position [107, 0]
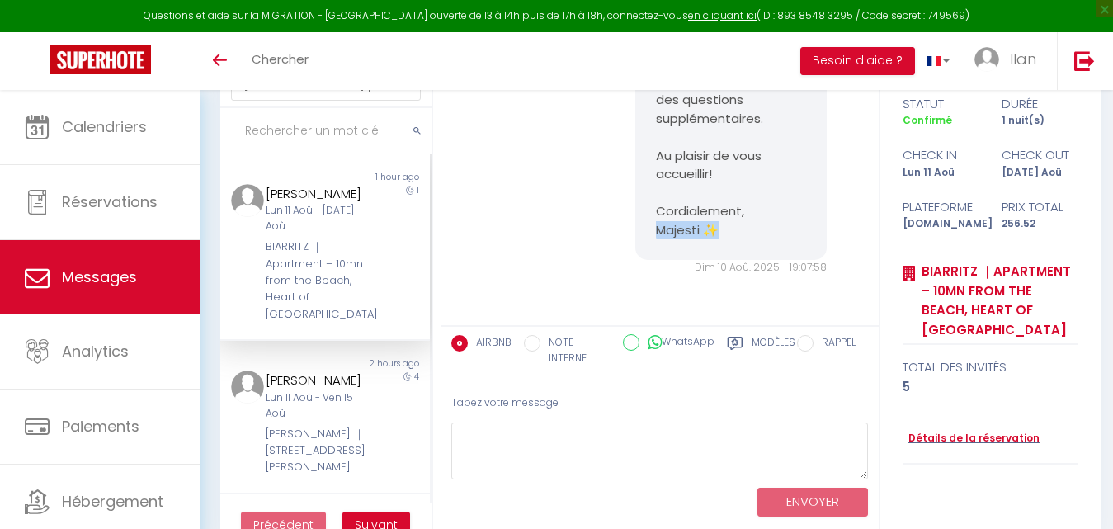
drag, startPoint x: 723, startPoint y: 230, endPoint x: 651, endPoint y: 225, distance: 72.0
click at [656, 225] on pre "Bonjour [PERSON_NAME], Merci pour votre message. Votre arrivée vers 17 heures e…" at bounding box center [731, 90] width 151 height 297
copy pre "Majesti ✨"
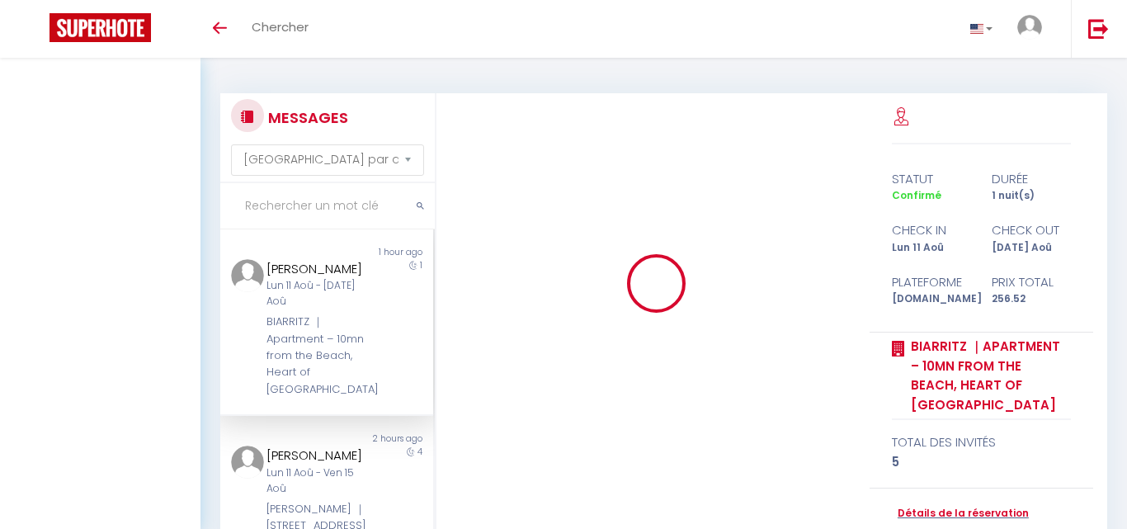
select select "message"
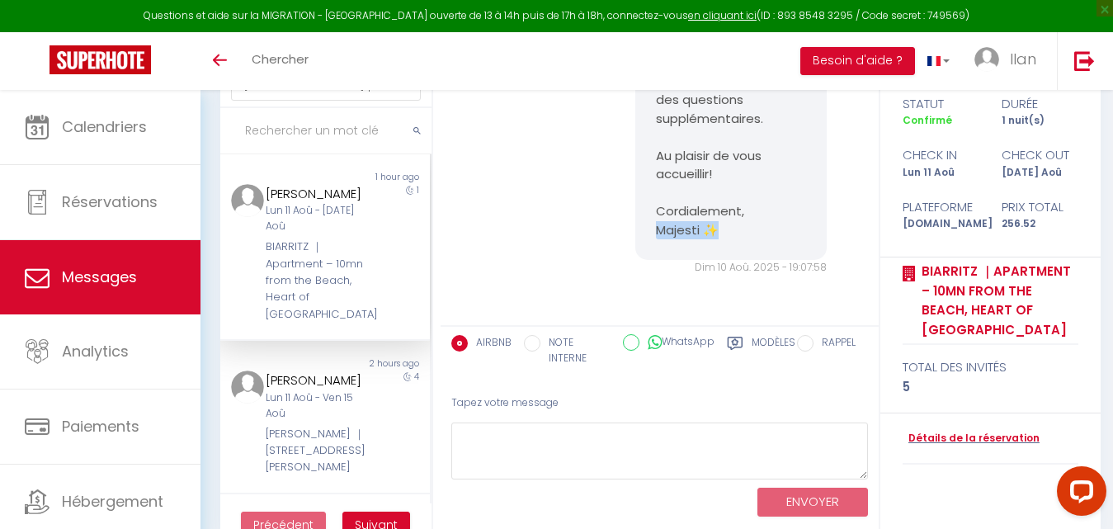
drag, startPoint x: 735, startPoint y: 233, endPoint x: 647, endPoint y: 234, distance: 87.5
click at [647, 234] on div "Bonjour [PERSON_NAME], Merci pour votre message. Votre arrivée vers 17 heures e…" at bounding box center [731, 91] width 192 height 338
copy pre "Majesti ✨"
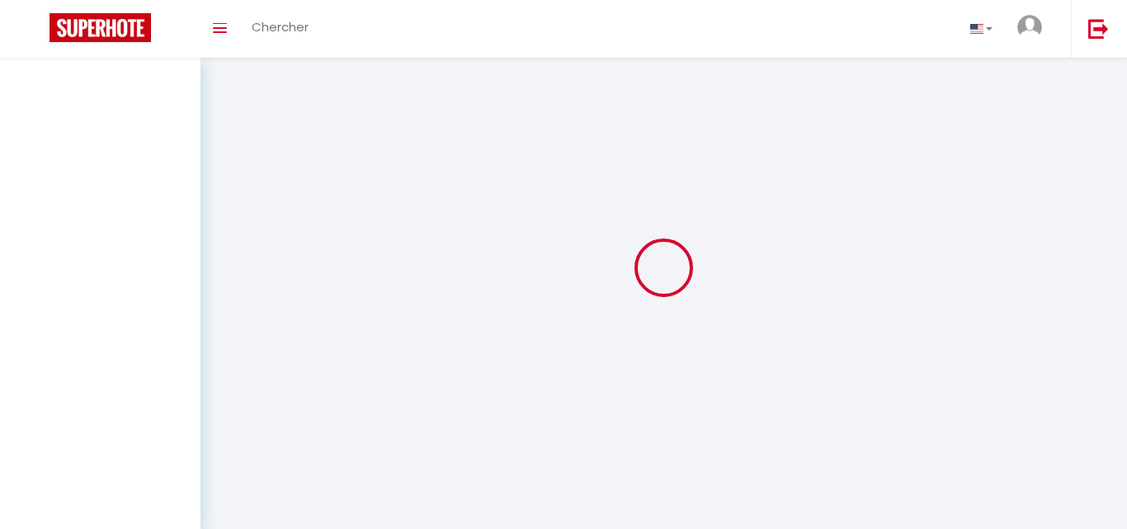
select select "message"
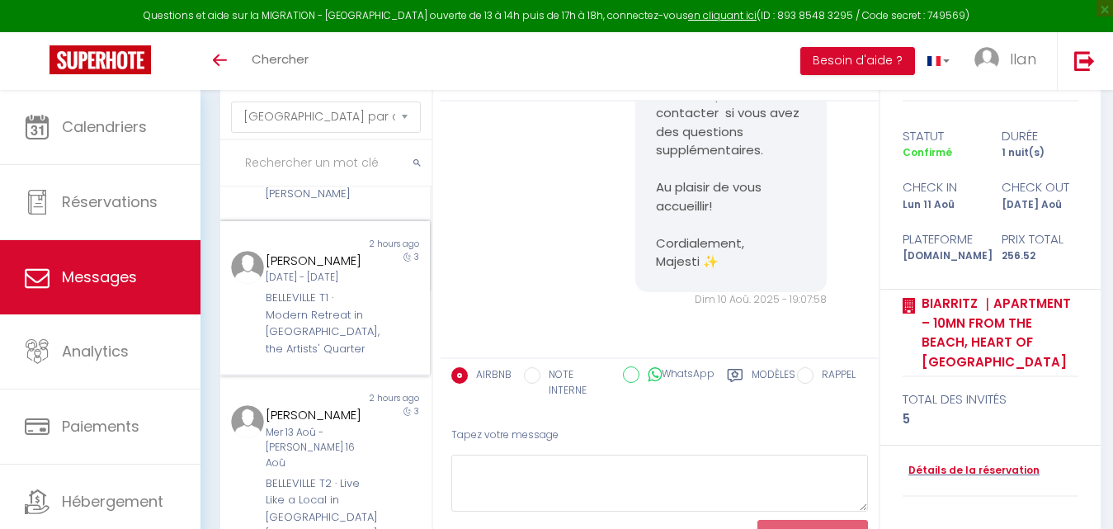
scroll to position [107, 0]
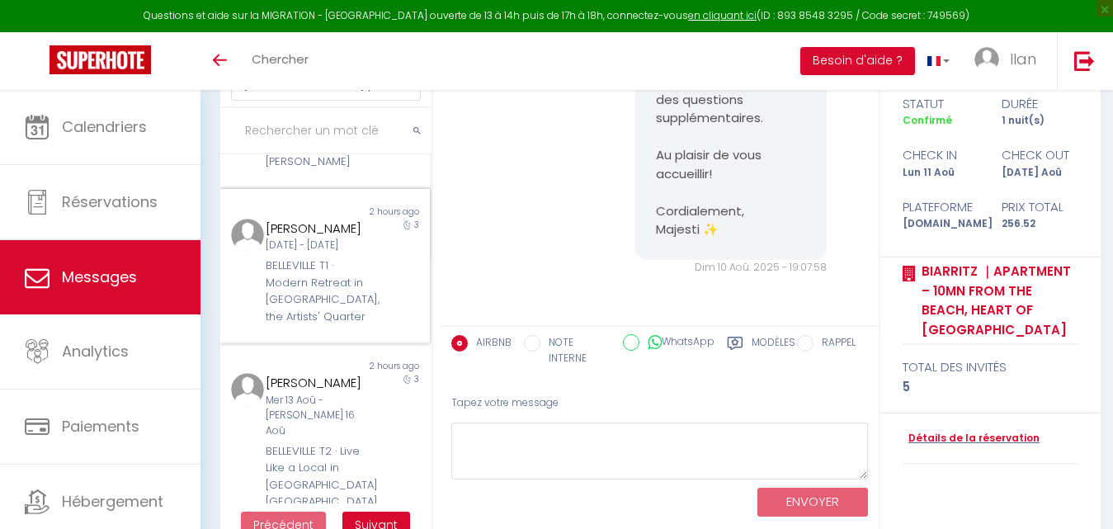
click at [338, 305] on div "BELLEVILLE T1 · Modern Retreat in [GEOGRAPHIC_DATA], the Artists' Quarter" at bounding box center [316, 291] width 101 height 68
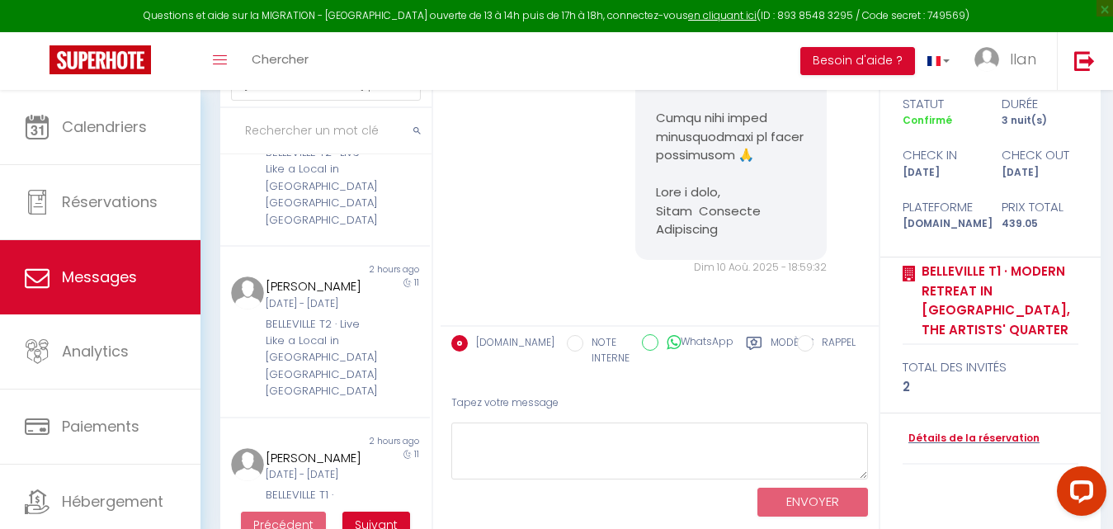
scroll to position [611, 0]
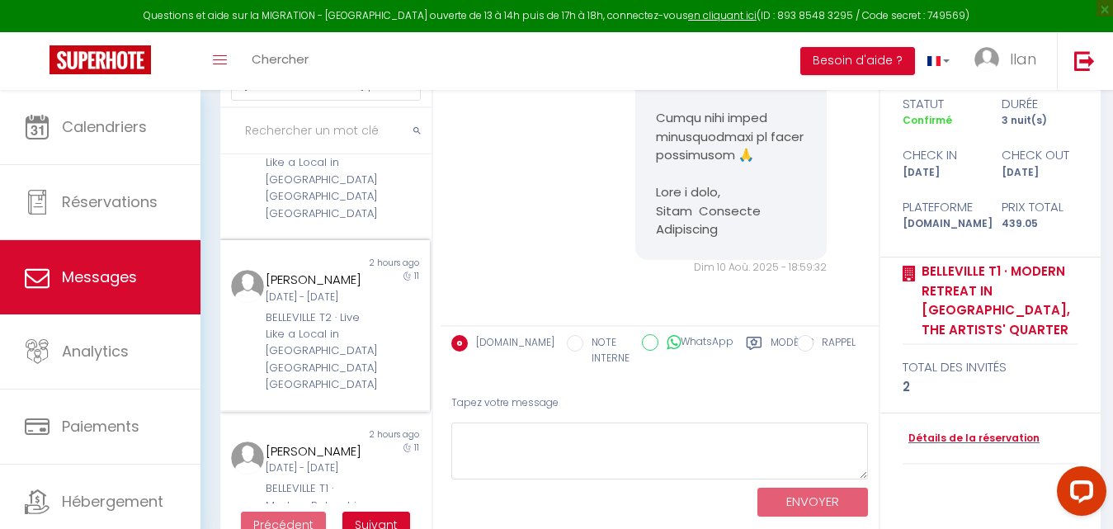
click at [354, 347] on div "[PERSON_NAME] [DATE] - [DATE] BELLEVILLE T2 · Live Like a Local in [GEOGRAPHIC_…" at bounding box center [316, 332] width 122 height 124
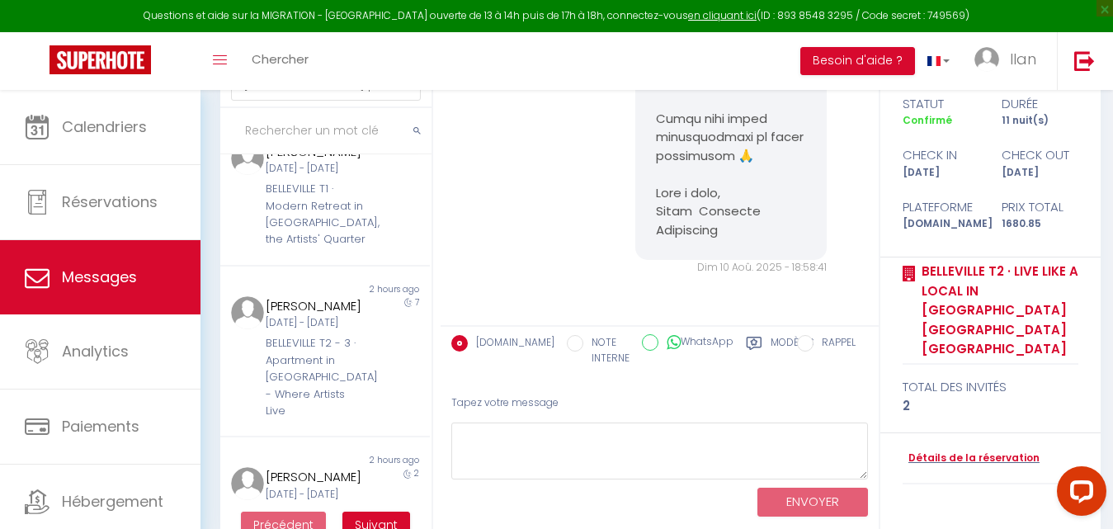
scroll to position [916, 0]
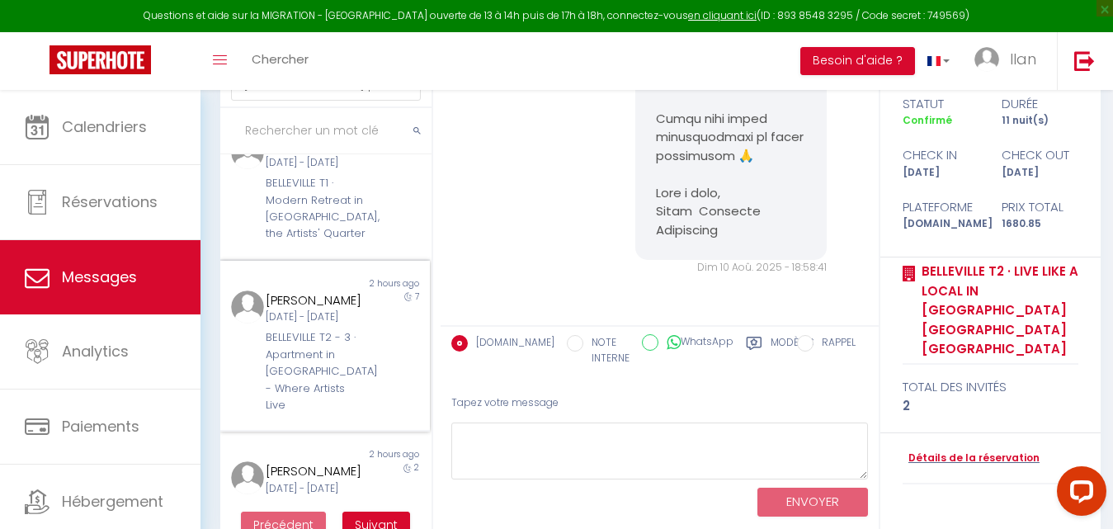
click at [377, 392] on div "7" at bounding box center [403, 353] width 52 height 124
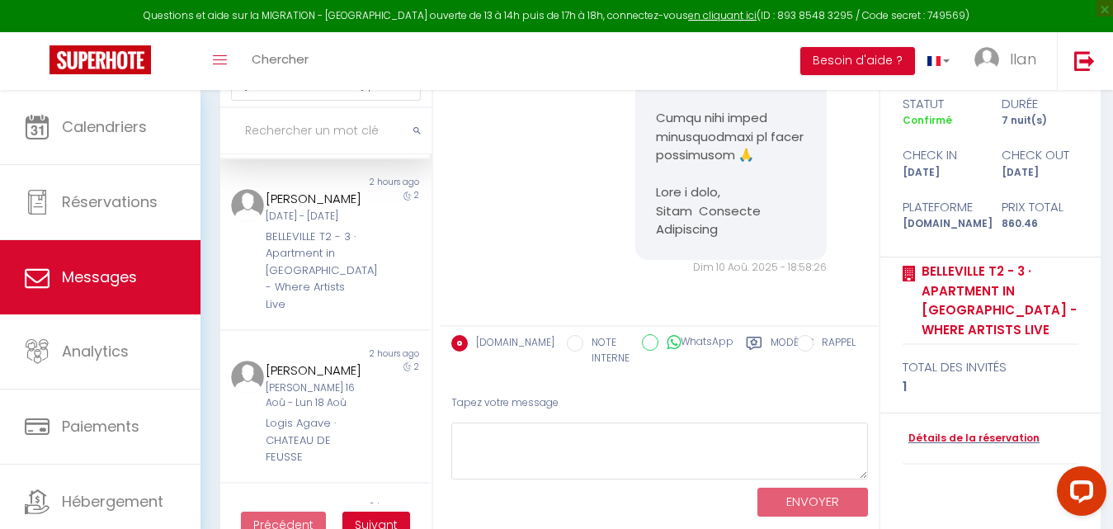
scroll to position [1222, 0]
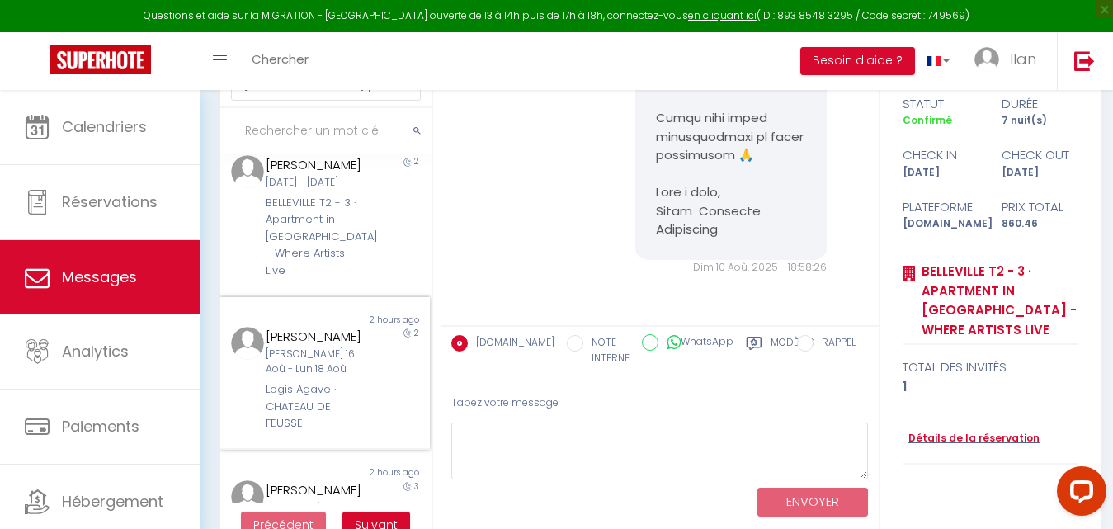
click at [331, 378] on div "[PERSON_NAME] 16 Aoû - Lun 18 Aoû" at bounding box center [316, 362] width 101 height 31
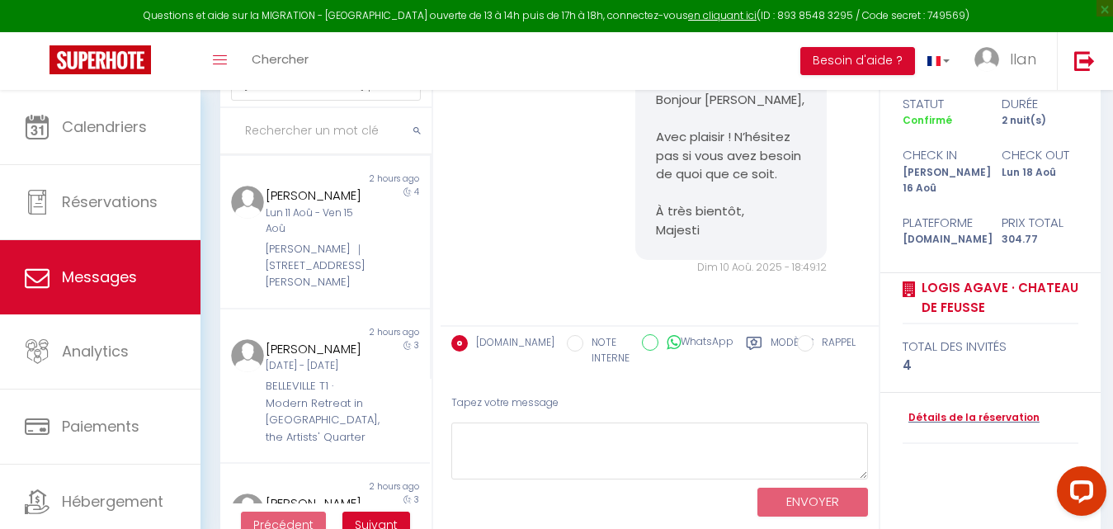
scroll to position [5, 0]
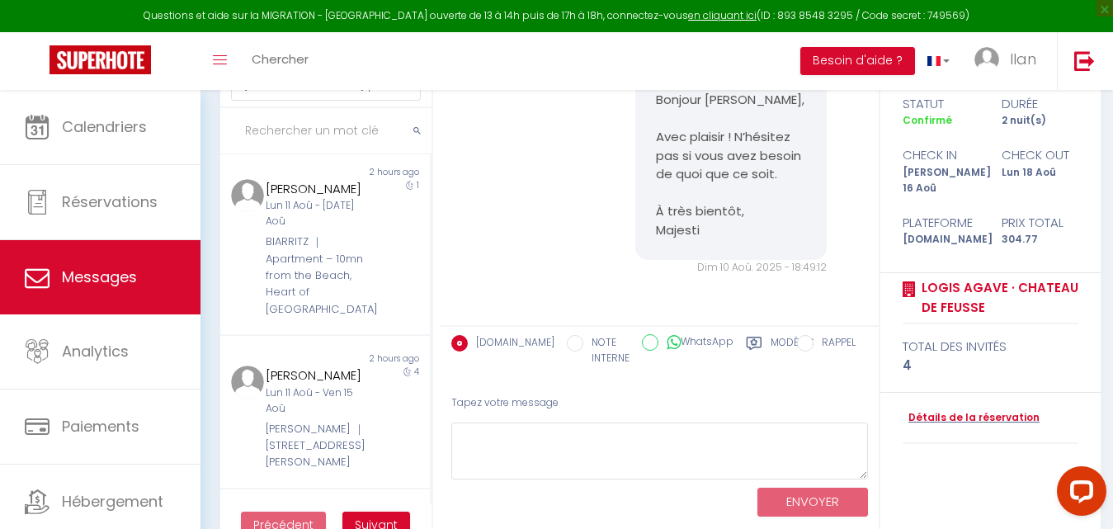
click at [508, 153] on div "Bonjour [PERSON_NAME], Avec plaisir ! N’hésitez pas si vous avez besoin de quoi…" at bounding box center [659, 173] width 427 height 272
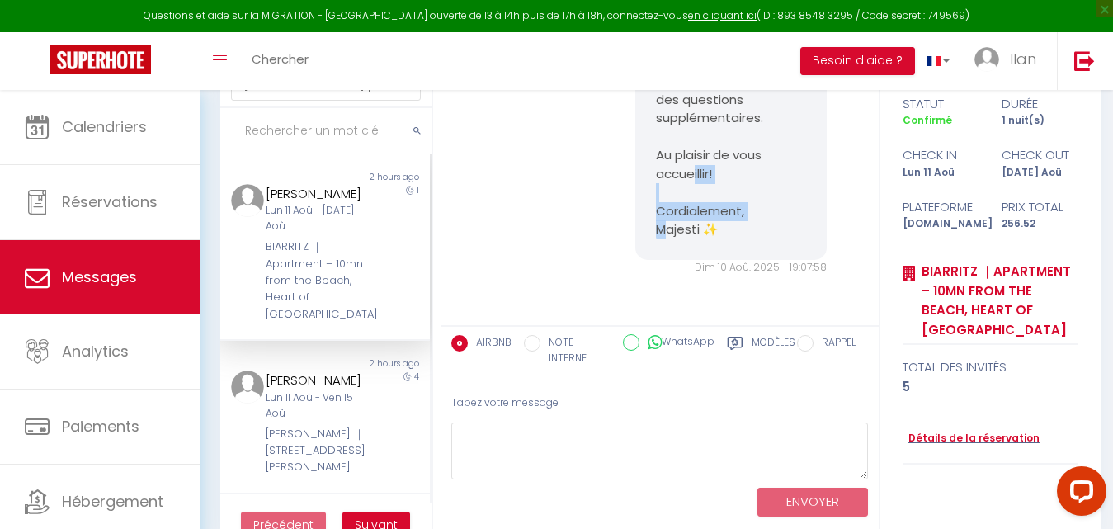
drag, startPoint x: 728, startPoint y: 232, endPoint x: 650, endPoint y: 209, distance: 81.7
click at [656, 209] on pre "Bonjour [PERSON_NAME], Merci pour votre message. Votre arrivée vers 17 heures e…" at bounding box center [731, 90] width 151 height 297
copy pre "Cordialement, Majesti ✨"
click at [294, 324] on div "Non lu 2 hours ago Cyril Dubois Lun 11 Aoû - Mar 12 Aoû BIARRITZ ｜Apartment – 1…" at bounding box center [325, 247] width 210 height 187
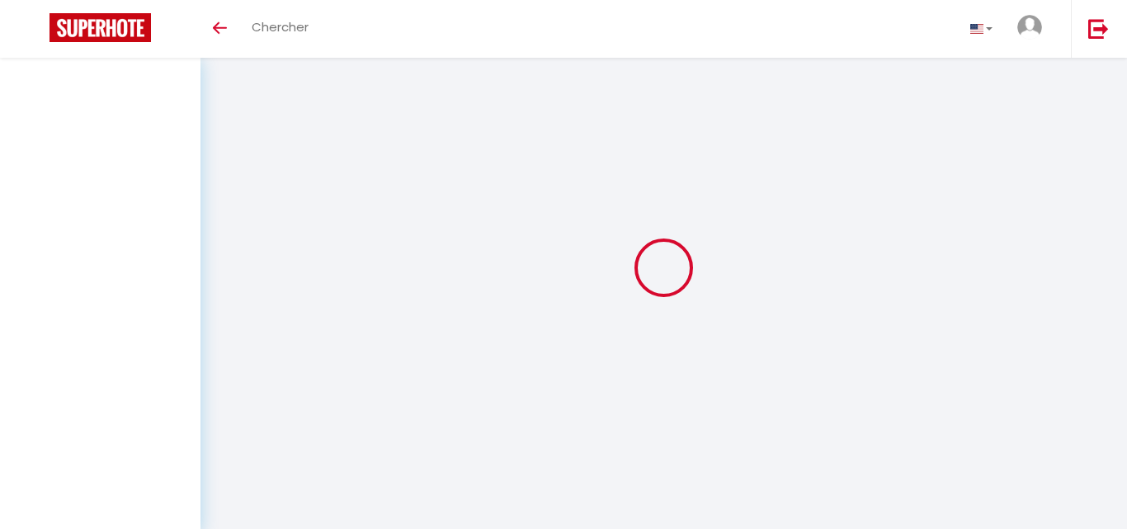
select select "message"
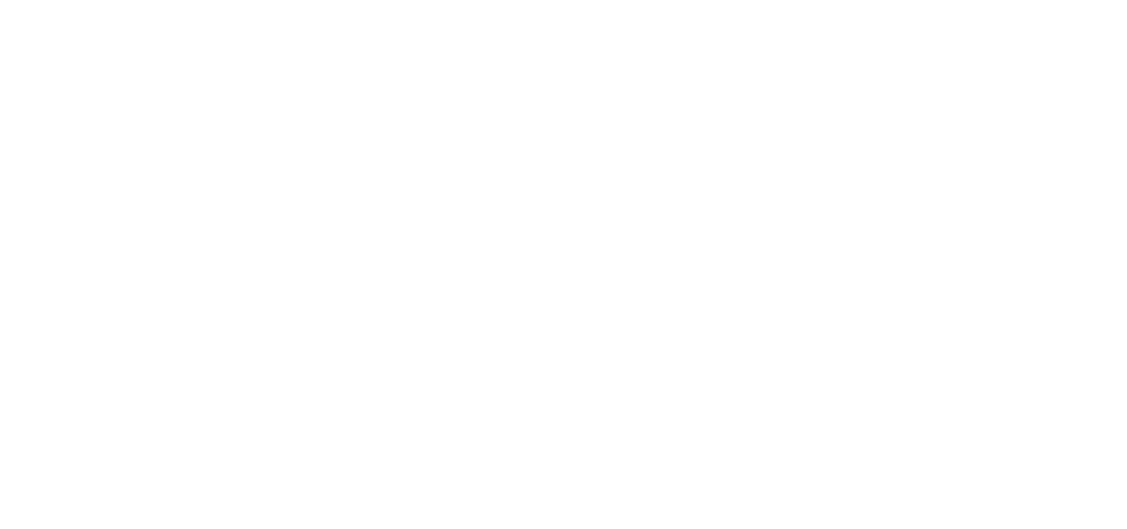
select select "message"
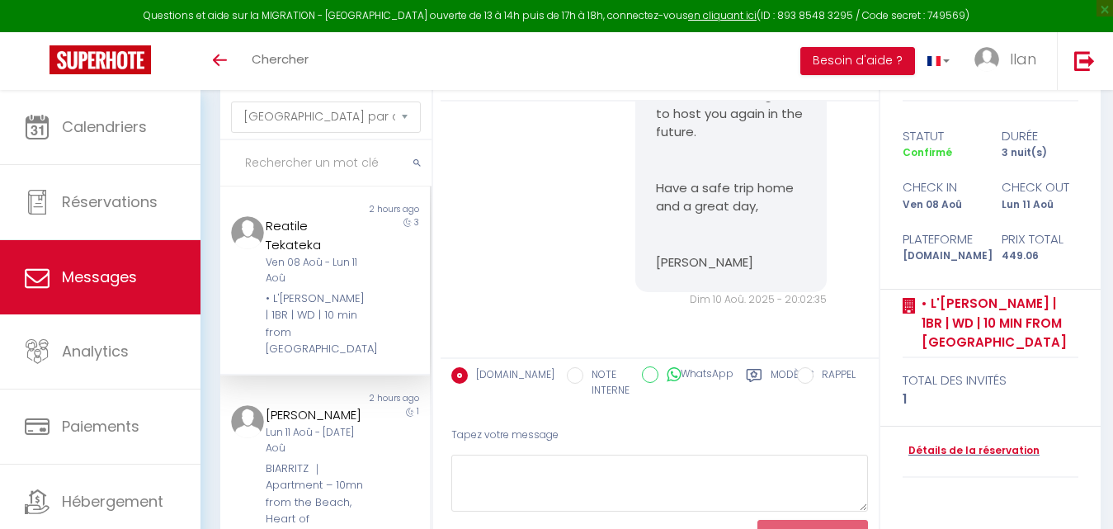
scroll to position [107, 0]
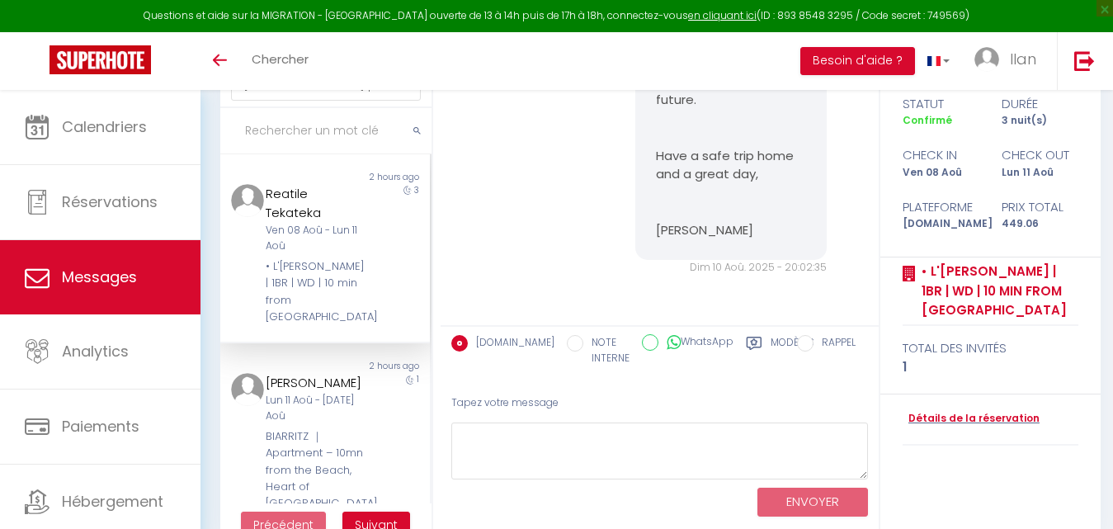
click at [304, 239] on div "Ven 08 Aoû - Lun 11 Aoû" at bounding box center [316, 238] width 101 height 31
click at [339, 377] on div "[PERSON_NAME]" at bounding box center [316, 383] width 101 height 20
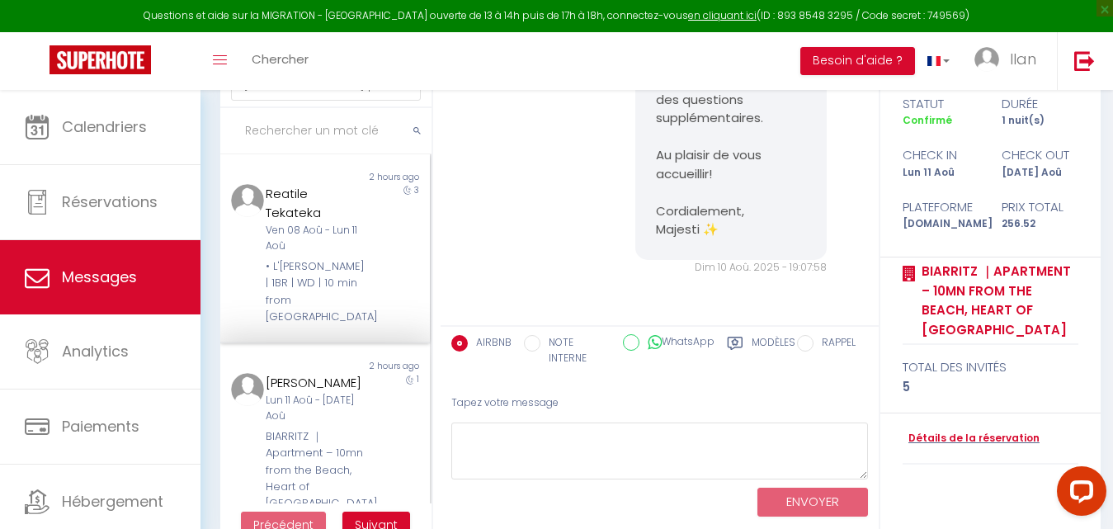
click at [322, 265] on div "• L'[PERSON_NAME] | 1BR | WD | 10 min from [GEOGRAPHIC_DATA]" at bounding box center [316, 292] width 101 height 68
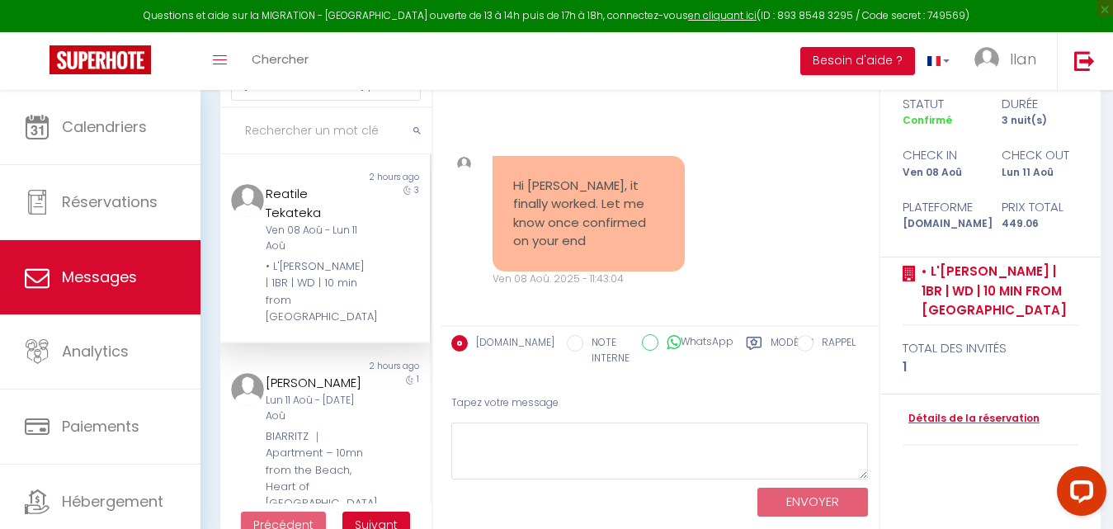
scroll to position [10557, 0]
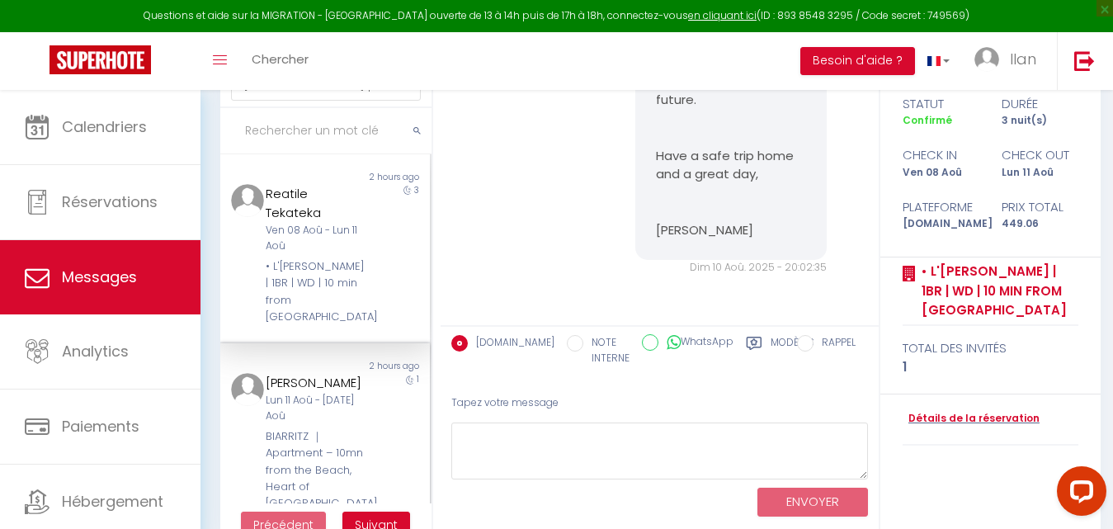
click at [324, 375] on div "[PERSON_NAME]" at bounding box center [316, 383] width 101 height 20
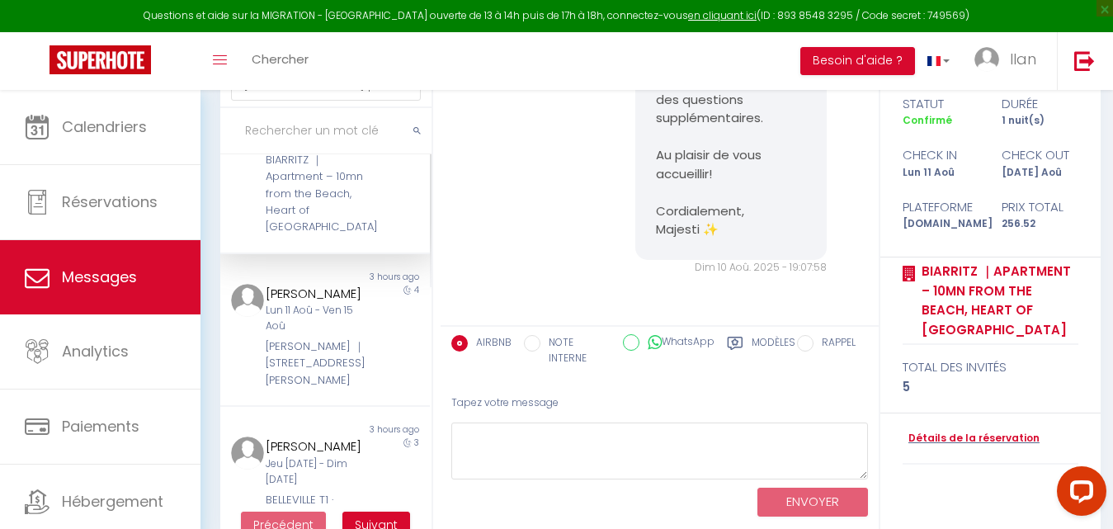
scroll to position [281, 0]
click at [290, 452] on div "[PERSON_NAME]" at bounding box center [316, 442] width 101 height 20
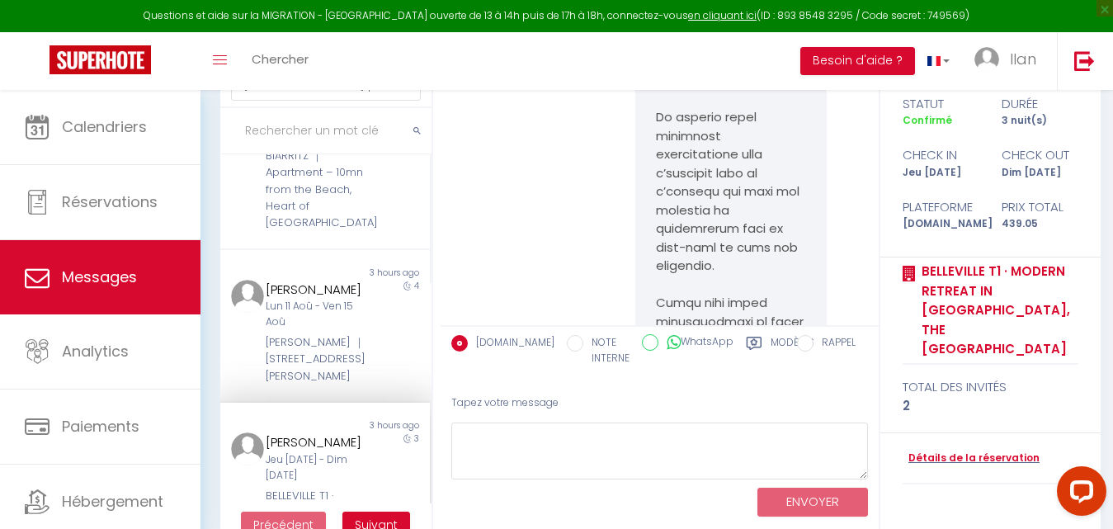
scroll to position [8937, 0]
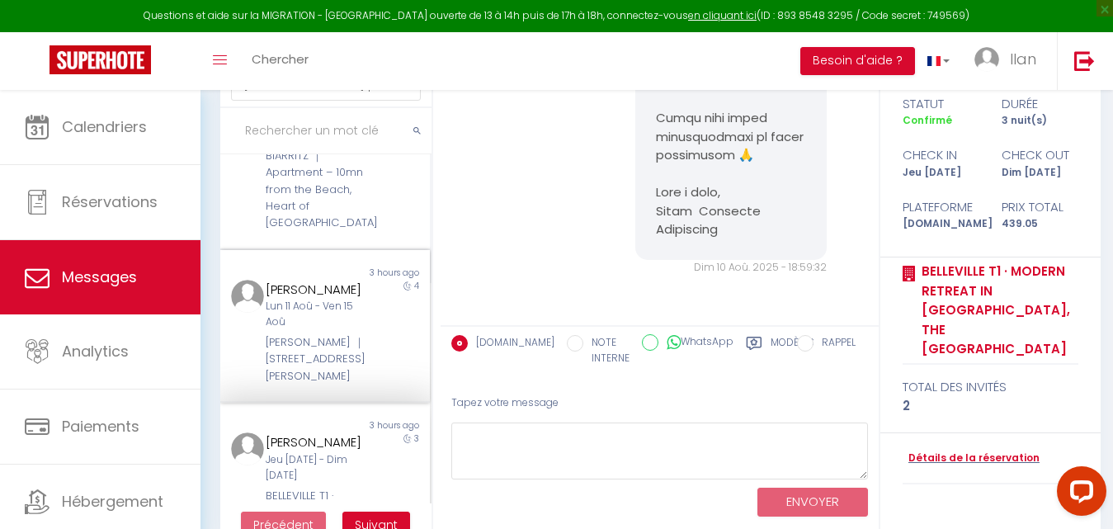
click at [343, 330] on div "Lun 11 Aoû - Ven 15 Aoû" at bounding box center [316, 314] width 101 height 31
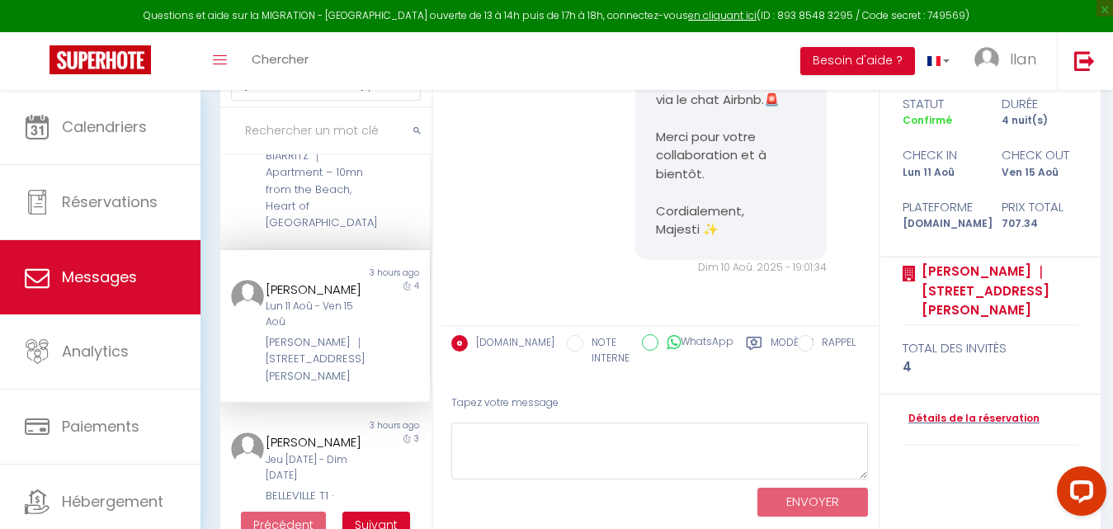
scroll to position [4035, 0]
drag, startPoint x: 725, startPoint y: 235, endPoint x: 650, endPoint y: 216, distance: 76.7
drag, startPoint x: 668, startPoint y: 229, endPoint x: 640, endPoint y: 229, distance: 27.2
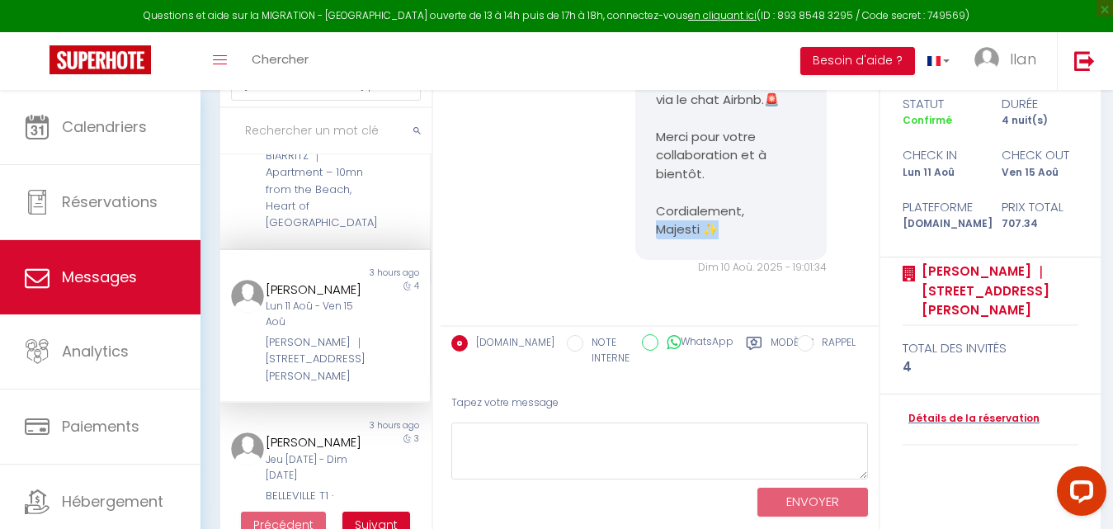
copy pre "jesti ✨"
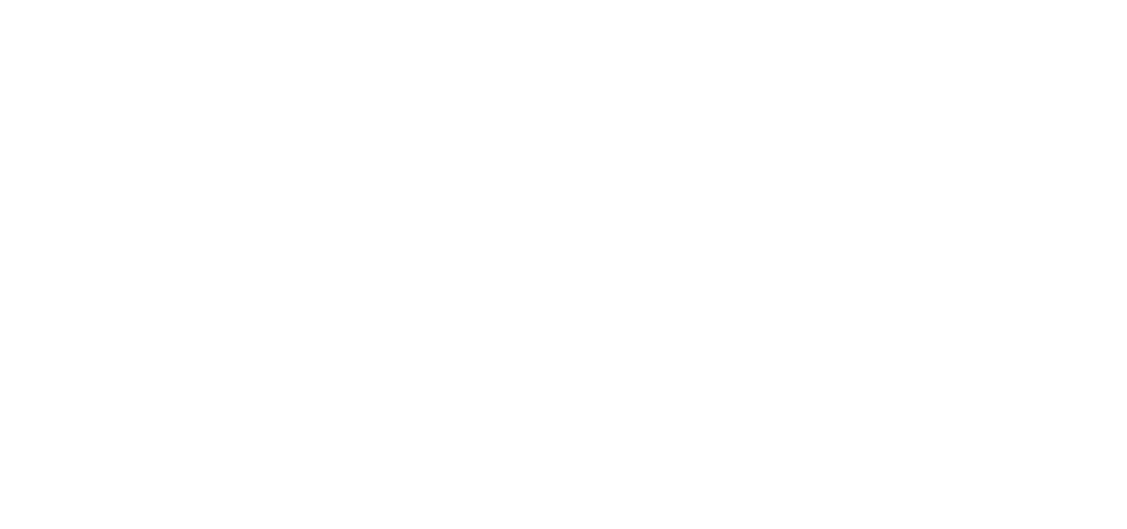
select select "message"
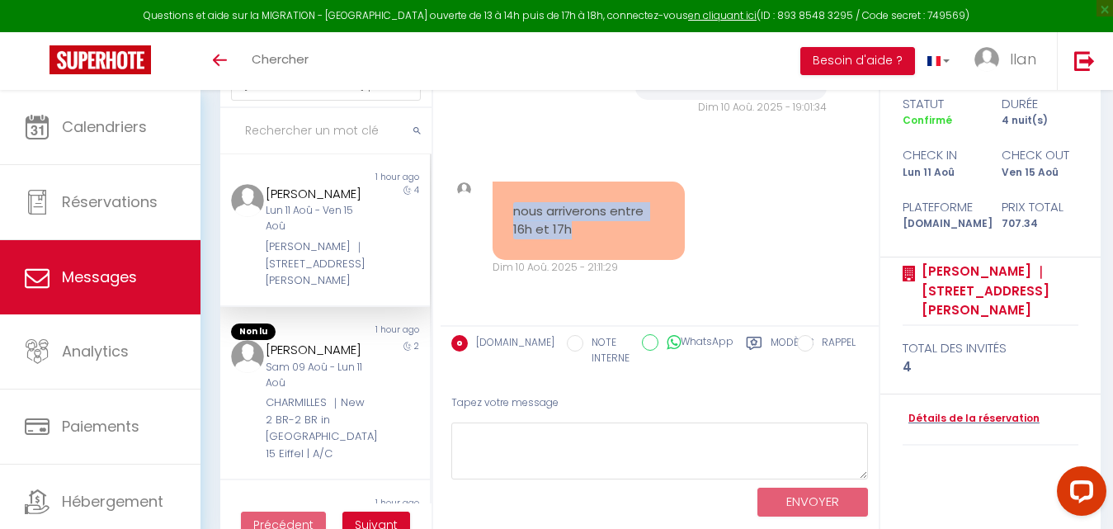
drag, startPoint x: 569, startPoint y: 239, endPoint x: 500, endPoint y: 216, distance: 73.1
click at [500, 216] on div "nous arriverons entre 16h et 17h" at bounding box center [589, 221] width 192 height 78
copy pre "nous arriverons entre 16h et 17h"
click at [500, 216] on div "nous arriverons entre 16h et 17h" at bounding box center [589, 221] width 192 height 78
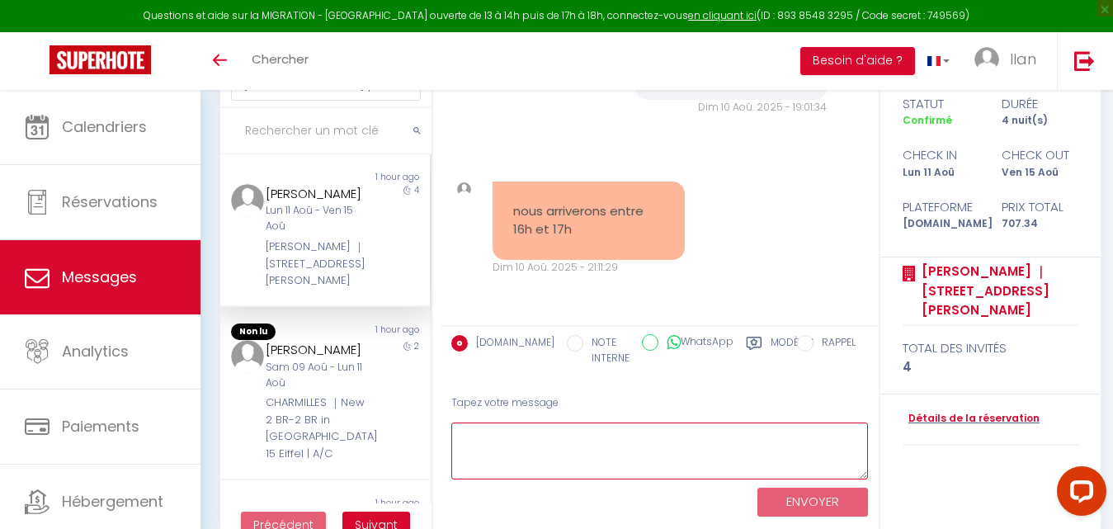
click at [477, 449] on textarea at bounding box center [659, 451] width 417 height 57
paste textarea "Parfait, merci pour l’information. Nous vous attendrons donc entre 16h et 17h. …"
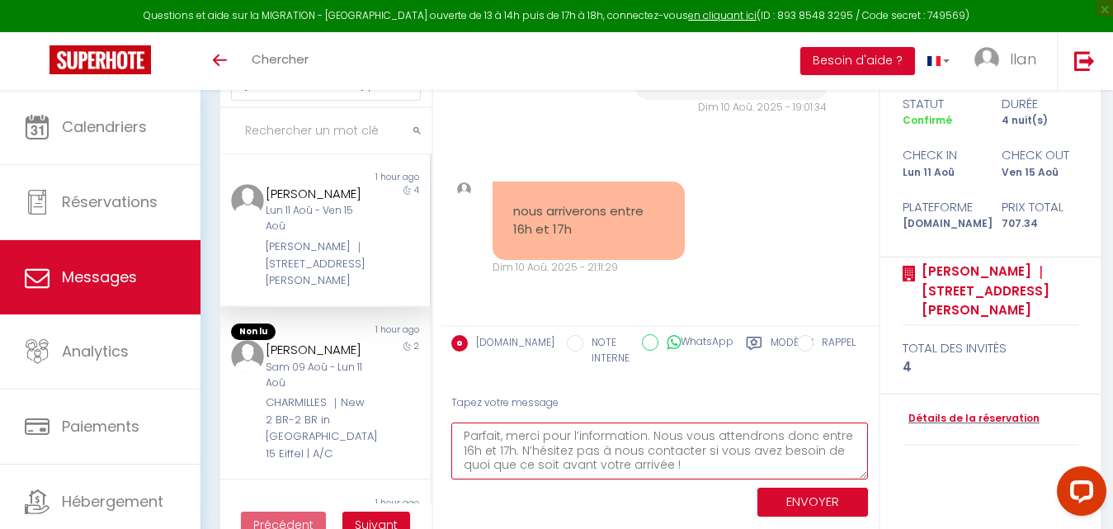
drag, startPoint x: 678, startPoint y: 436, endPoint x: 803, endPoint y: 438, distance: 124.6
click at [803, 438] on textarea "Parfait, merci pour l’information. Nous vous attendrons donc entre 16h et 17h. …" at bounding box center [659, 451] width 417 height 57
click at [678, 440] on textarea "Parfait, merci pour l’information. Nousavons bien noté votre heure d'arrivée en…" at bounding box center [659, 451] width 417 height 57
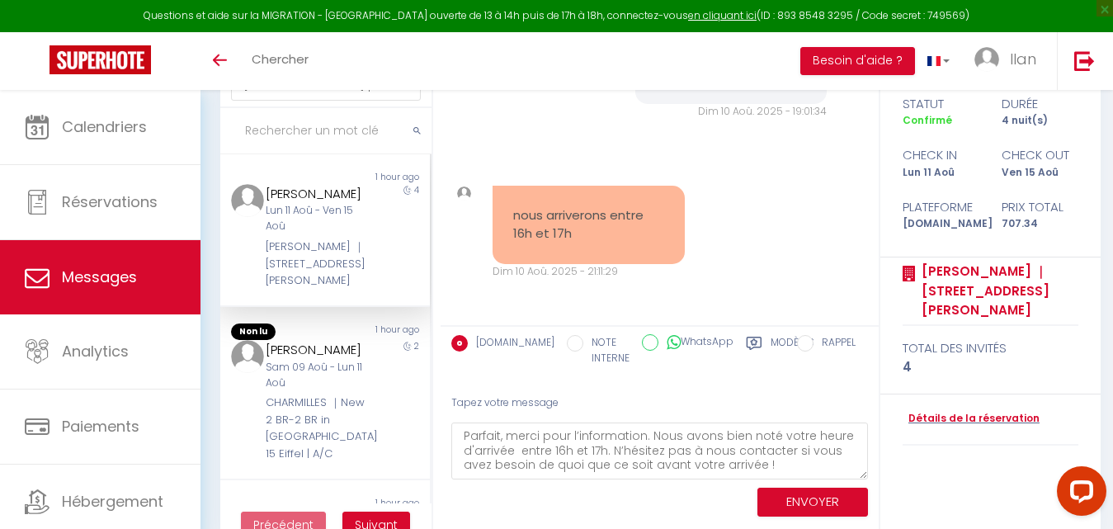
drag, startPoint x: 732, startPoint y: 181, endPoint x: 653, endPoint y: 154, distance: 83.8
copy pre "rdialement, Majesti ✨"
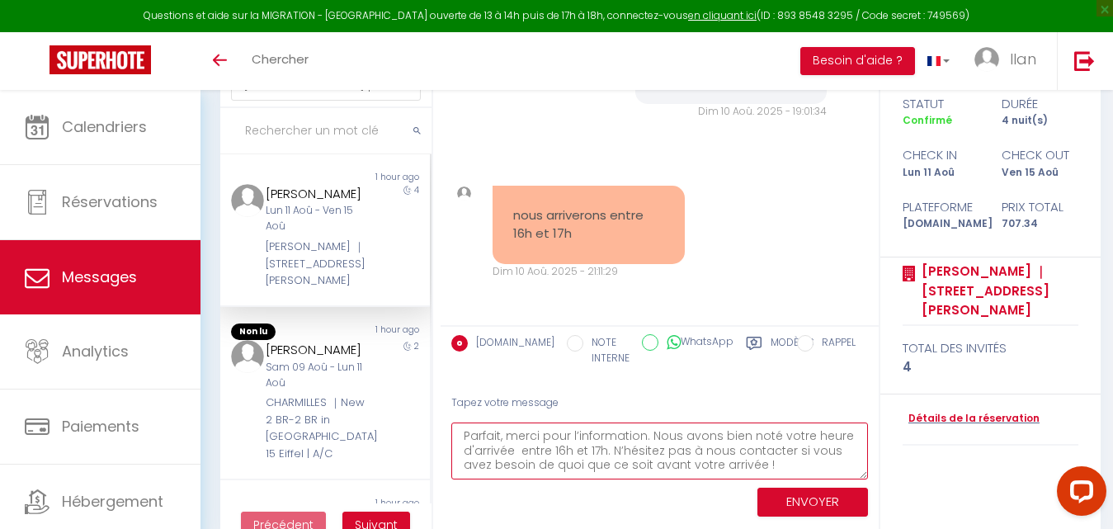
click at [765, 467] on textarea "Parfait, merci pour l’information. Nous avons bien noté votre heure d'arrivée e…" at bounding box center [659, 451] width 417 height 57
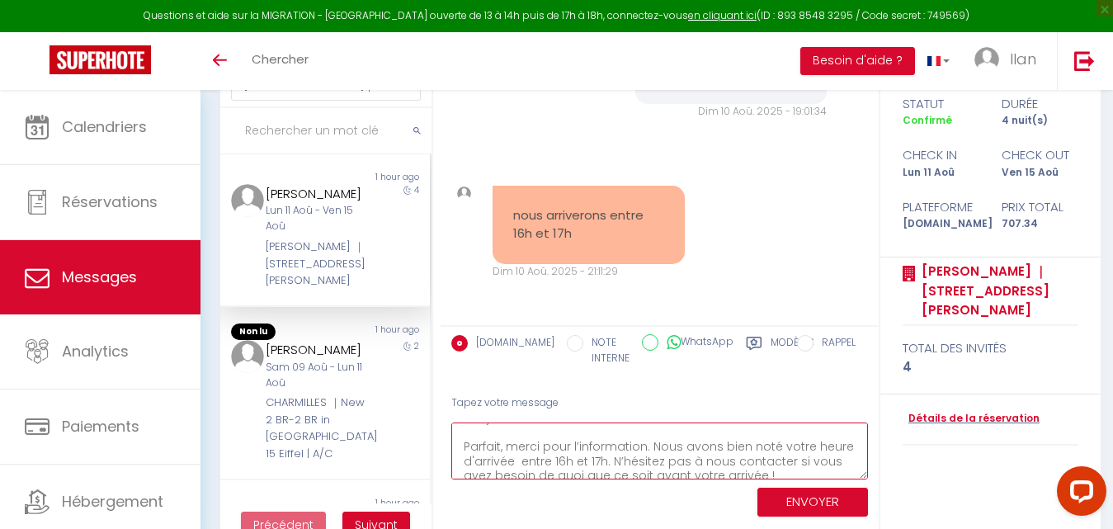
scroll to position [32, 0]
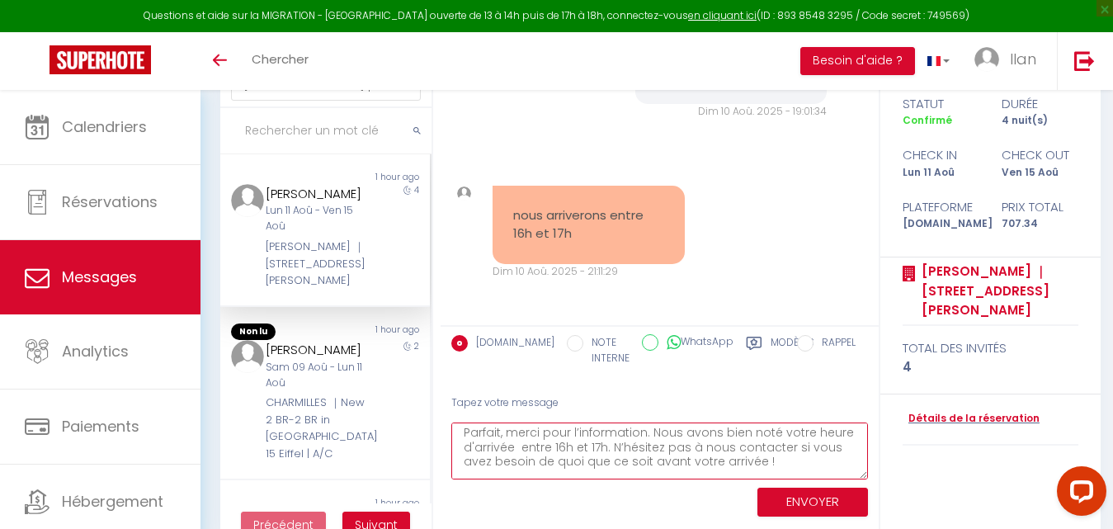
type textarea "Bonjour SEBASTIEN, Parfait, merci pour l’information. Nous avons bien noté votr…"
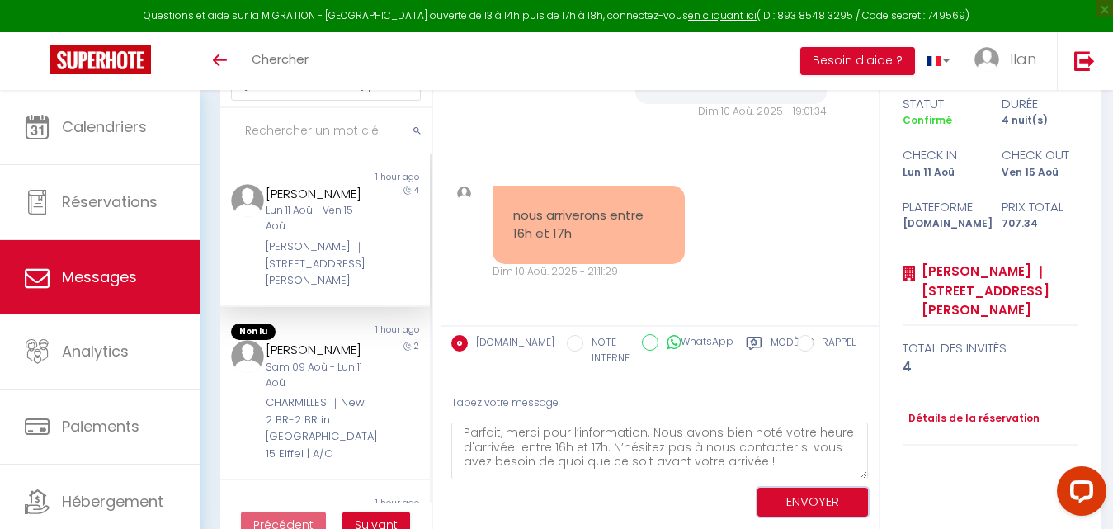
click at [815, 495] on button "ENVOYER" at bounding box center [813, 502] width 111 height 29
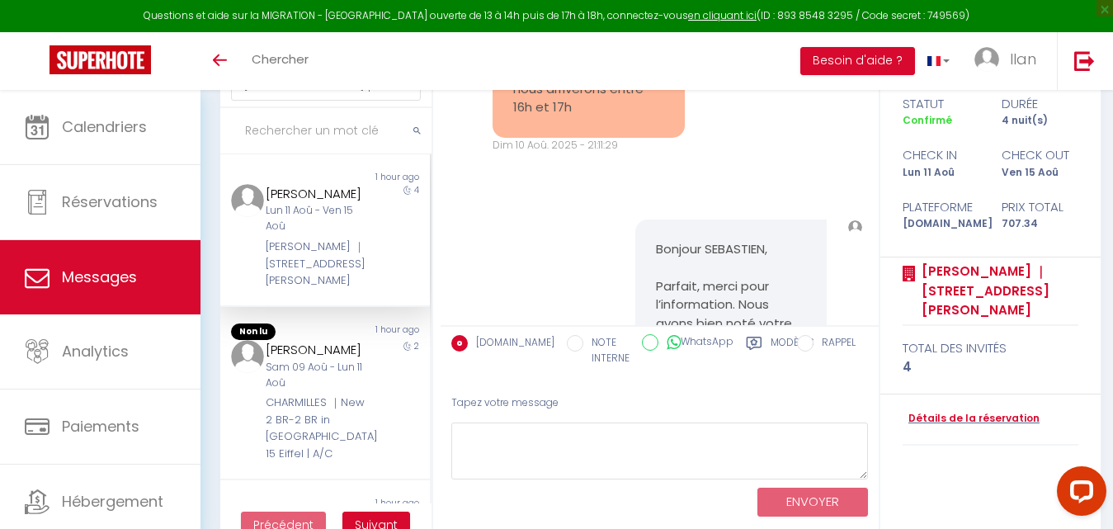
scroll to position [4578, 0]
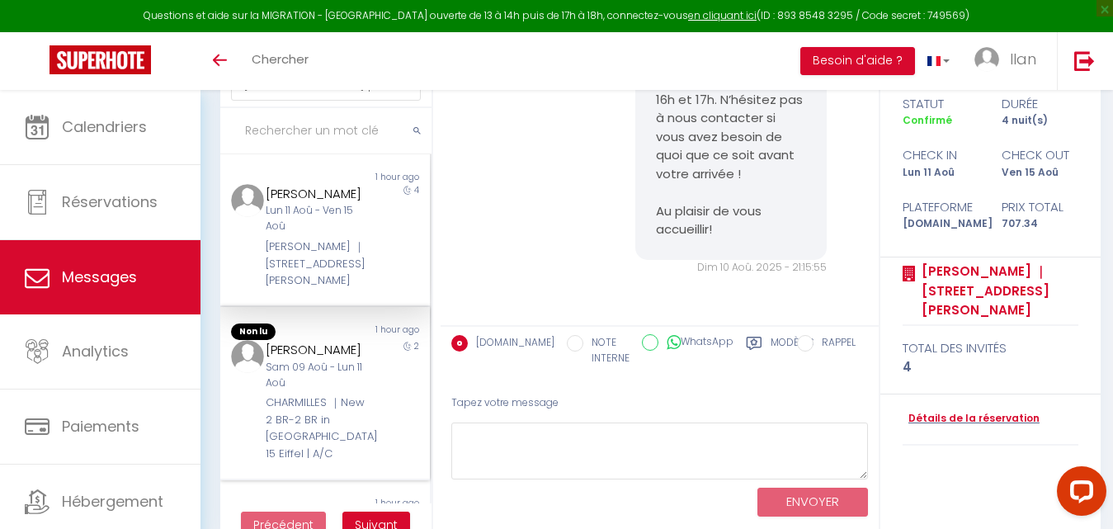
click at [334, 370] on div "Sam 09 Aoû - Lun 11 Aoû" at bounding box center [316, 375] width 101 height 31
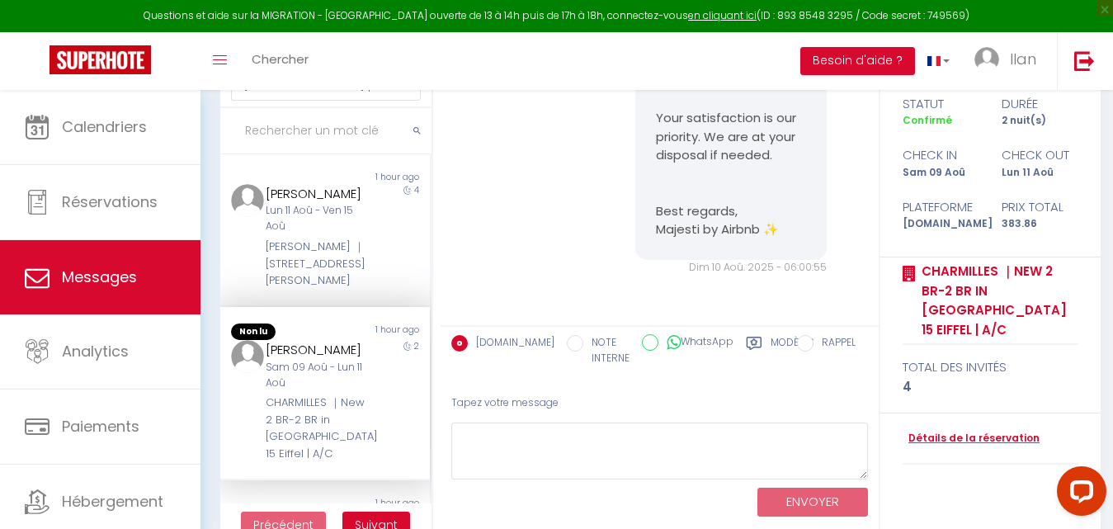
scroll to position [7112, 0]
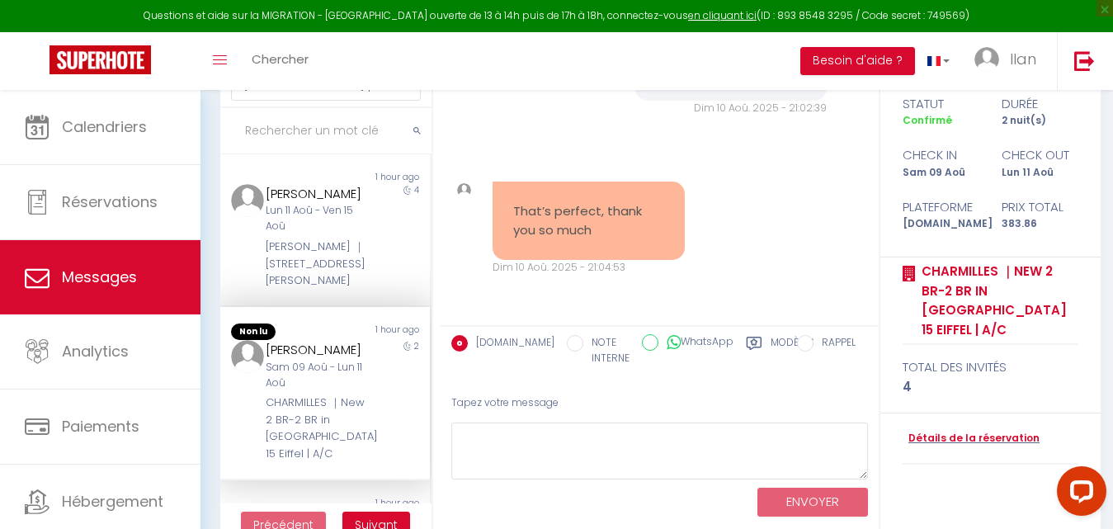
drag, startPoint x: 623, startPoint y: 232, endPoint x: 494, endPoint y: 216, distance: 129.7
click at [494, 216] on div "That’s perfect, thank you so much" at bounding box center [589, 221] width 192 height 78
copy pre "That’s perfect, thank you so much"
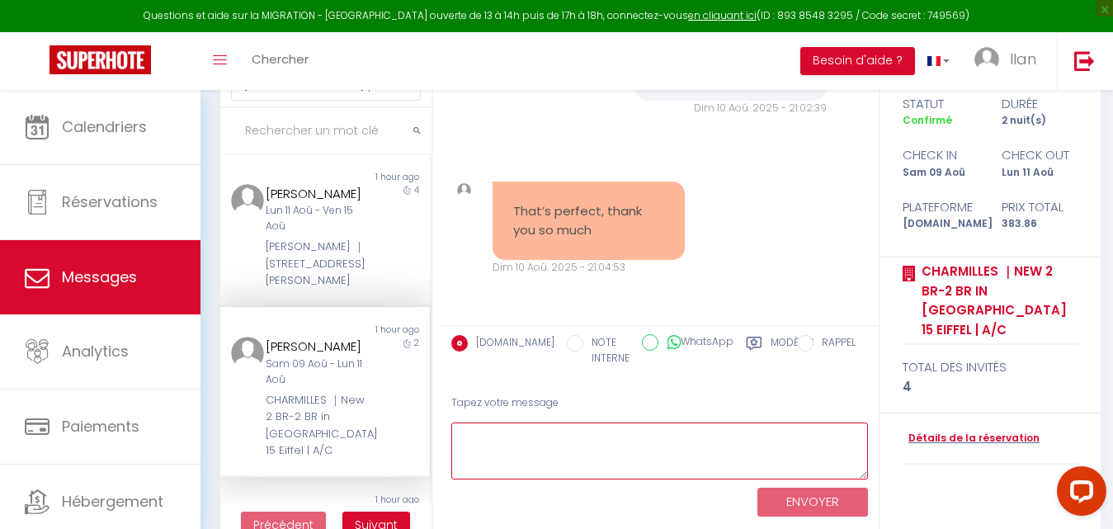
click at [502, 448] on textarea at bounding box center [659, 451] width 417 height 57
drag, startPoint x: 528, startPoint y: 442, endPoint x: 456, endPoint y: 436, distance: 72.9
click at [456, 436] on textarea "You" at bounding box center [659, 451] width 417 height 57
paste textarea "’re very welcome! If you need anything else, feel free to ask. Looking forward …"
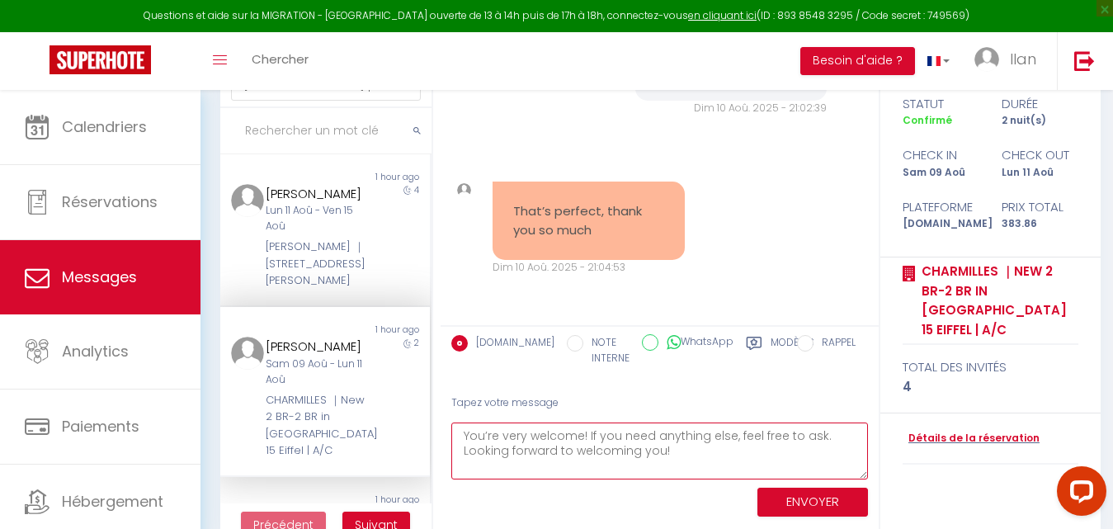
scroll to position [10, 0]
type textarea "You’re very welcome! If you need anything else, feel free to ask. Looking forwa…"
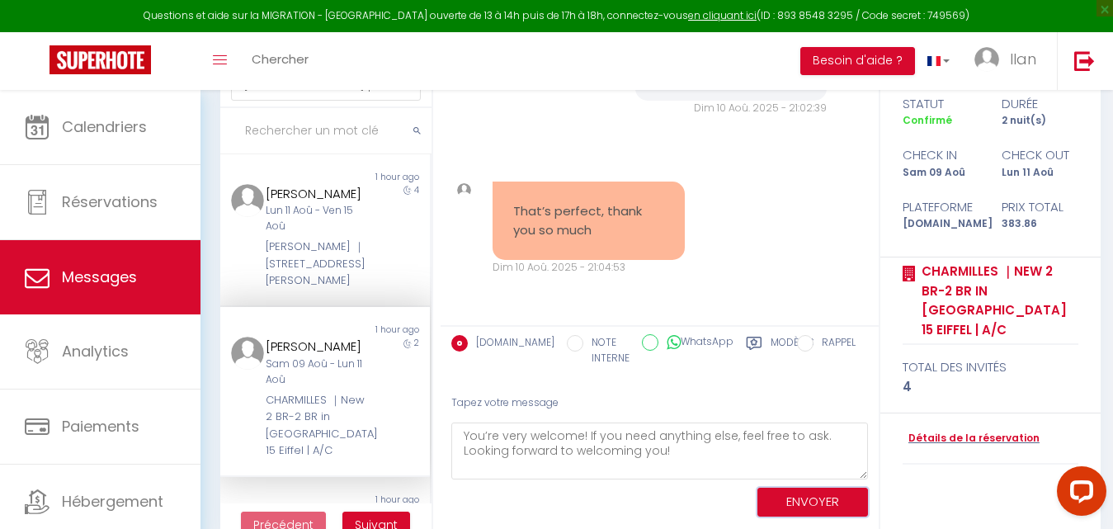
click at [805, 497] on button "ENVOYER" at bounding box center [813, 502] width 111 height 29
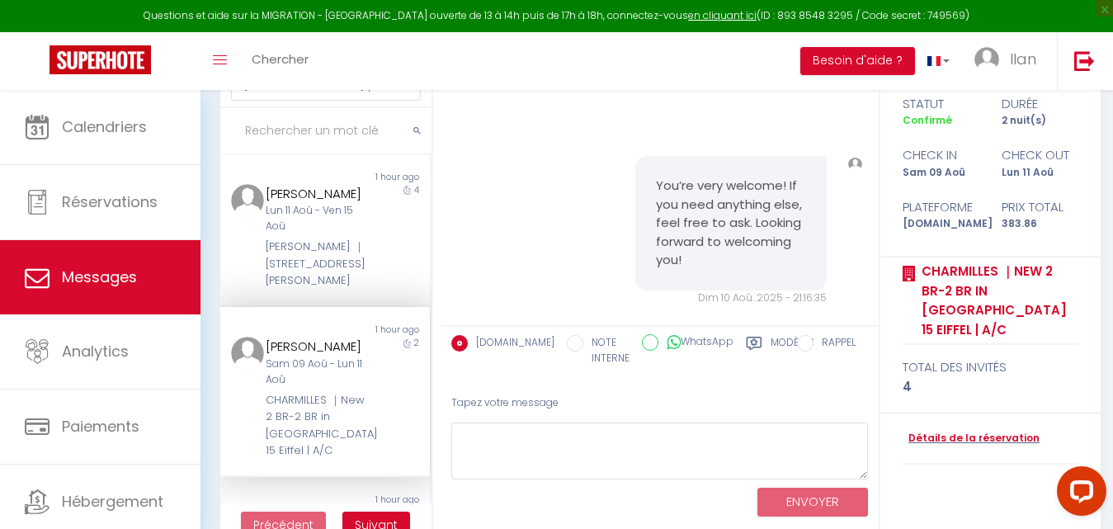
scroll to position [7328, 0]
